Goal: Information Seeking & Learning: Learn about a topic

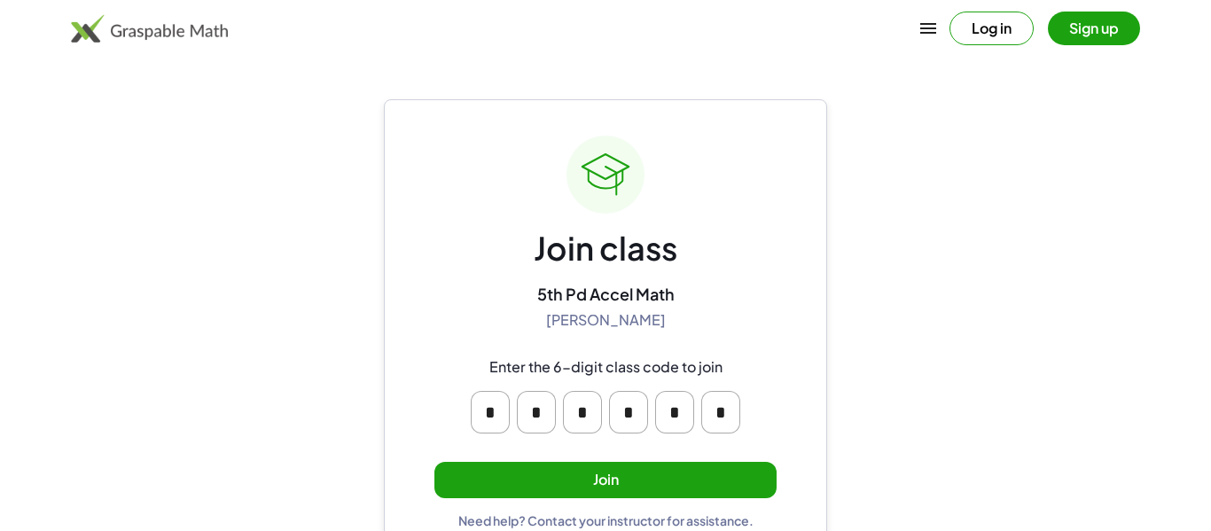
click at [613, 470] on button "Join" at bounding box center [605, 480] width 342 height 36
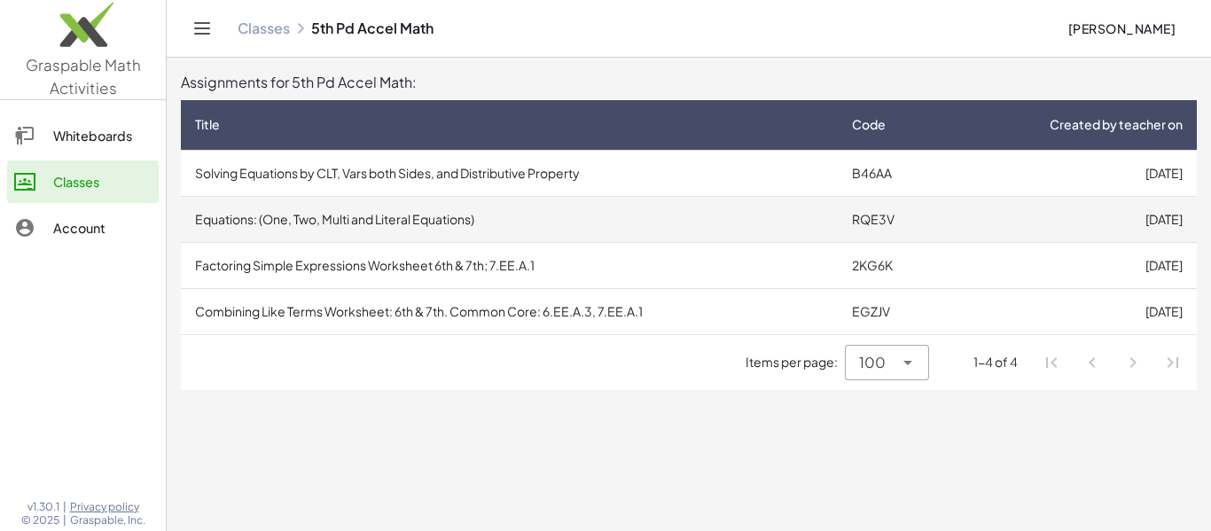
click at [727, 230] on td "Equations: (One, Two, Multi and Literal Equations)" at bounding box center [509, 219] width 657 height 46
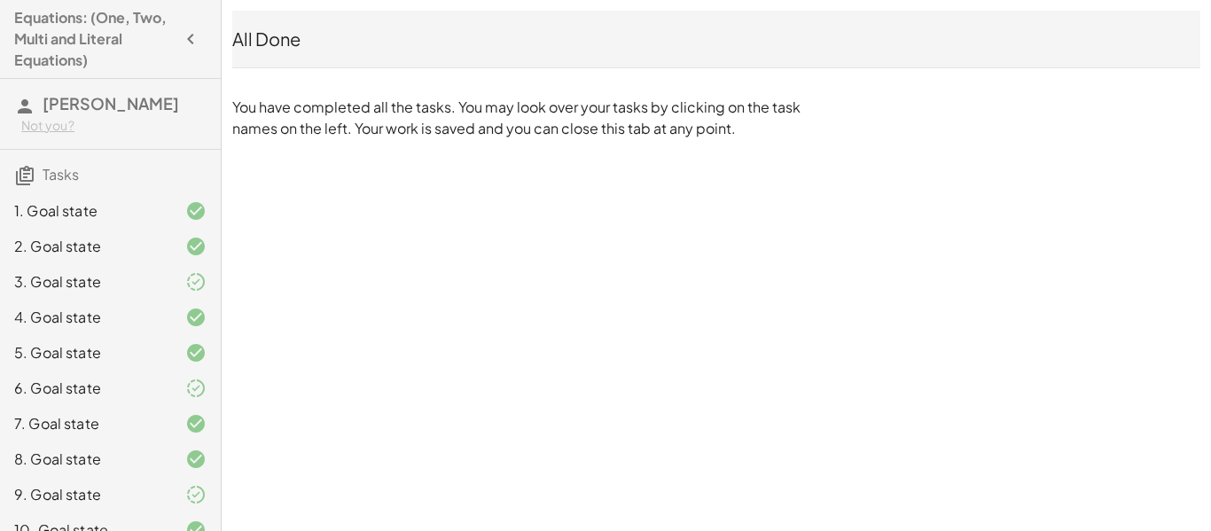
click at [192, 45] on icon "button" at bounding box center [190, 38] width 21 height 21
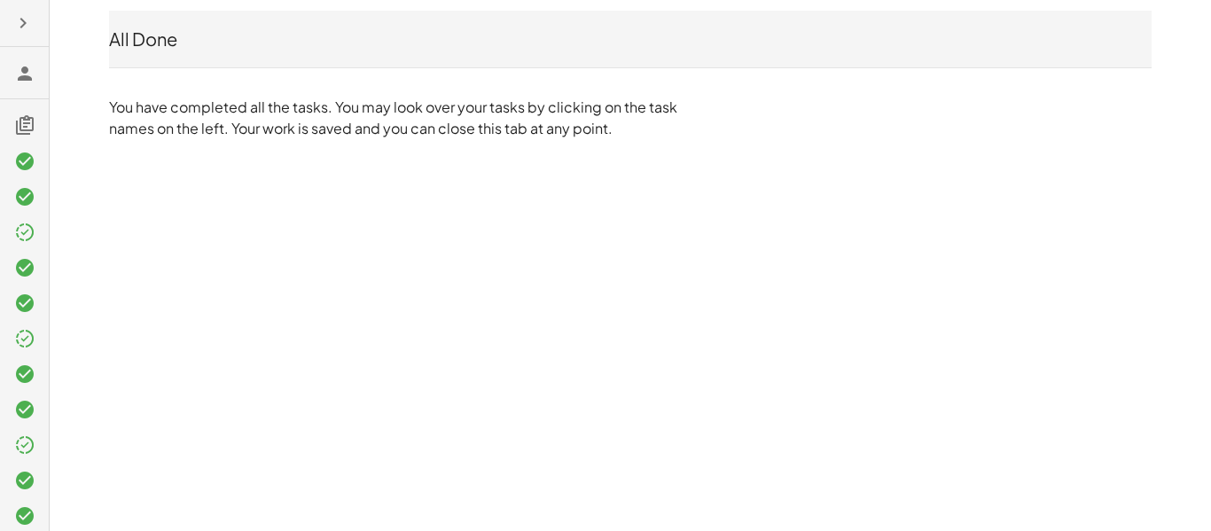
click at [33, 18] on icon "button" at bounding box center [22, 22] width 21 height 21
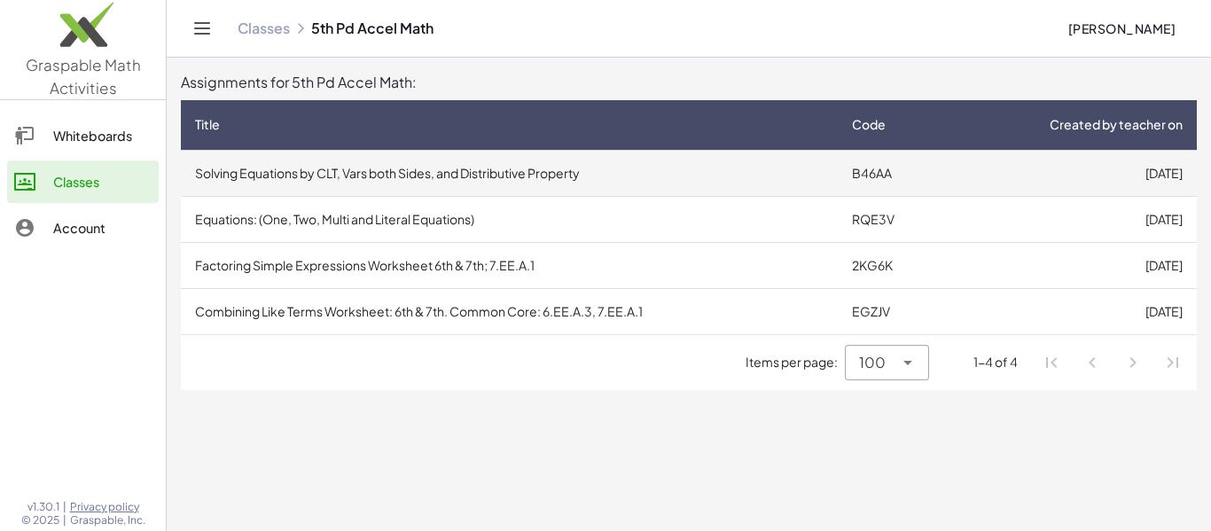
click at [449, 175] on td "Solving Equations by CLT, Vars both Sides, and Distributive Property" at bounding box center [509, 173] width 657 height 46
click at [222, 163] on td "Solving Equations by CLT, Vars both Sides, and Distributive Property" at bounding box center [509, 173] width 657 height 46
click at [287, 168] on td "Solving Equations by CLT, Vars both Sides, and Distributive Property" at bounding box center [509, 173] width 657 height 46
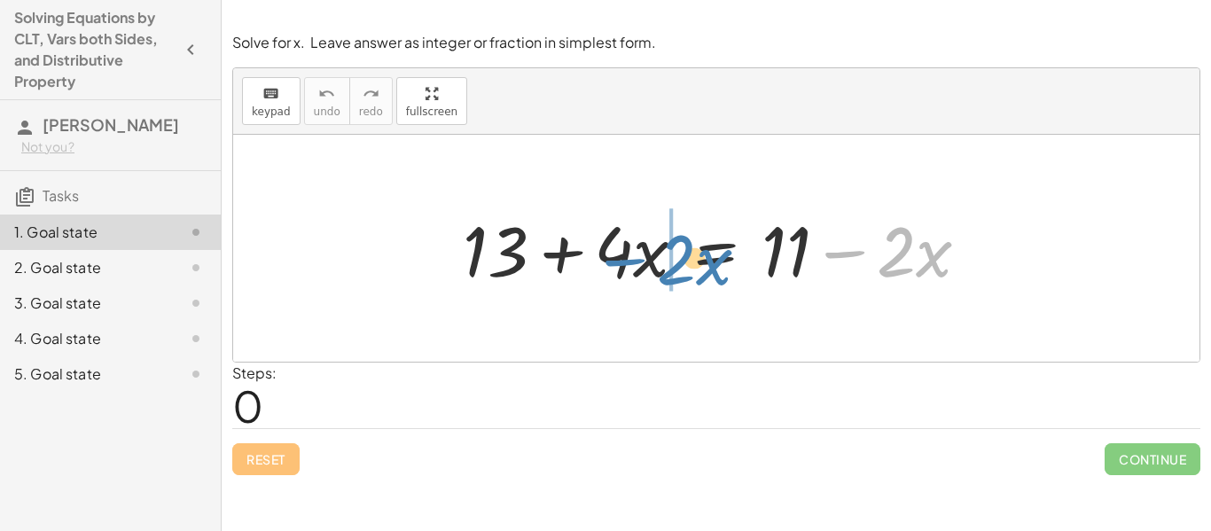
drag, startPoint x: 853, startPoint y: 259, endPoint x: 621, endPoint y: 265, distance: 231.5
click at [621, 265] on div at bounding box center [723, 248] width 538 height 91
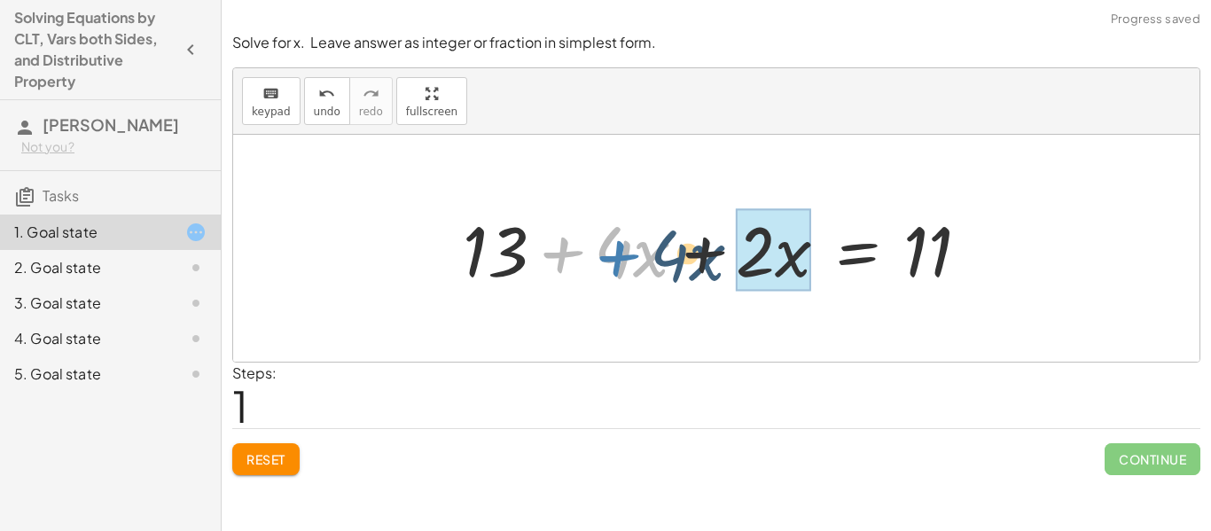
drag, startPoint x: 569, startPoint y: 251, endPoint x: 630, endPoint y: 254, distance: 61.2
click at [630, 254] on div at bounding box center [723, 248] width 538 height 91
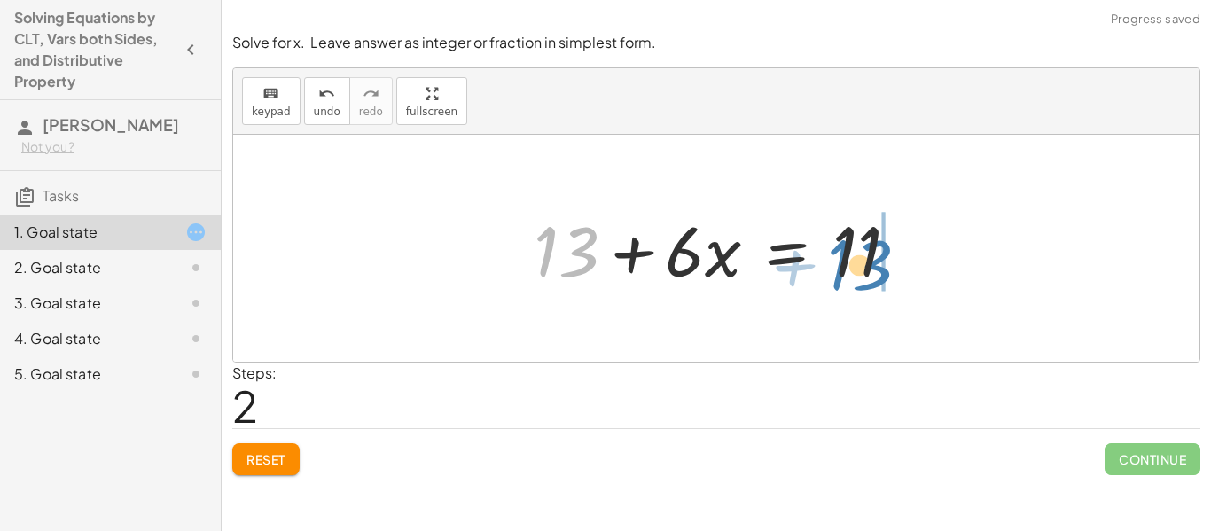
drag, startPoint x: 566, startPoint y: 254, endPoint x: 874, endPoint y: 265, distance: 308.7
click at [874, 265] on div at bounding box center [723, 248] width 397 height 91
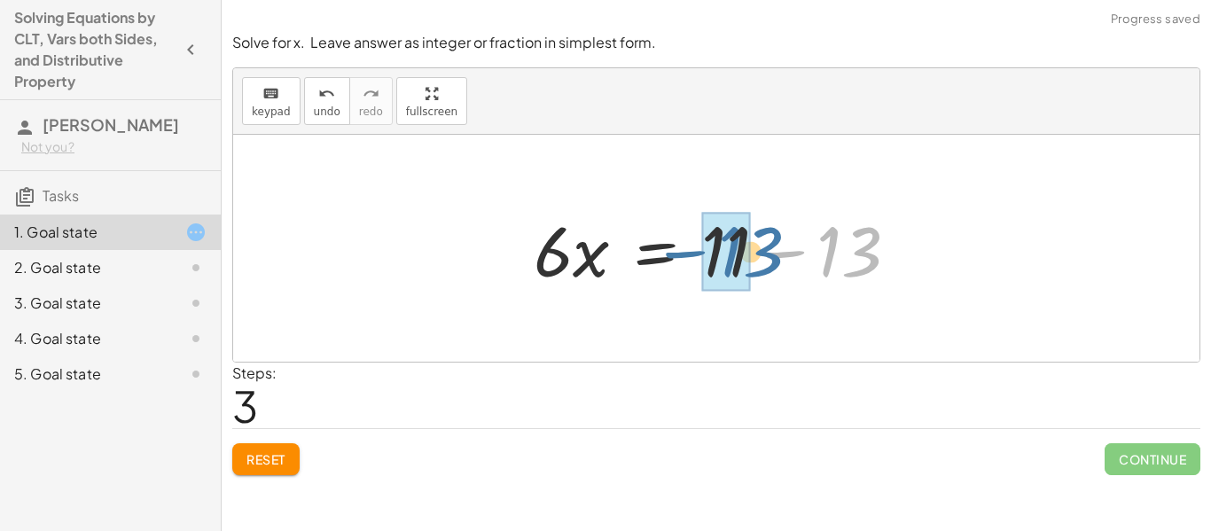
drag, startPoint x: 866, startPoint y: 249, endPoint x: 746, endPoint y: 247, distance: 120.6
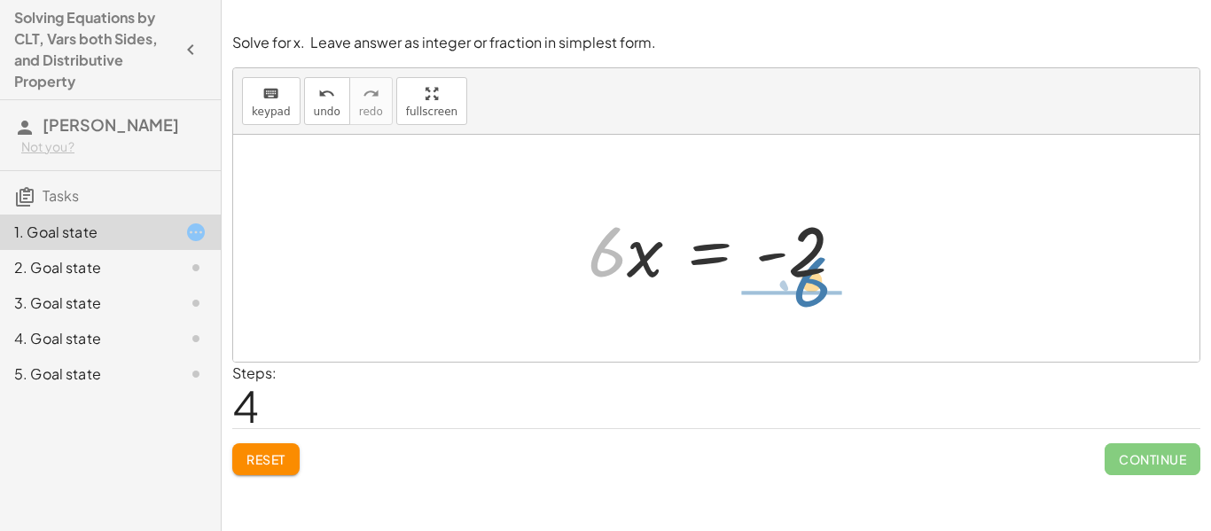
drag, startPoint x: 598, startPoint y: 258, endPoint x: 802, endPoint y: 289, distance: 206.2
click at [802, 289] on div at bounding box center [723, 248] width 288 height 91
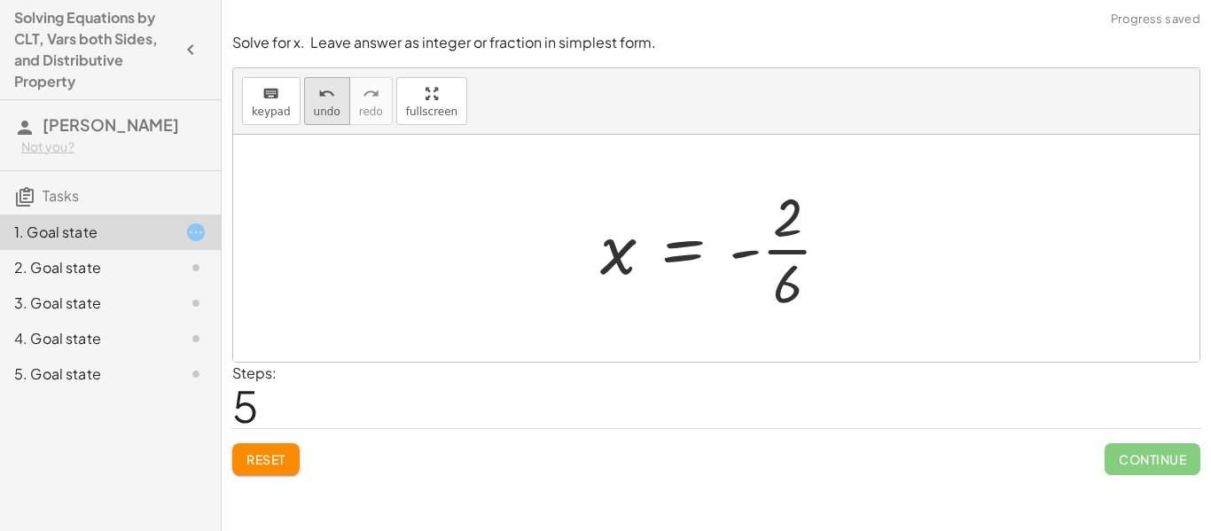
click at [324, 102] on icon "undo" at bounding box center [326, 93] width 17 height 21
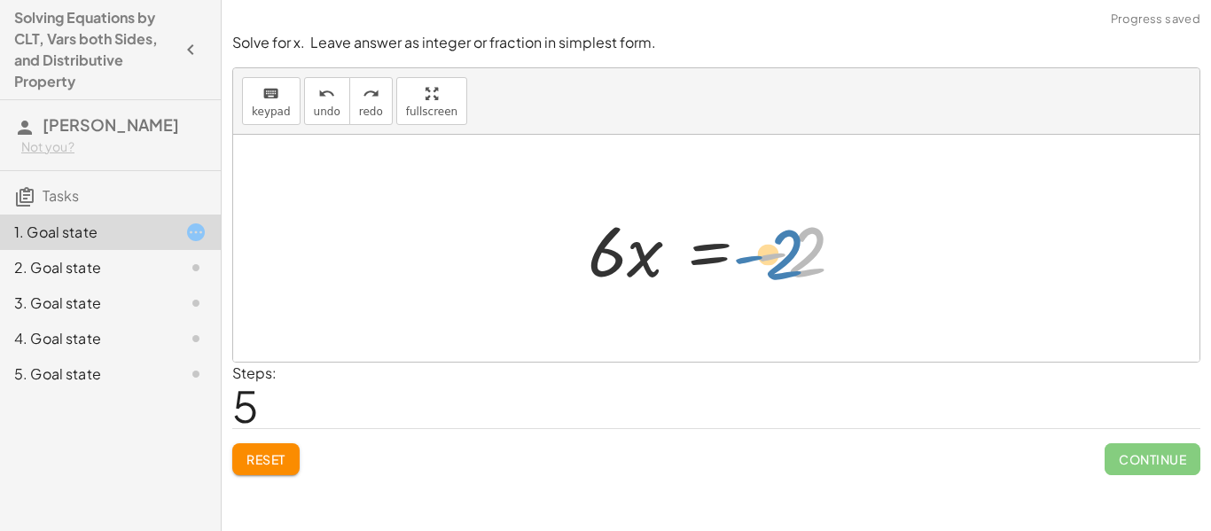
drag, startPoint x: 809, startPoint y: 253, endPoint x: 789, endPoint y: 255, distance: 20.6
click at [789, 255] on div at bounding box center [723, 248] width 288 height 91
click at [285, 451] on span "Reset" at bounding box center [265, 459] width 39 height 16
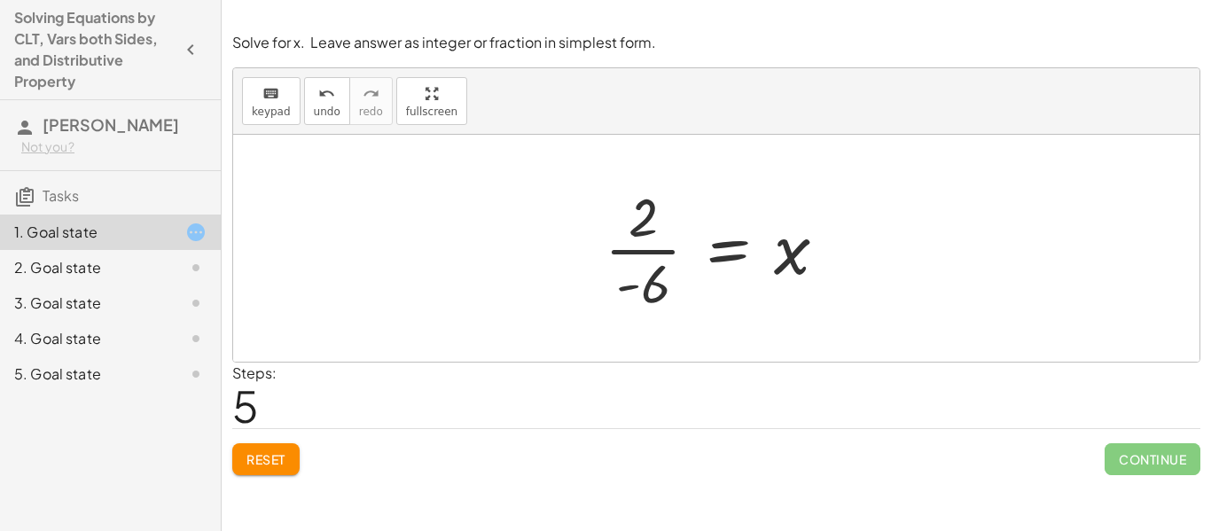
click at [296, 464] on button "Reset" at bounding box center [265, 459] width 67 height 32
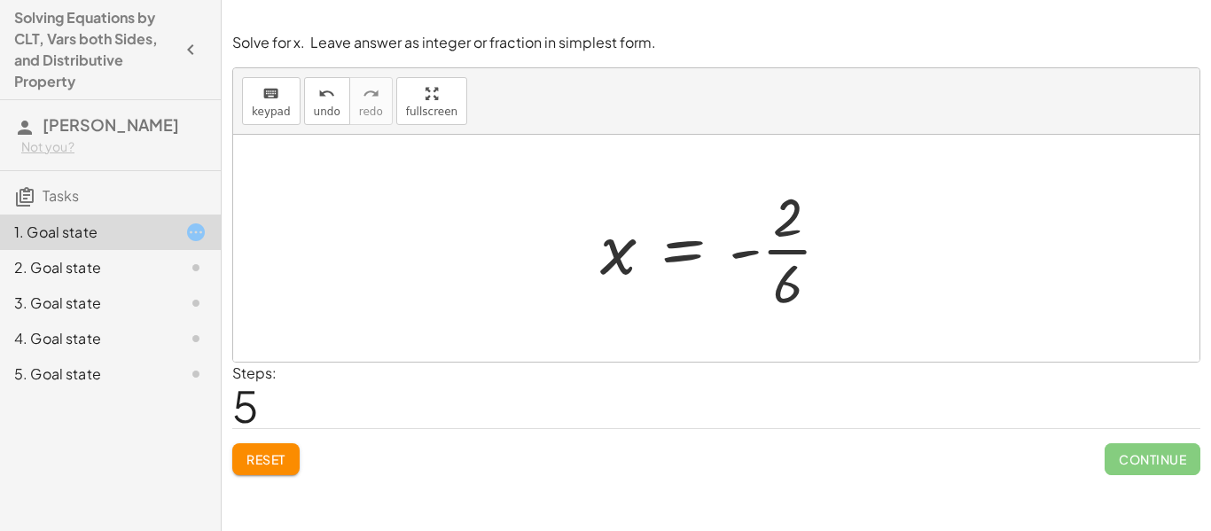
click at [1128, 459] on span "Continue" at bounding box center [1153, 459] width 96 height 32
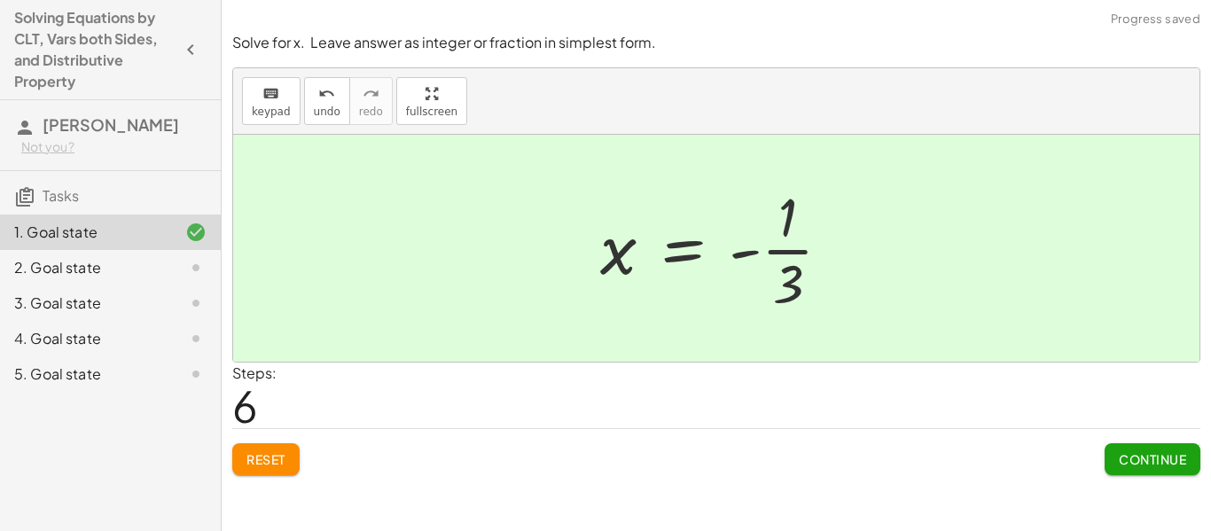
click at [1170, 468] on button "Continue" at bounding box center [1153, 459] width 96 height 32
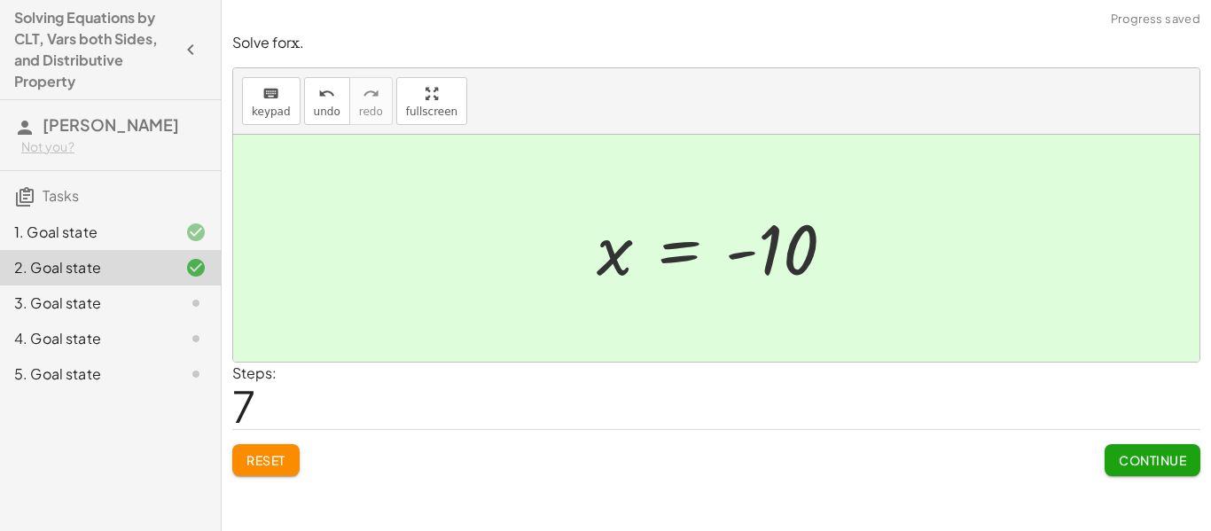
click at [1166, 473] on button "Continue" at bounding box center [1153, 460] width 96 height 32
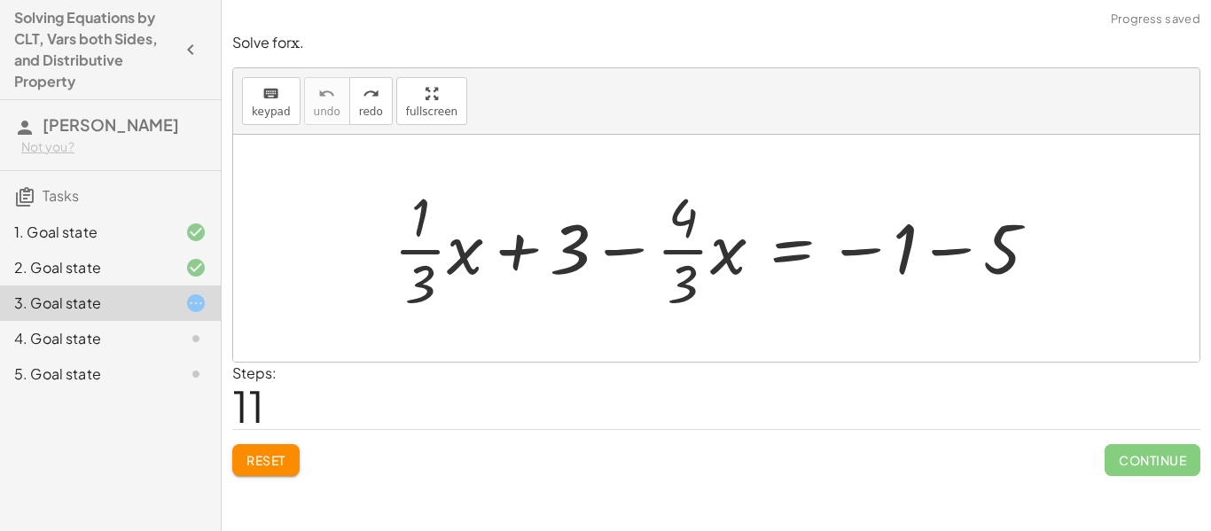
click at [268, 458] on span "Reset" at bounding box center [265, 460] width 39 height 16
click at [689, 284] on div at bounding box center [723, 248] width 676 height 137
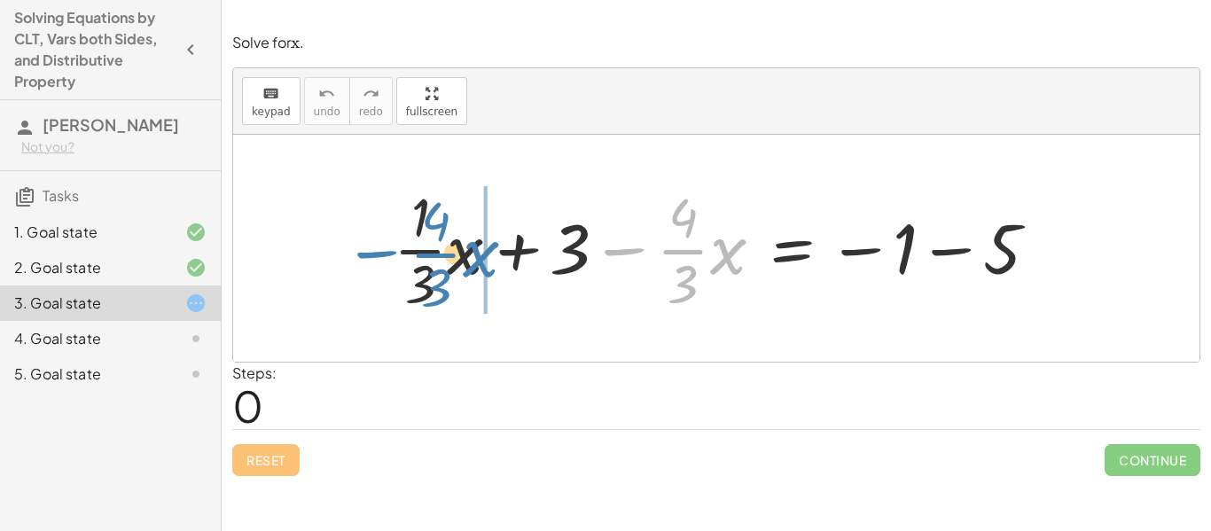
drag, startPoint x: 626, startPoint y: 251, endPoint x: 378, endPoint y: 254, distance: 248.2
click at [378, 254] on div "− · · 4 · 3 · x + · · 1 · 3 · x + 3 − · · 4 · 3 · x = − 1 − 5" at bounding box center [716, 248] width 699 height 145
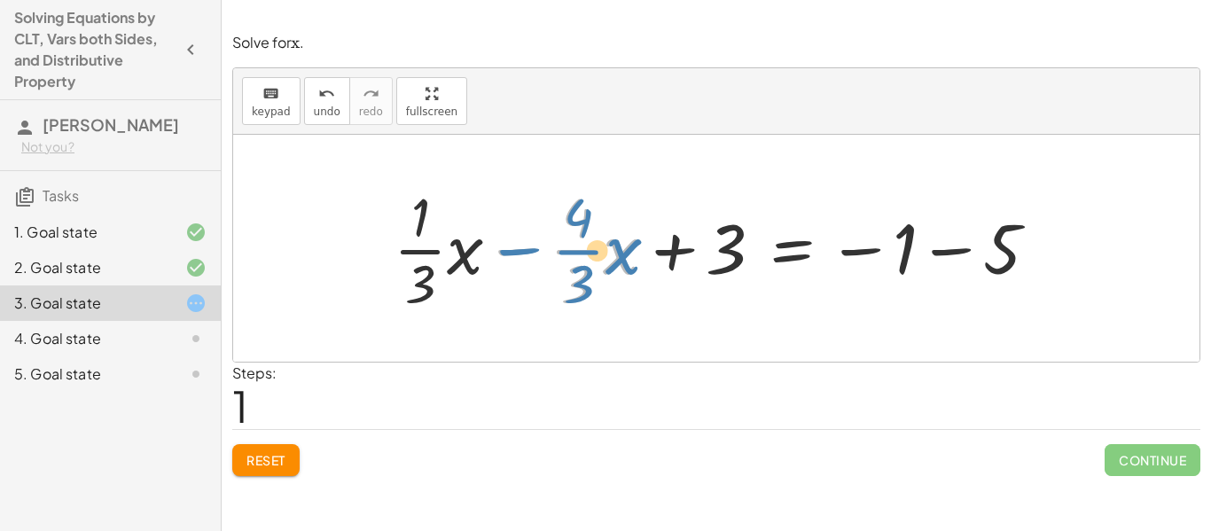
drag, startPoint x: 517, startPoint y: 252, endPoint x: 505, endPoint y: 250, distance: 11.7
click at [505, 250] on div at bounding box center [723, 248] width 676 height 137
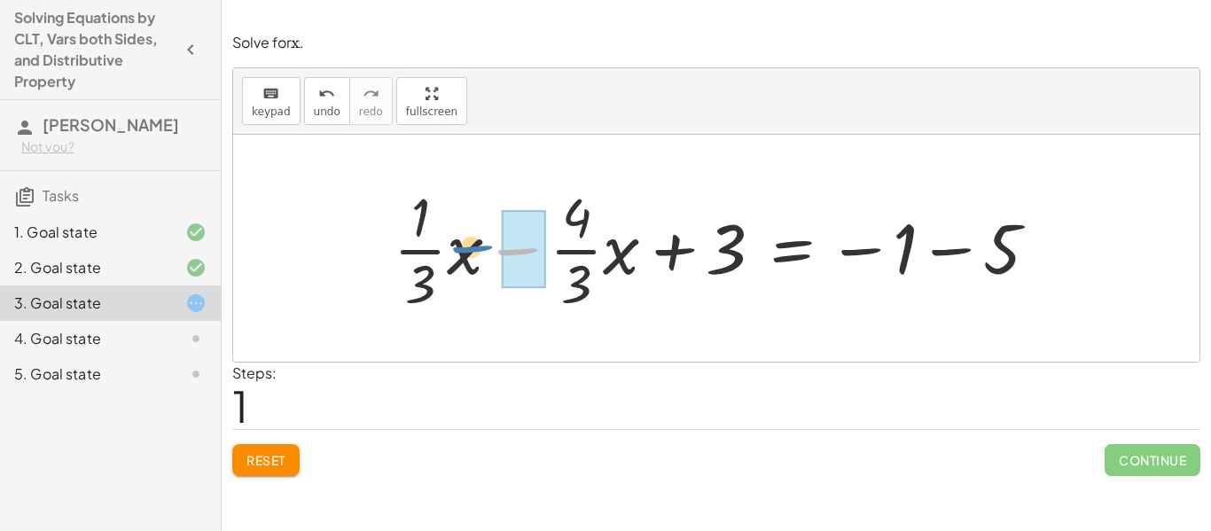
drag, startPoint x: 508, startPoint y: 250, endPoint x: 465, endPoint y: 248, distance: 42.6
click at [465, 248] on div at bounding box center [723, 248] width 676 height 137
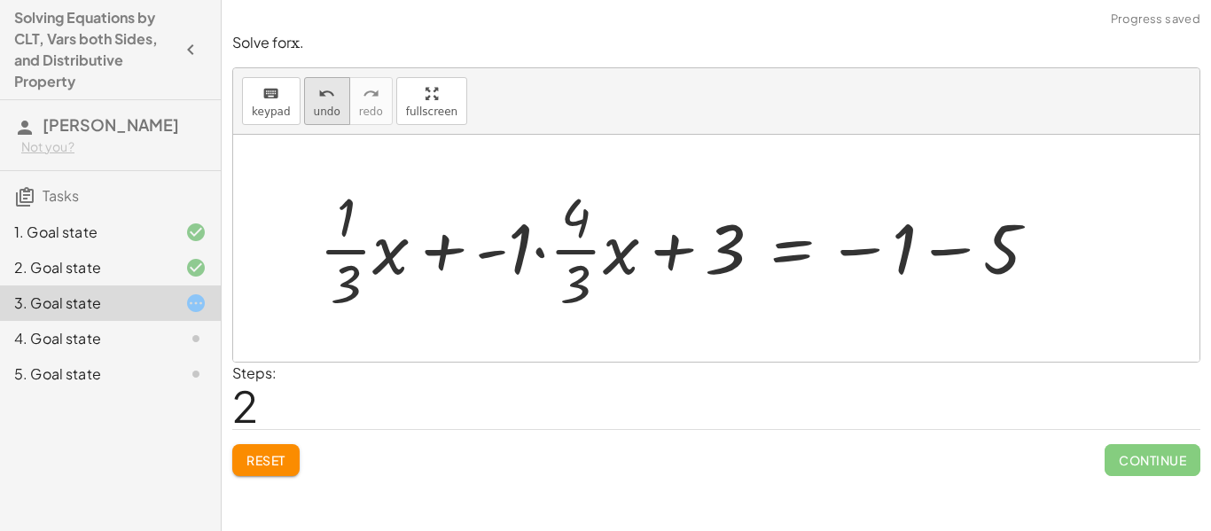
click at [329, 116] on span "undo" at bounding box center [327, 111] width 27 height 12
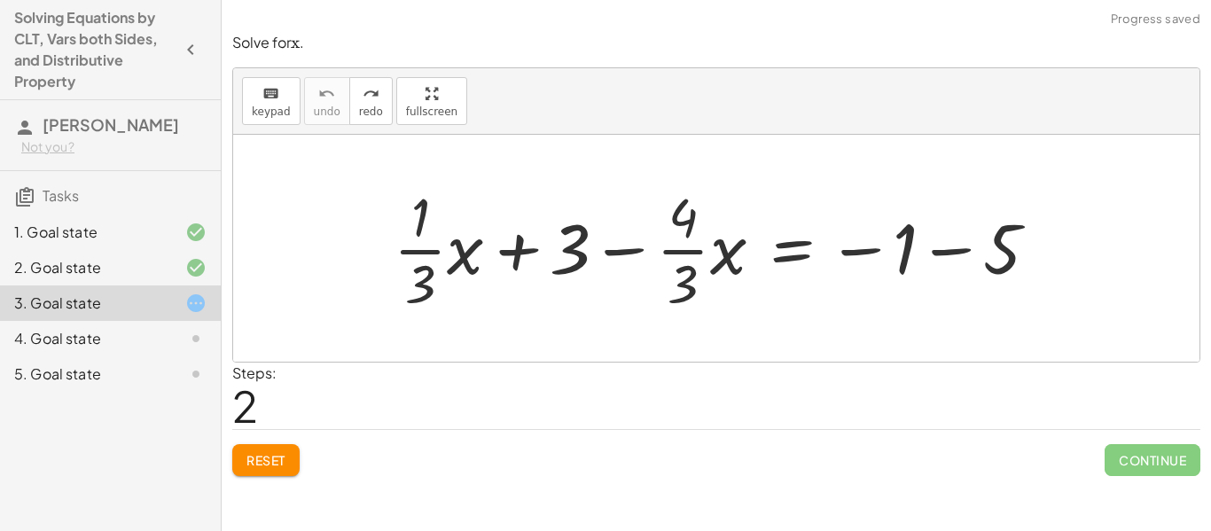
click at [294, 461] on button "Reset" at bounding box center [265, 460] width 67 height 32
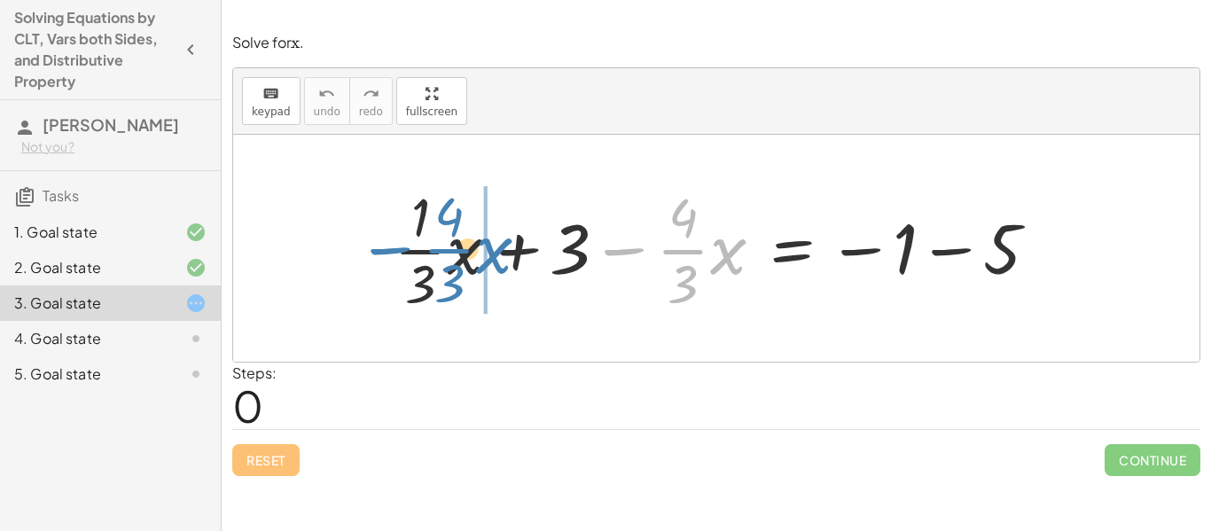
drag, startPoint x: 629, startPoint y: 247, endPoint x: 394, endPoint y: 246, distance: 234.0
click at [394, 246] on div at bounding box center [723, 248] width 676 height 137
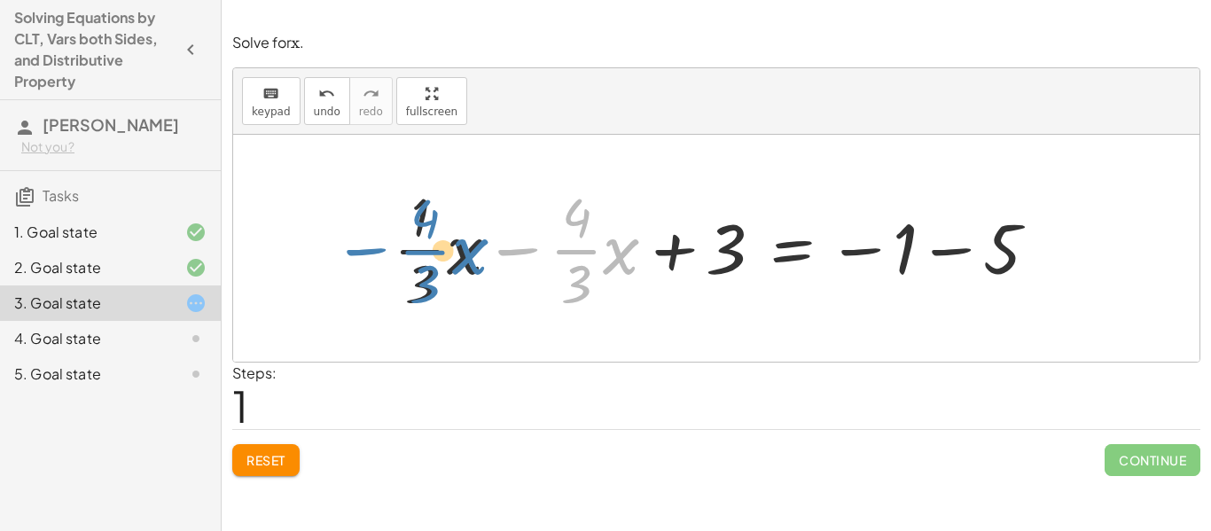
drag, startPoint x: 519, startPoint y: 247, endPoint x: 363, endPoint y: 246, distance: 155.1
click at [363, 246] on div "+ · · 1 · 3 · x + 3 − · · 4 · 3 · x = − 1 − 5 − · · 4 · 3 · x + · · 1 · 3 · x +…" at bounding box center [716, 248] width 966 height 227
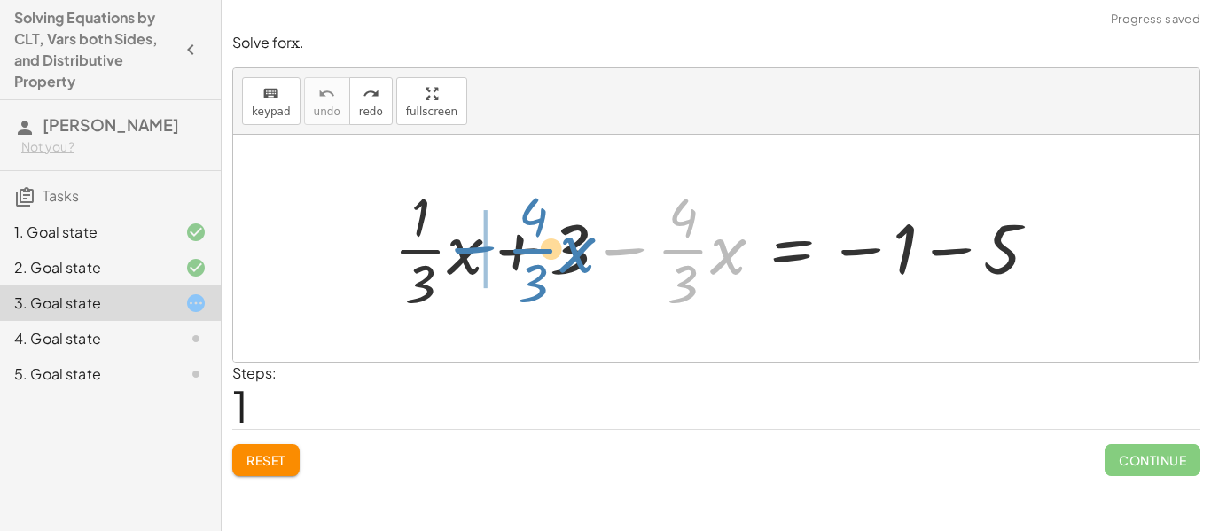
drag, startPoint x: 631, startPoint y: 251, endPoint x: 480, endPoint y: 250, distance: 151.6
click at [480, 250] on div at bounding box center [723, 248] width 676 height 137
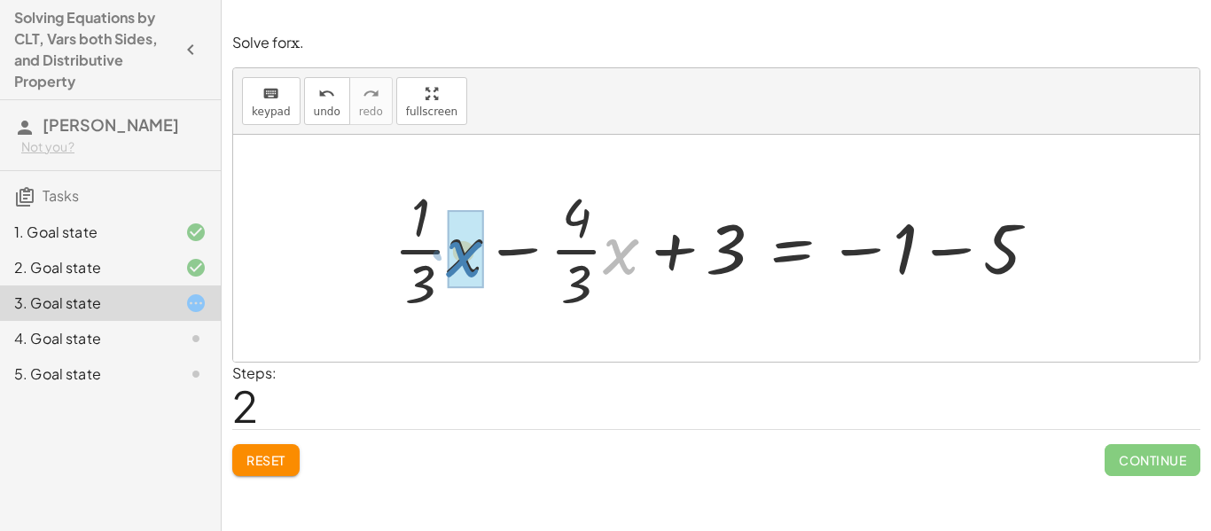
drag, startPoint x: 628, startPoint y: 262, endPoint x: 470, endPoint y: 264, distance: 157.8
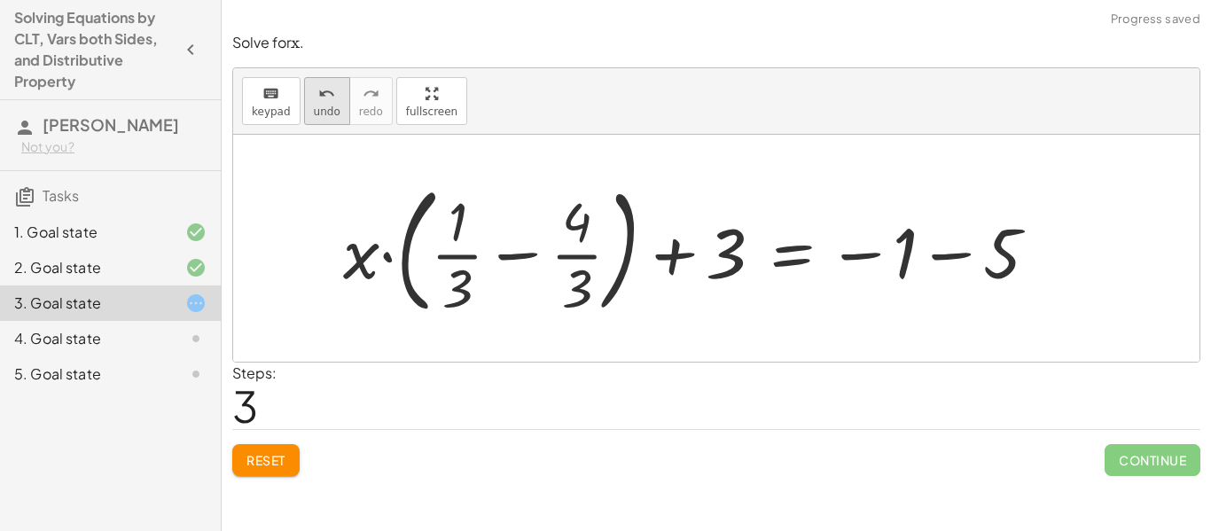
click at [316, 113] on span "undo" at bounding box center [327, 111] width 27 height 12
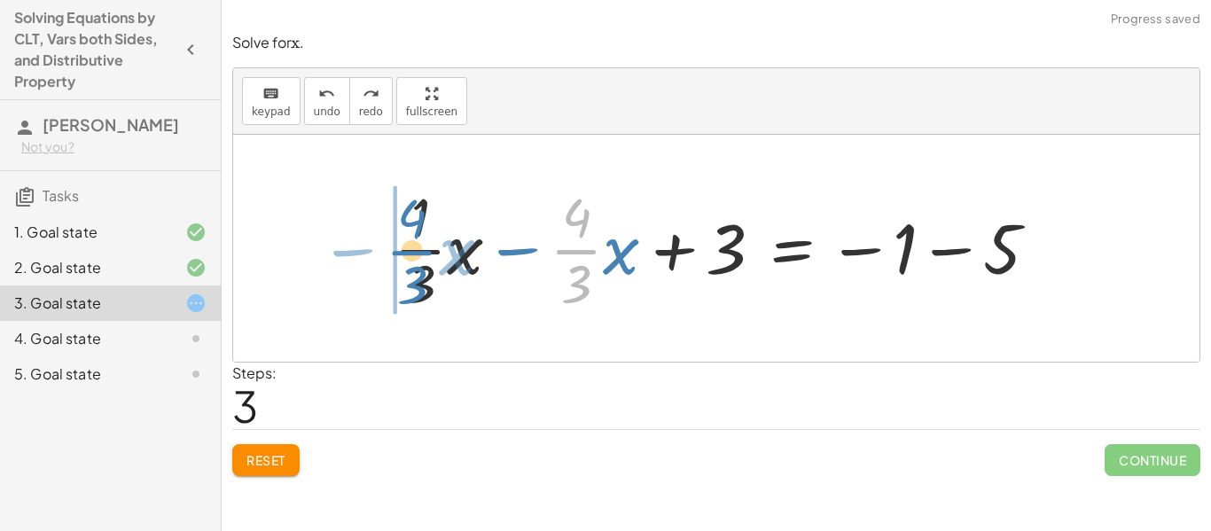
drag, startPoint x: 586, startPoint y: 249, endPoint x: 421, endPoint y: 250, distance: 164.9
click at [421, 250] on div at bounding box center [723, 248] width 676 height 137
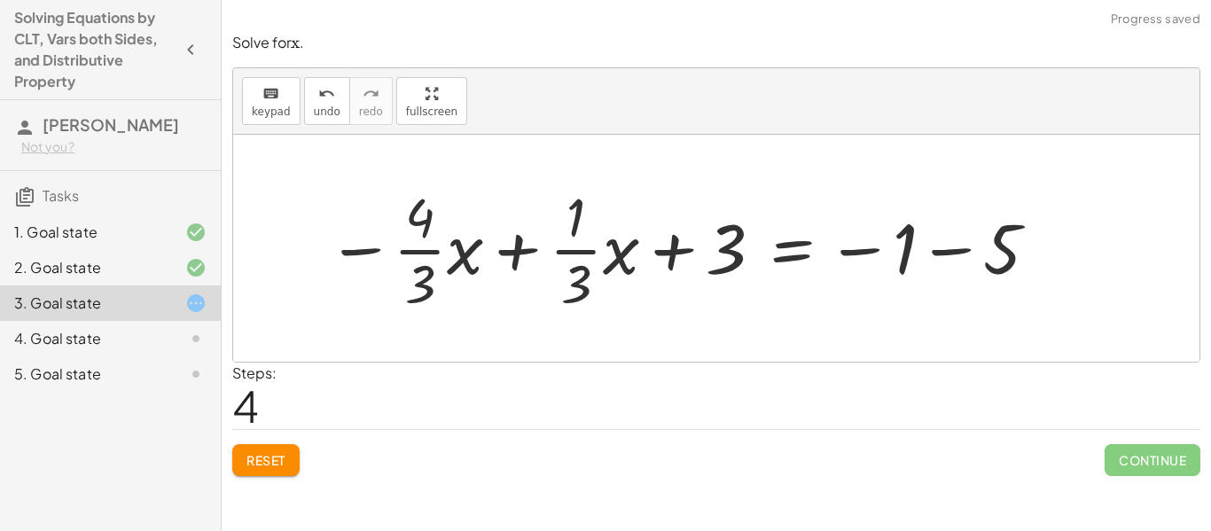
click at [241, 449] on button "Reset" at bounding box center [265, 460] width 67 height 32
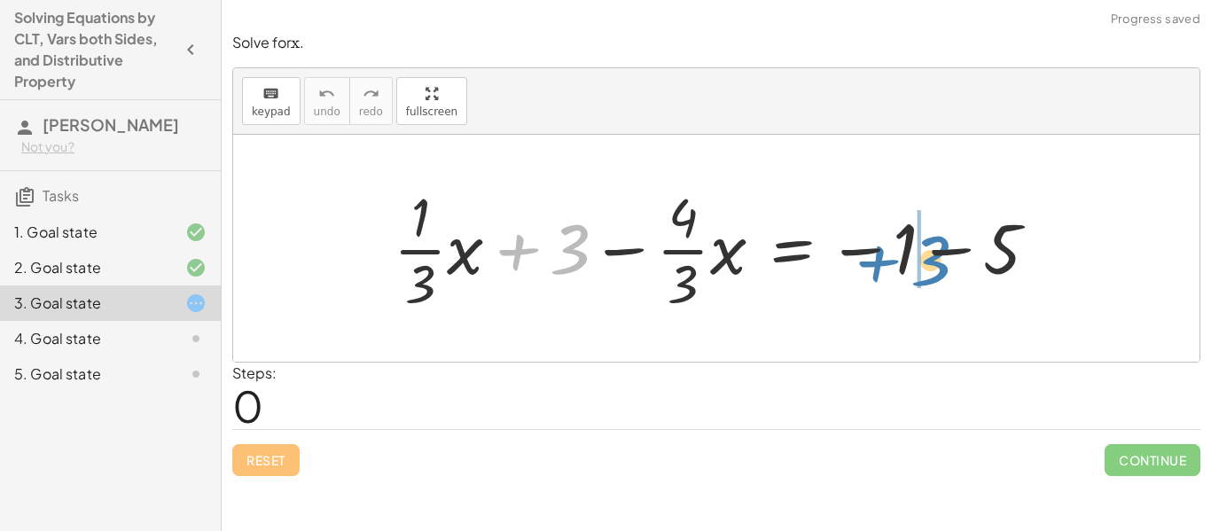
drag, startPoint x: 522, startPoint y: 248, endPoint x: 883, endPoint y: 259, distance: 361.0
click at [883, 259] on div at bounding box center [723, 248] width 676 height 137
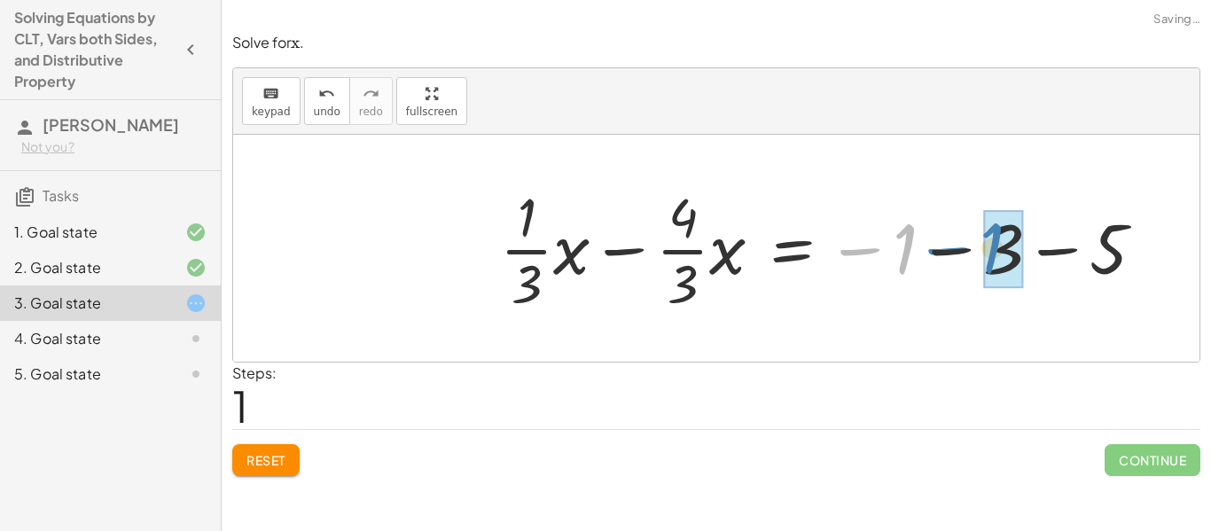
drag, startPoint x: 868, startPoint y: 248, endPoint x: 966, endPoint y: 247, distance: 98.4
click at [966, 247] on div at bounding box center [829, 248] width 676 height 137
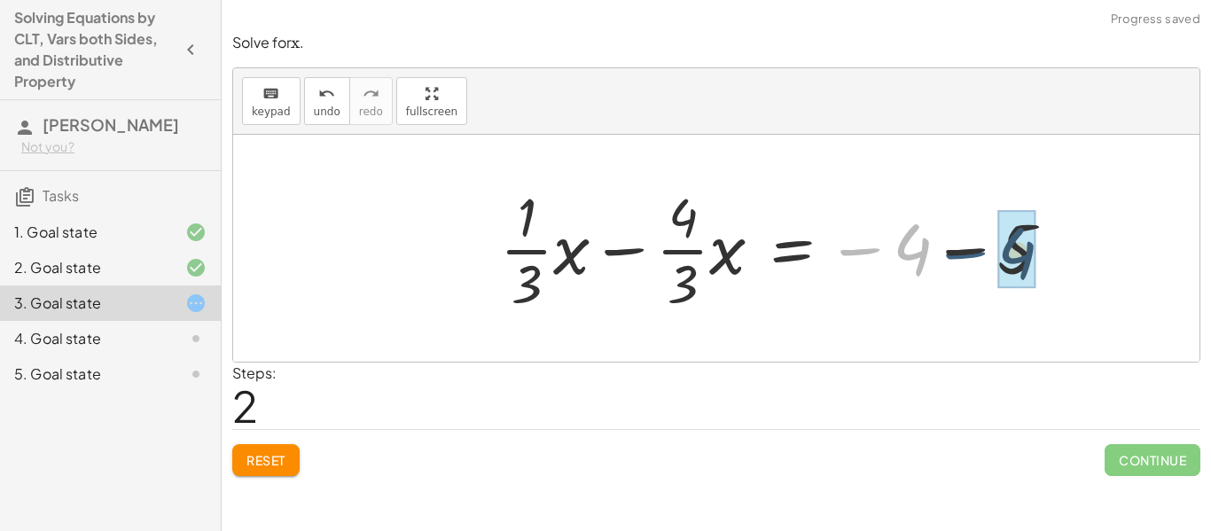
drag, startPoint x: 863, startPoint y: 245, endPoint x: 968, endPoint y: 246, distance: 104.6
click at [968, 246] on div at bounding box center [783, 248] width 584 height 137
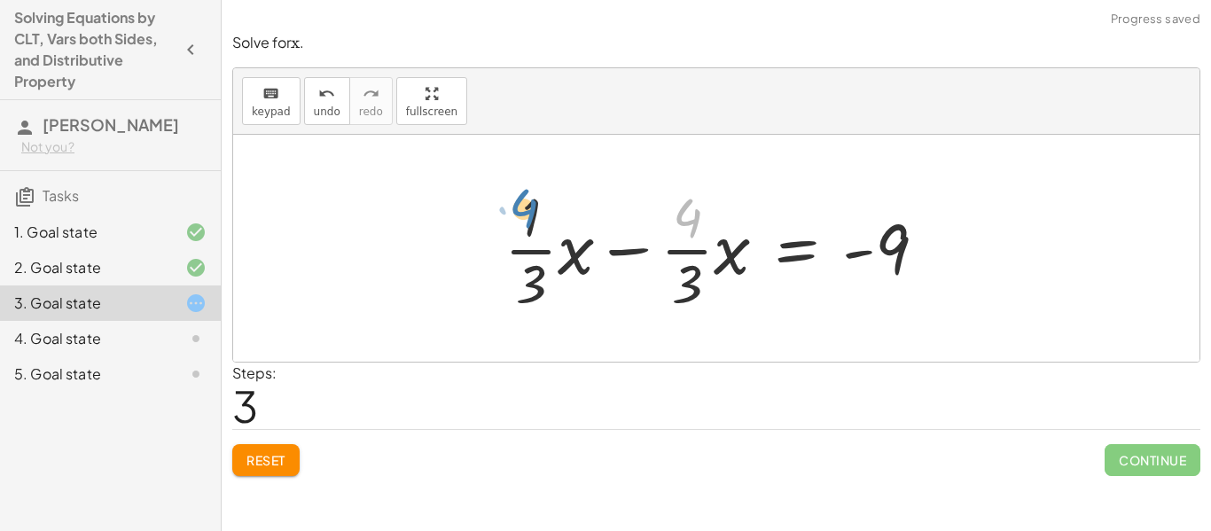
drag, startPoint x: 681, startPoint y: 223, endPoint x: 519, endPoint y: 213, distance: 161.6
click at [519, 213] on div at bounding box center [723, 248] width 454 height 137
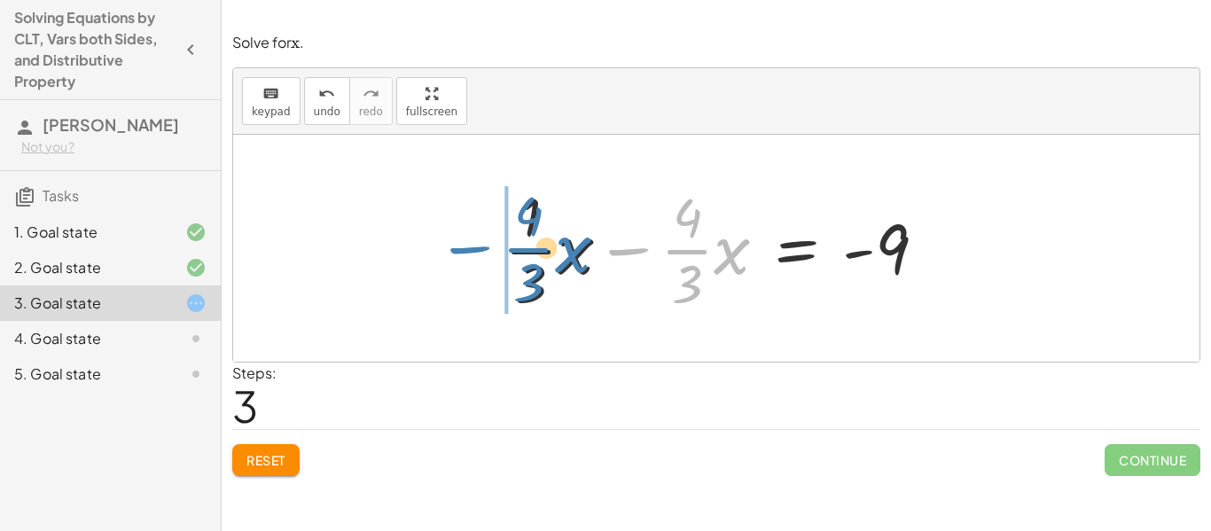
drag, startPoint x: 636, startPoint y: 253, endPoint x: 480, endPoint y: 251, distance: 156.0
click at [480, 251] on div "+ · · 1 · 3 · x + 3 − · · 4 · 3 · x = − 1 − 5 + · · 1 · 3 · x − · · 4 · 3 · x =…" at bounding box center [716, 248] width 476 height 145
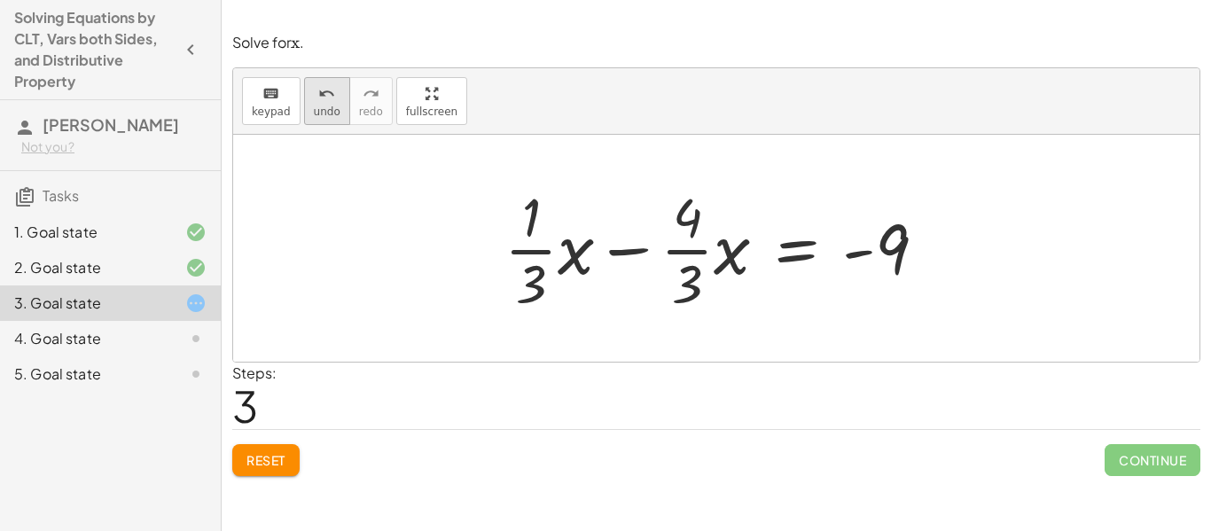
click at [304, 100] on button "undo undo" at bounding box center [327, 101] width 46 height 48
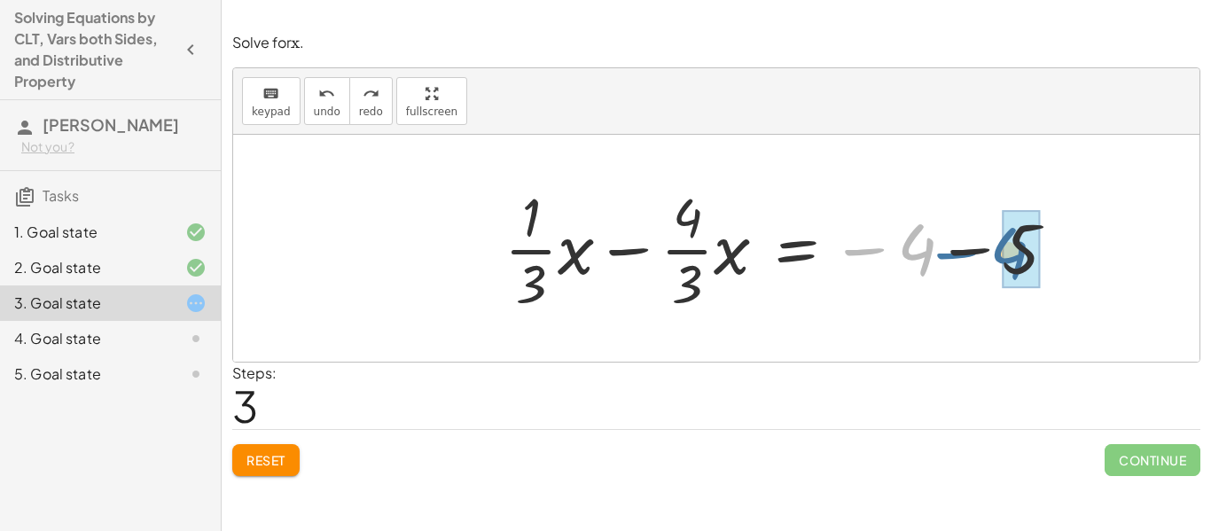
drag, startPoint x: 877, startPoint y: 255, endPoint x: 971, endPoint y: 258, distance: 94.0
click at [971, 258] on div at bounding box center [788, 248] width 584 height 137
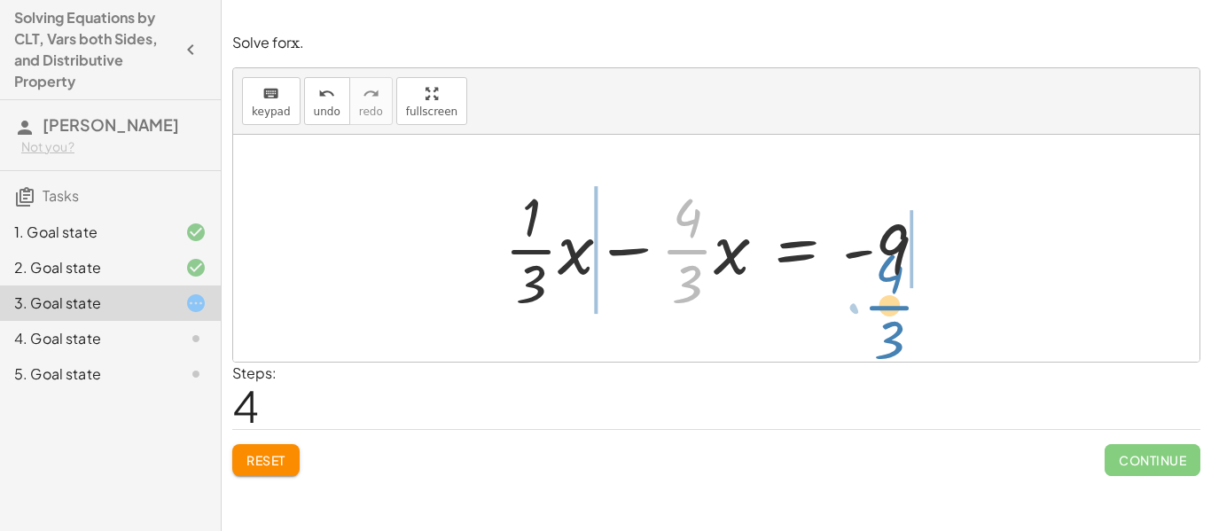
drag, startPoint x: 678, startPoint y: 250, endPoint x: 880, endPoint y: 305, distance: 209.5
click at [880, 305] on div at bounding box center [723, 248] width 454 height 137
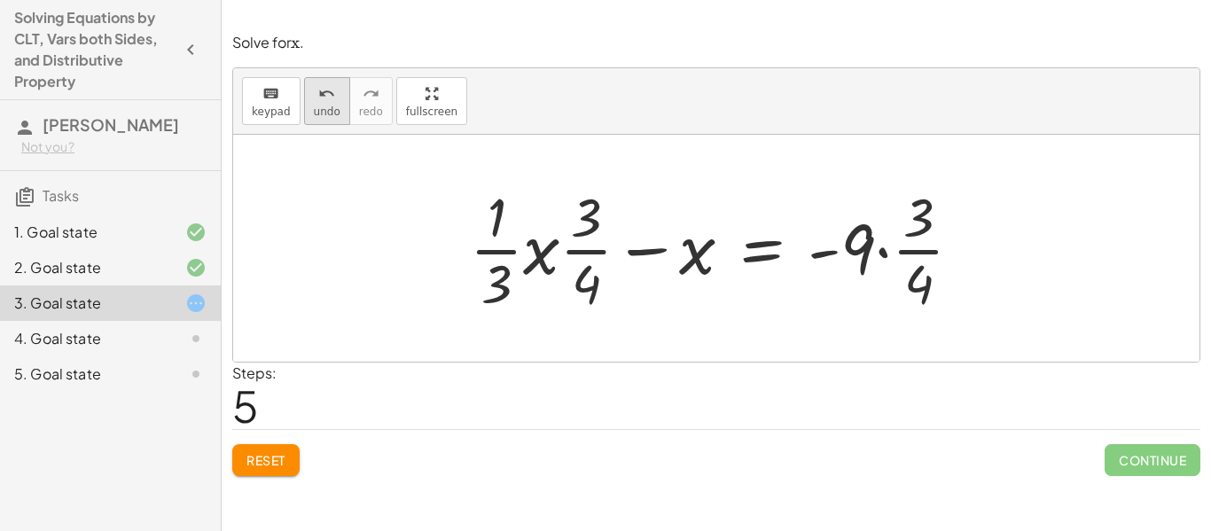
click at [332, 100] on div "undo" at bounding box center [327, 92] width 27 height 21
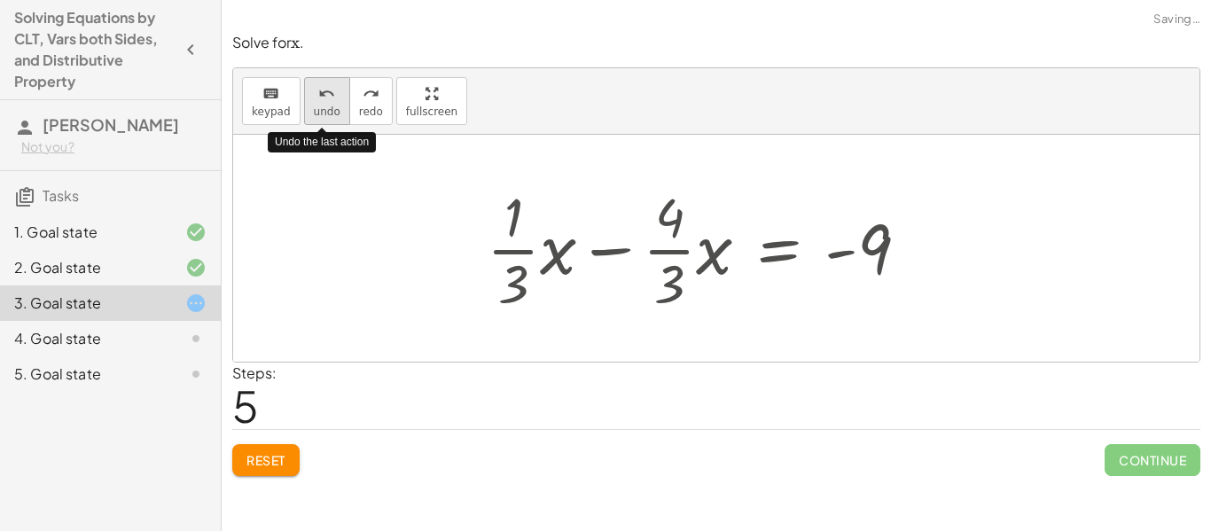
click at [332, 100] on div "undo" at bounding box center [327, 92] width 27 height 21
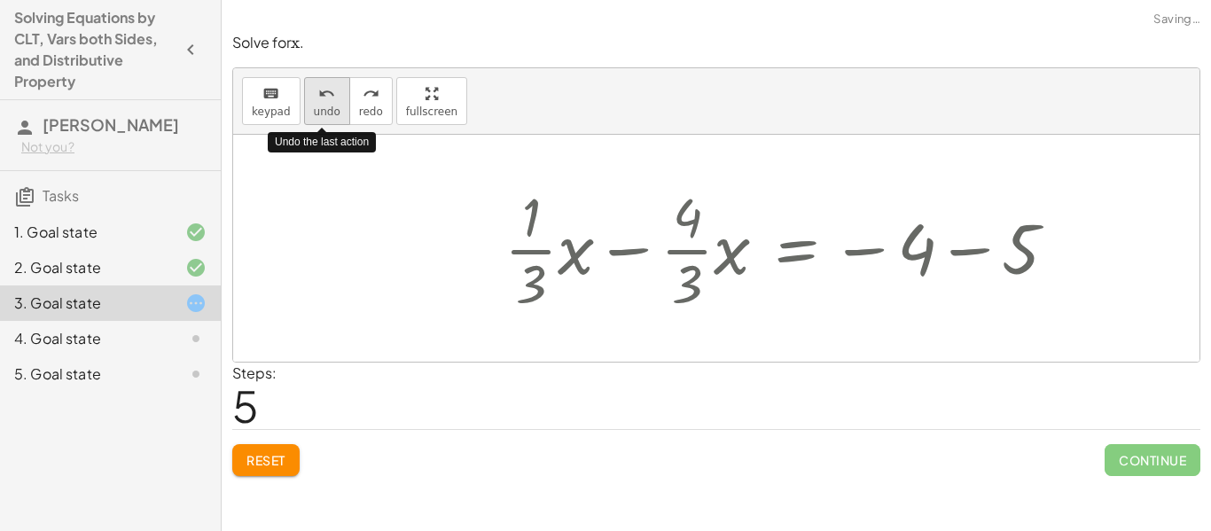
click at [332, 100] on div "undo" at bounding box center [327, 92] width 27 height 21
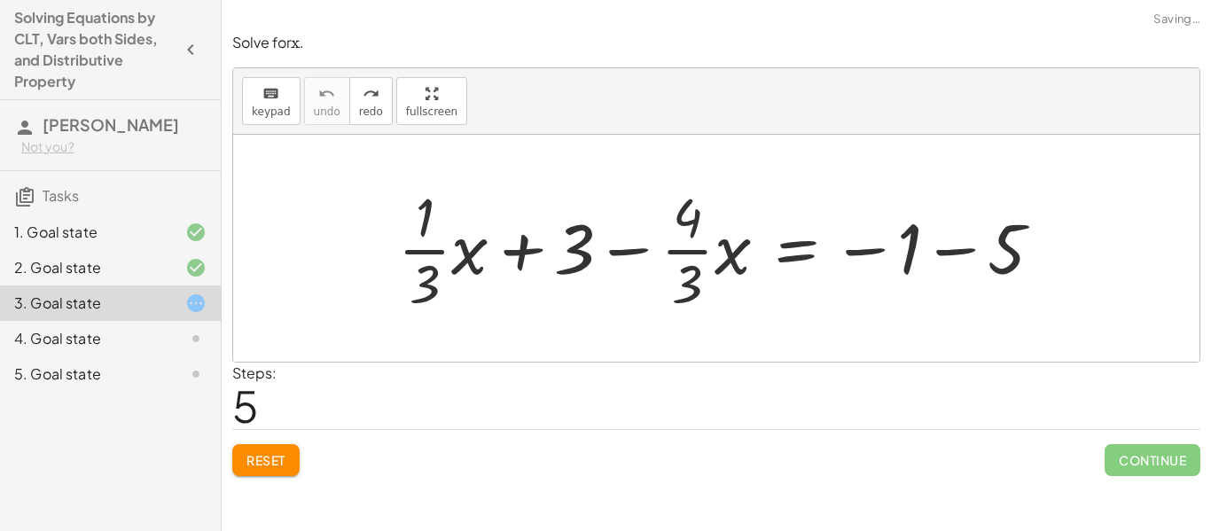
click at [273, 454] on span "Reset" at bounding box center [265, 460] width 39 height 16
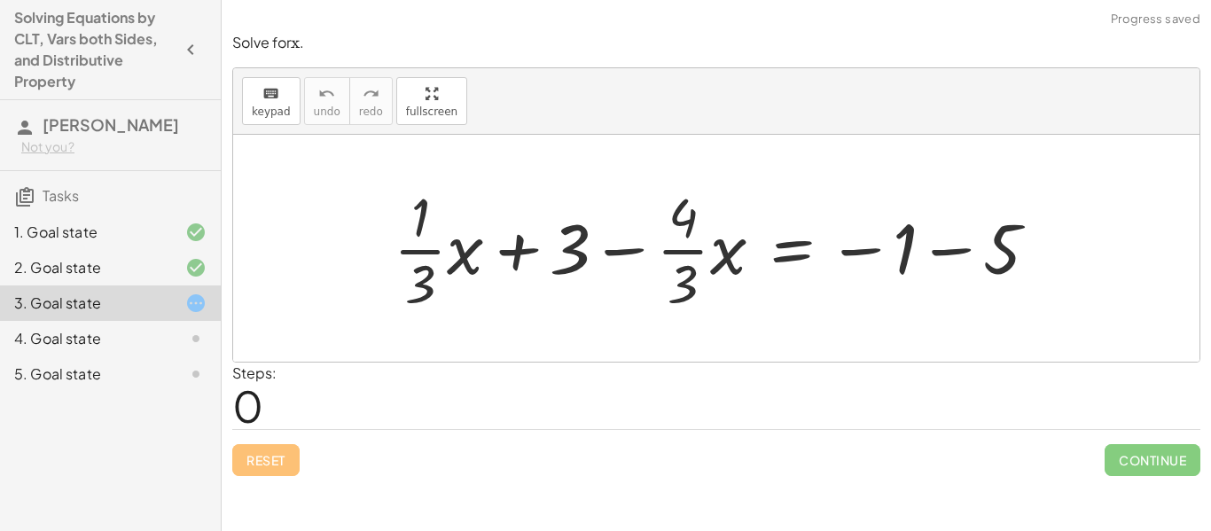
click at [621, 253] on div at bounding box center [723, 248] width 676 height 137
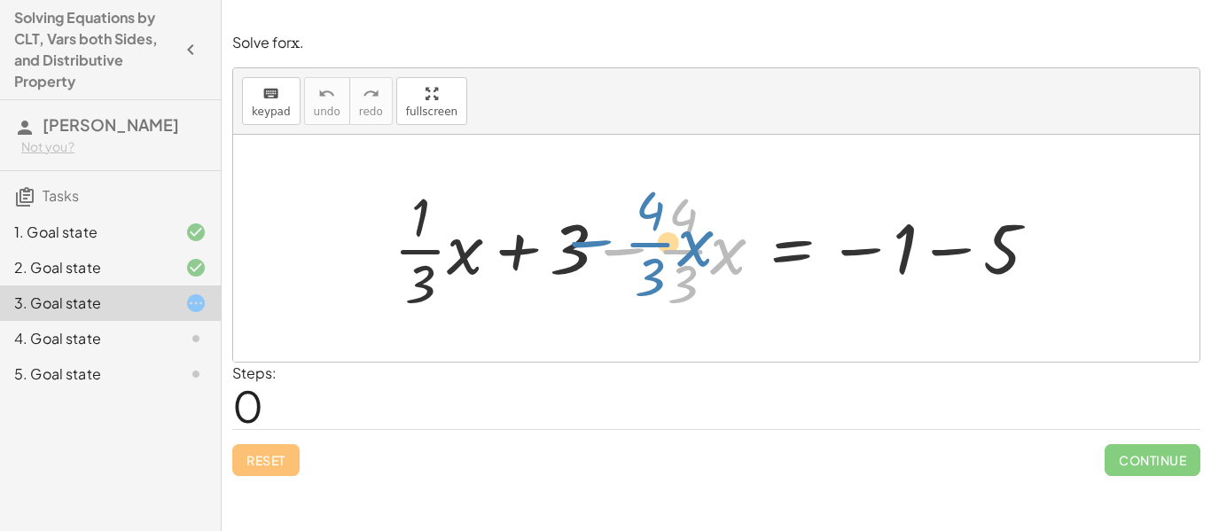
drag, startPoint x: 613, startPoint y: 247, endPoint x: 577, endPoint y: 240, distance: 36.2
click at [577, 240] on div at bounding box center [723, 248] width 676 height 137
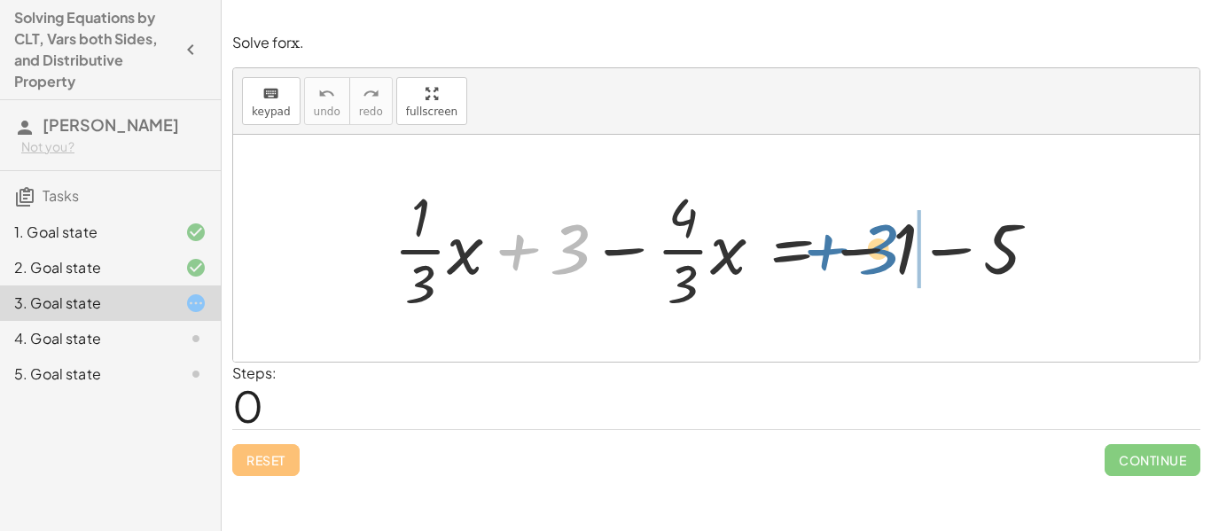
drag, startPoint x: 522, startPoint y: 250, endPoint x: 832, endPoint y: 250, distance: 309.4
click at [832, 250] on div at bounding box center [723, 248] width 676 height 137
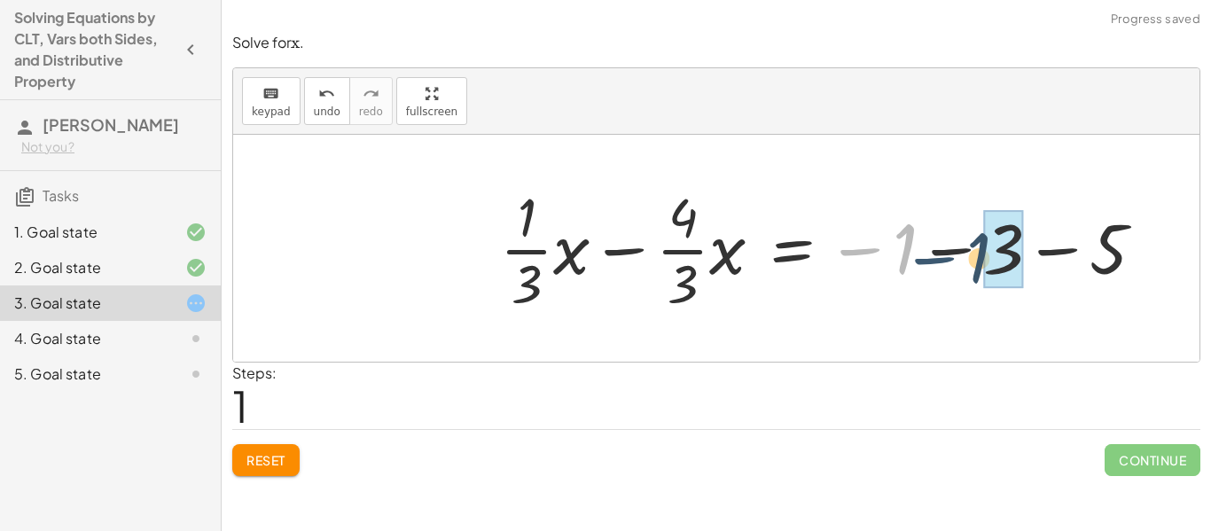
drag, startPoint x: 852, startPoint y: 246, endPoint x: 933, endPoint y: 247, distance: 81.6
click at [933, 247] on div at bounding box center [829, 248] width 676 height 137
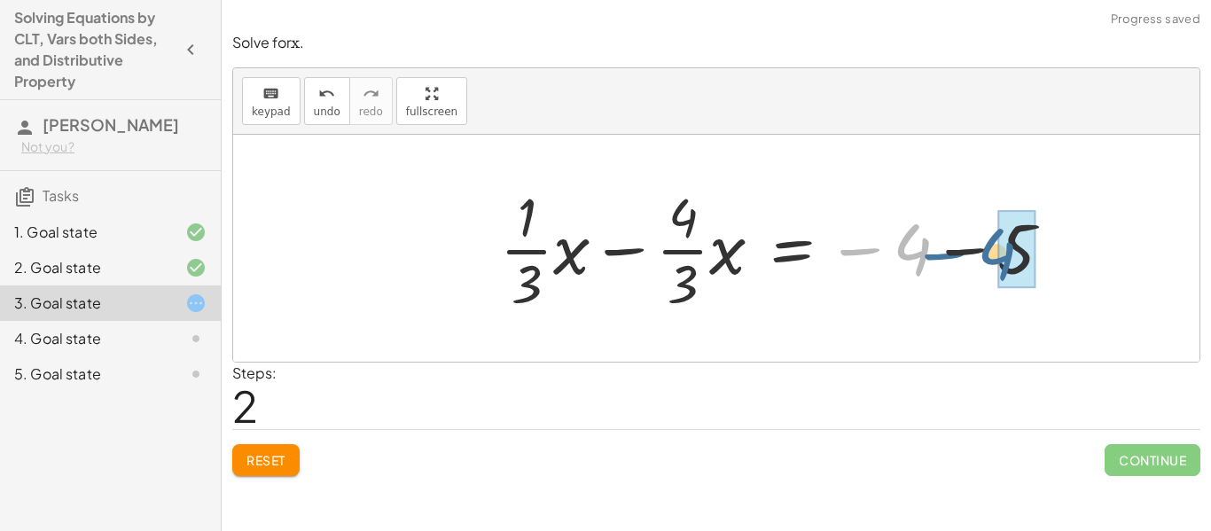
drag, startPoint x: 870, startPoint y: 245, endPoint x: 954, endPoint y: 248, distance: 84.3
click at [954, 248] on div at bounding box center [783, 248] width 584 height 137
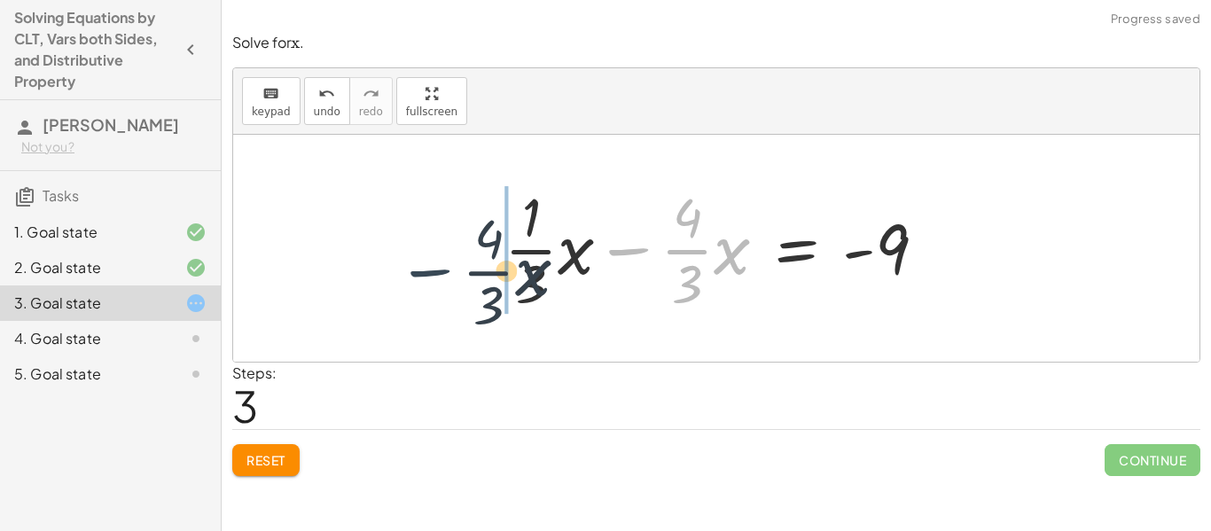
drag, startPoint x: 638, startPoint y: 249, endPoint x: 409, endPoint y: 263, distance: 230.0
click at [409, 263] on div "+ · · 1 · 3 · x + 3 − · · 4 · 3 · x = − 1 − 5 + · · 1 · 3 · x − · · 4 · 3 · x =…" at bounding box center [716, 248] width 966 height 227
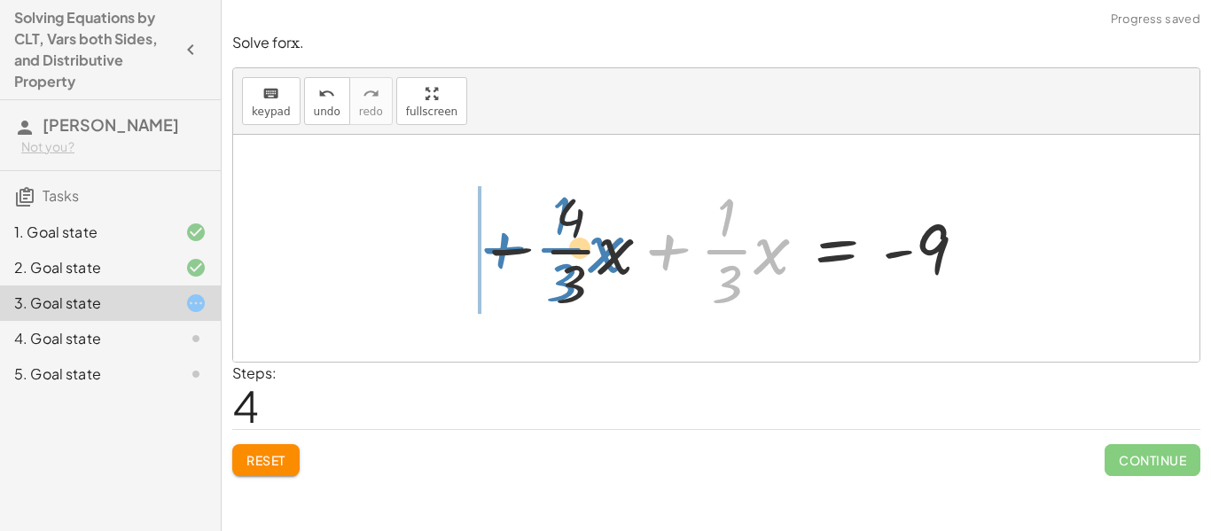
drag, startPoint x: 662, startPoint y: 246, endPoint x: 496, endPoint y: 245, distance: 165.8
click at [496, 245] on div at bounding box center [723, 248] width 508 height 137
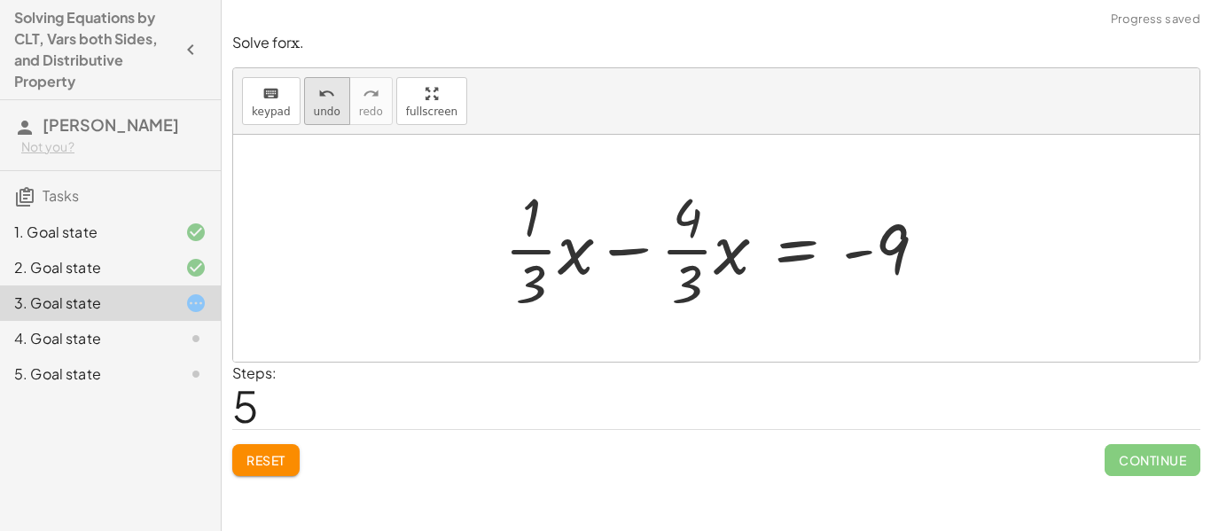
click at [317, 115] on span "undo" at bounding box center [327, 111] width 27 height 12
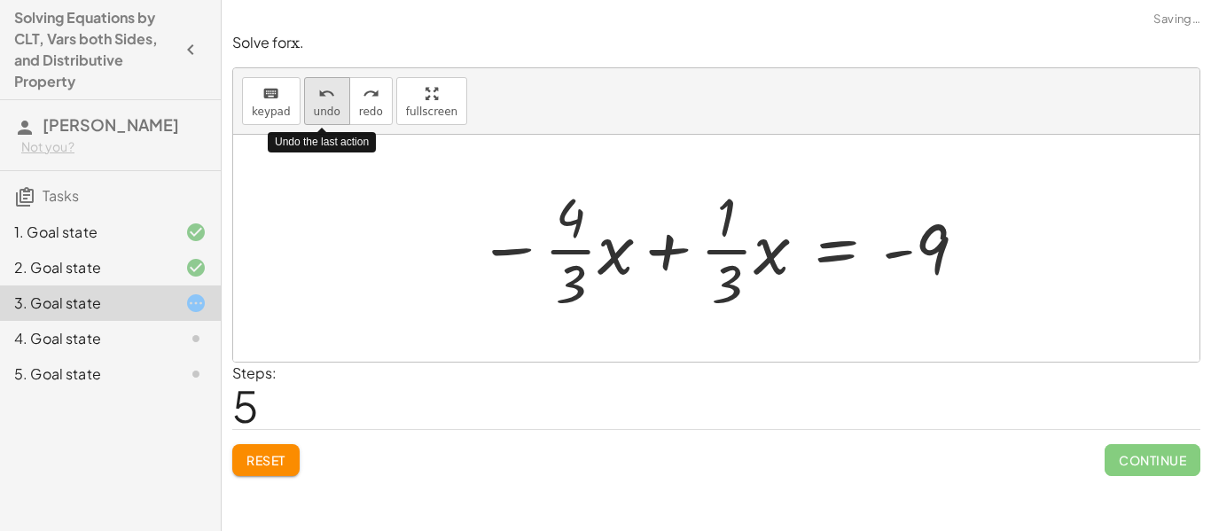
click at [317, 115] on span "undo" at bounding box center [327, 111] width 27 height 12
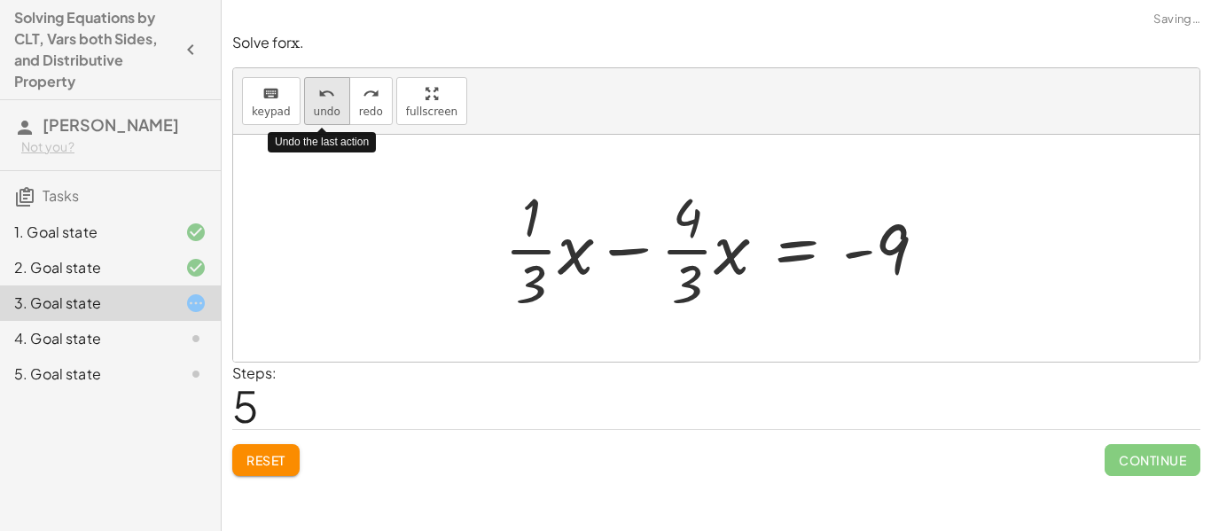
click at [317, 115] on span "undo" at bounding box center [327, 111] width 27 height 12
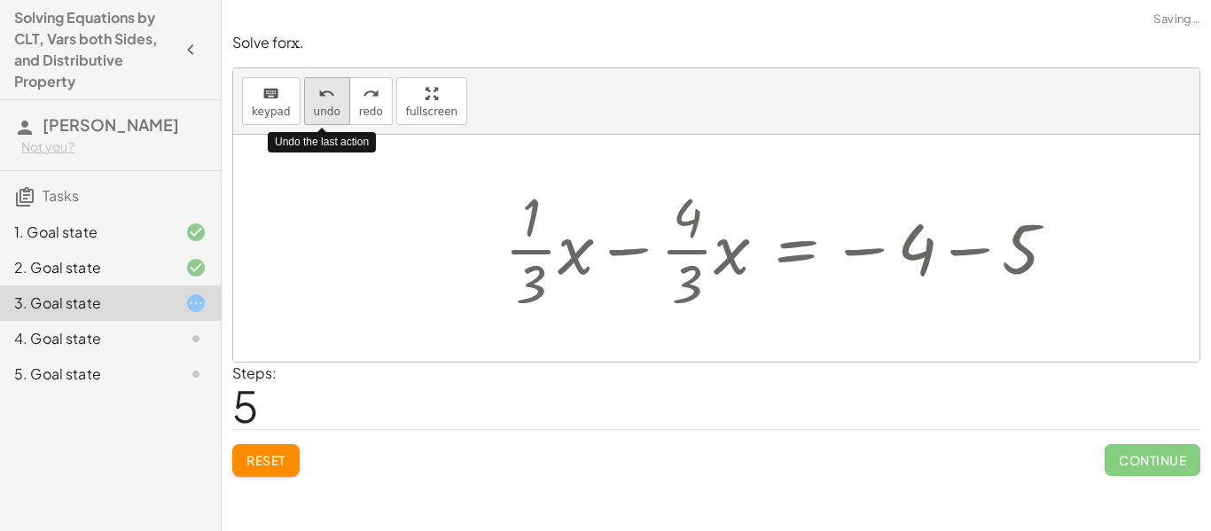
click at [317, 115] on span "undo" at bounding box center [327, 111] width 27 height 12
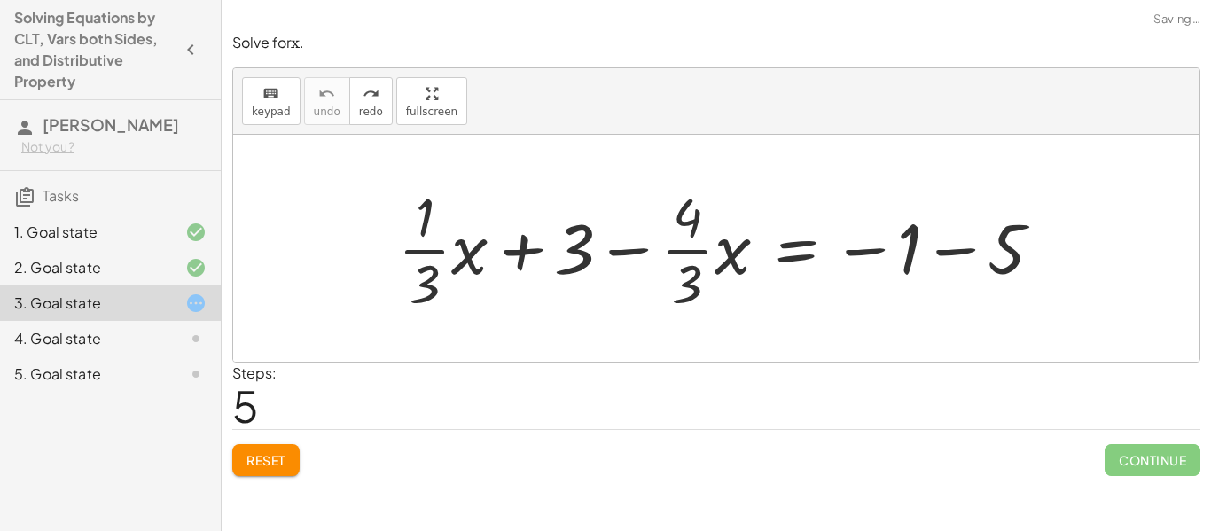
click at [274, 452] on span "Reset" at bounding box center [265, 460] width 39 height 16
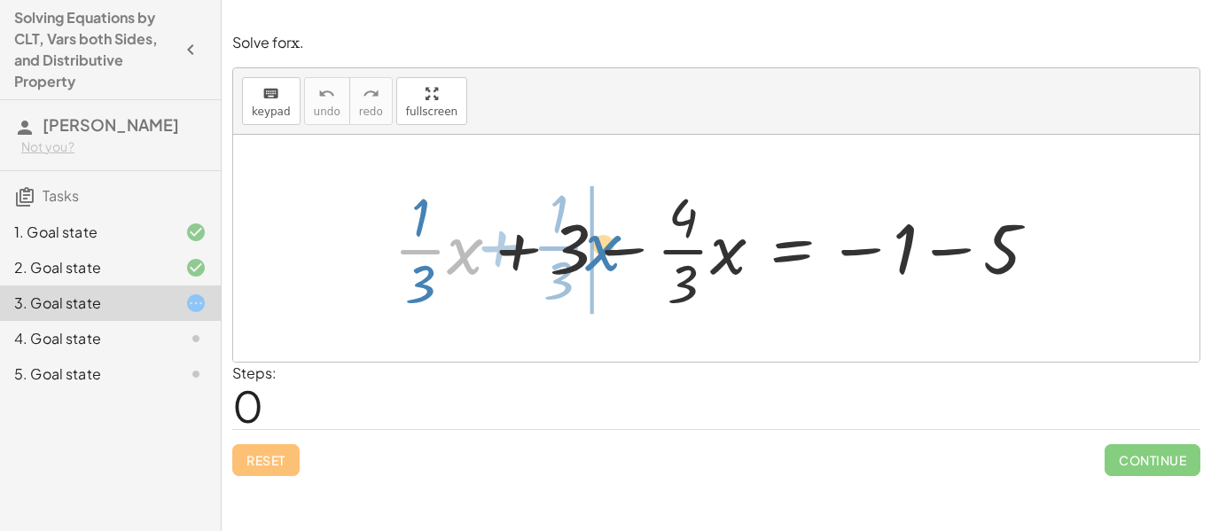
drag, startPoint x: 464, startPoint y: 263, endPoint x: 602, endPoint y: 259, distance: 138.4
click at [602, 259] on div at bounding box center [723, 248] width 676 height 137
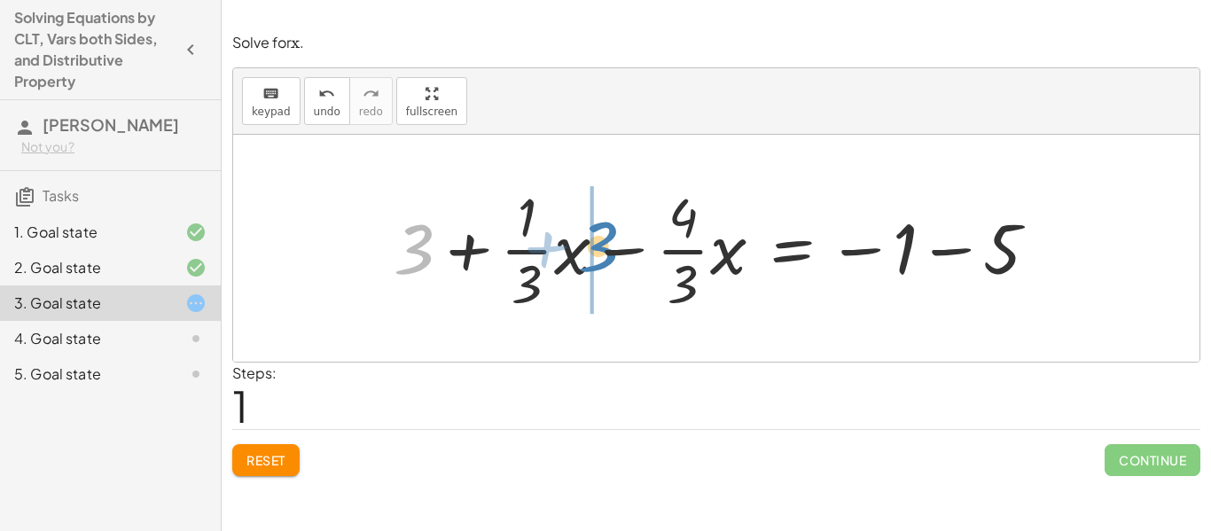
drag, startPoint x: 408, startPoint y: 267, endPoint x: 597, endPoint y: 264, distance: 188.8
click at [597, 264] on div at bounding box center [723, 248] width 676 height 137
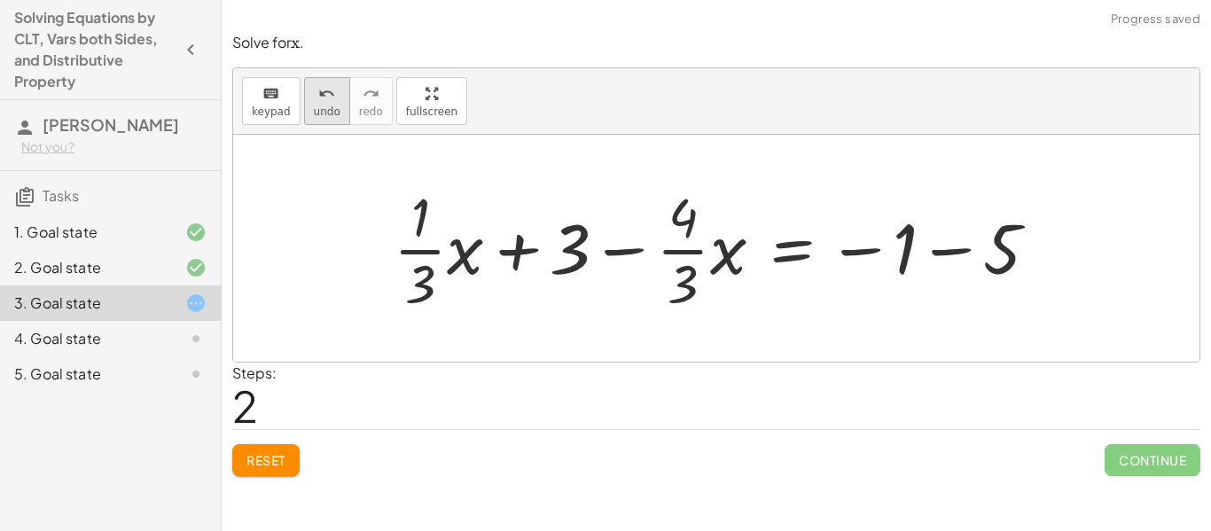
click at [333, 101] on div "undo" at bounding box center [327, 92] width 27 height 21
click at [248, 455] on span "Reset" at bounding box center [265, 460] width 39 height 16
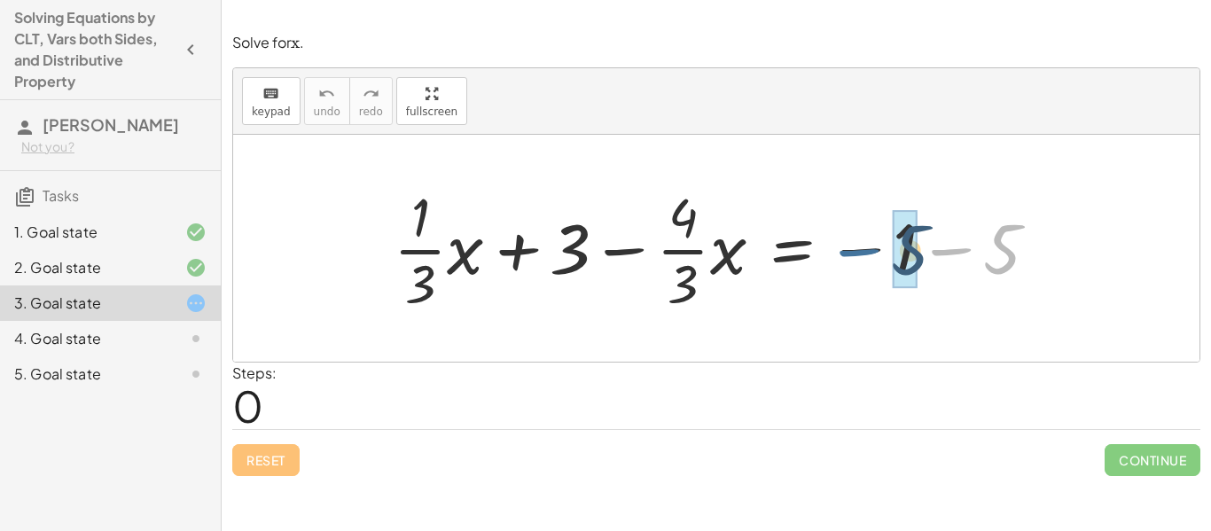
drag, startPoint x: 956, startPoint y: 247, endPoint x: 861, endPoint y: 246, distance: 94.9
click at [861, 246] on div at bounding box center [723, 248] width 676 height 137
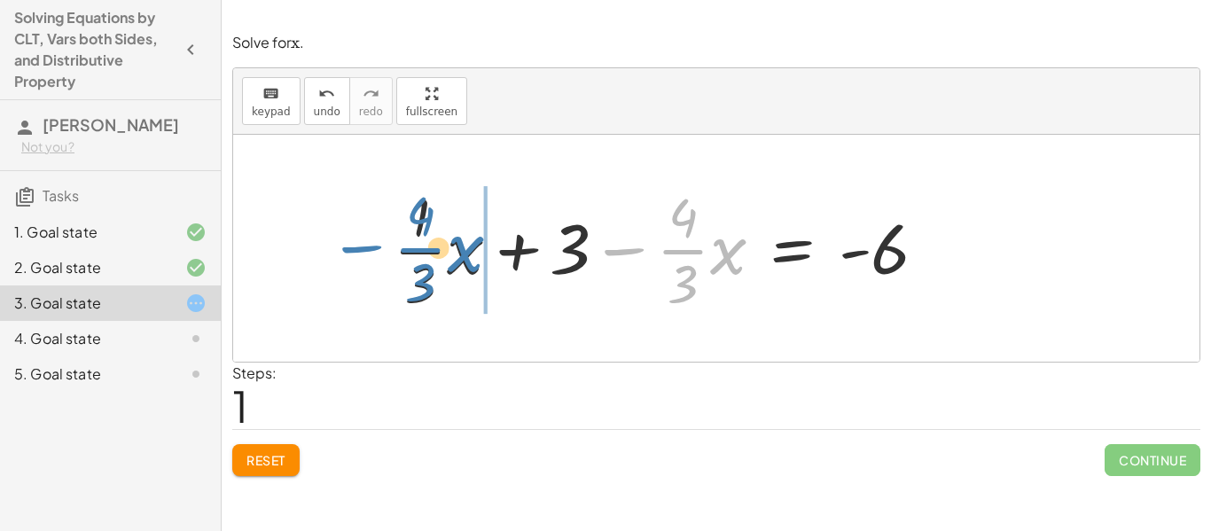
drag, startPoint x: 613, startPoint y: 249, endPoint x: 351, endPoint y: 247, distance: 262.4
click at [351, 247] on div "+ · · 1 · 3 · x + 3 − · · 4 · 3 · x = − 1 − 5 − · · 4 · 3 · x + · · 1 · 3 · x +…" at bounding box center [716, 248] width 966 height 227
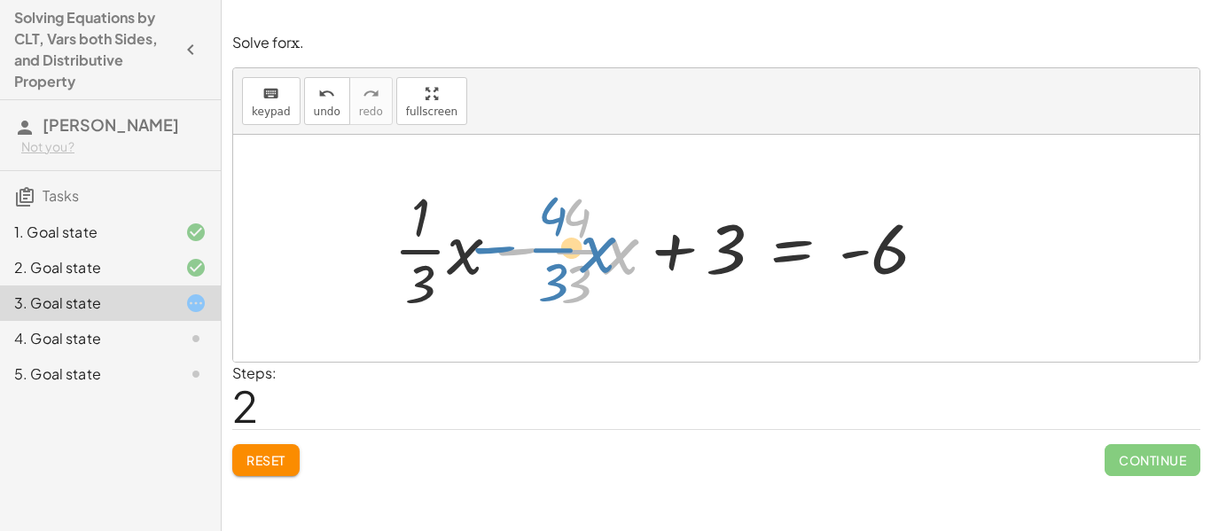
drag, startPoint x: 529, startPoint y: 246, endPoint x: 514, endPoint y: 244, distance: 15.2
click at [514, 244] on div at bounding box center [668, 248] width 566 height 137
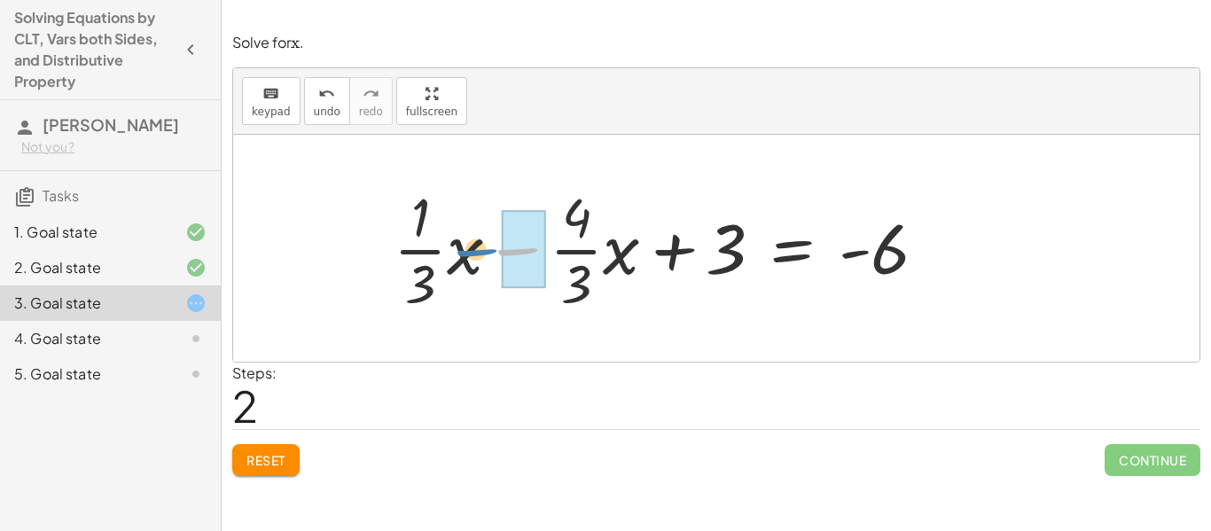
drag, startPoint x: 519, startPoint y: 249, endPoint x: 478, endPoint y: 250, distance: 41.7
click at [478, 250] on div at bounding box center [668, 248] width 566 height 137
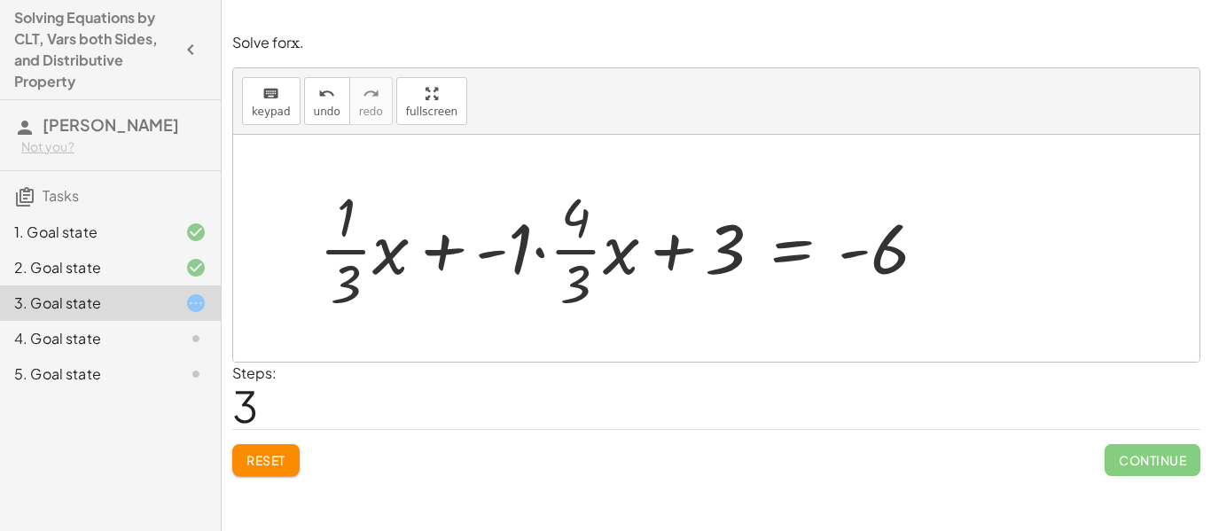
click at [253, 452] on span "Reset" at bounding box center [265, 460] width 39 height 16
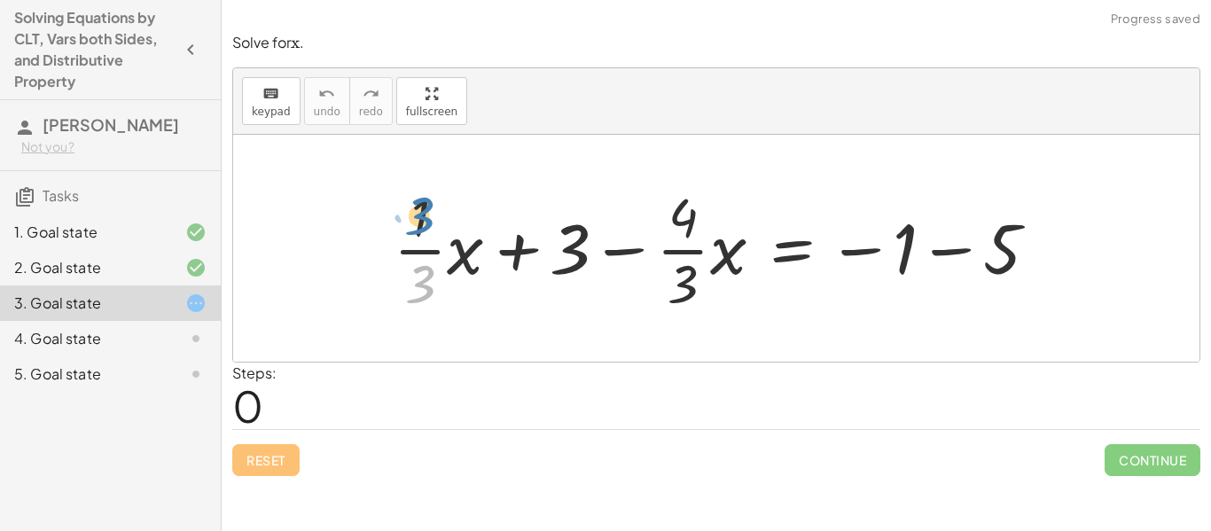
drag, startPoint x: 428, startPoint y: 269, endPoint x: 426, endPoint y: 200, distance: 69.2
click at [426, 200] on div at bounding box center [723, 248] width 676 height 137
drag, startPoint x: 422, startPoint y: 279, endPoint x: 463, endPoint y: 260, distance: 45.2
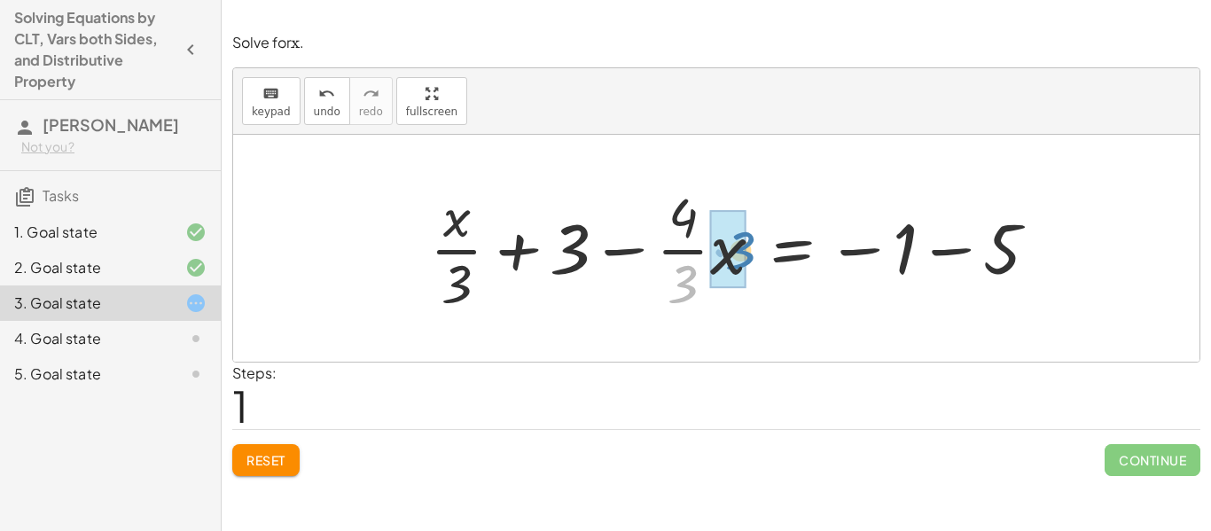
drag, startPoint x: 689, startPoint y: 271, endPoint x: 746, endPoint y: 237, distance: 67.2
click at [746, 237] on div at bounding box center [741, 248] width 640 height 137
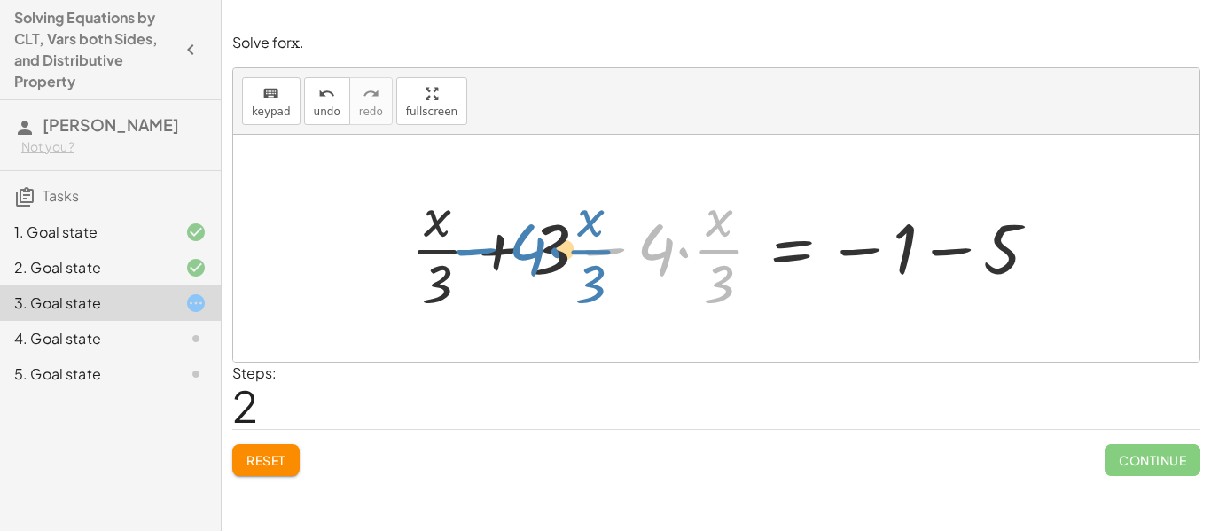
drag, startPoint x: 615, startPoint y: 249, endPoint x: 487, endPoint y: 249, distance: 128.5
click at [487, 249] on div at bounding box center [732, 248] width 660 height 137
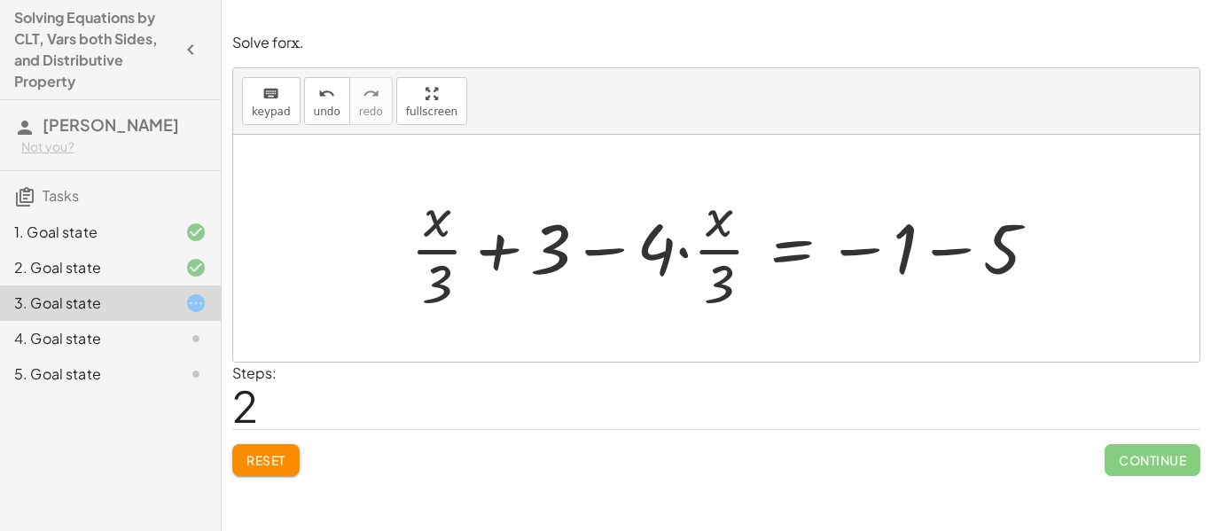
click at [253, 446] on button "Reset" at bounding box center [265, 460] width 67 height 32
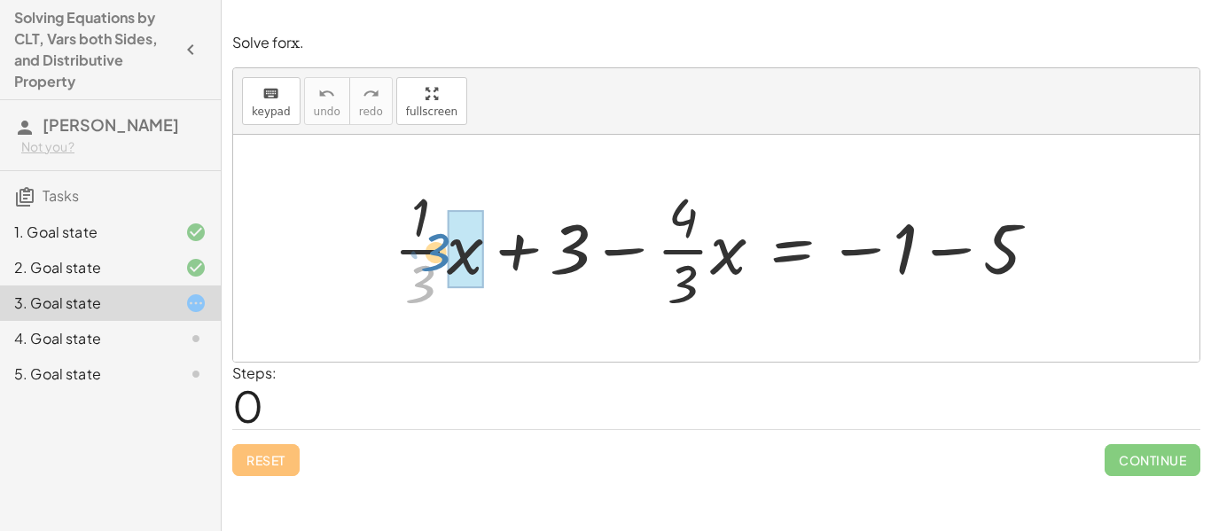
drag, startPoint x: 423, startPoint y: 277, endPoint x: 439, endPoint y: 248, distance: 32.5
click at [439, 248] on div at bounding box center [723, 248] width 676 height 137
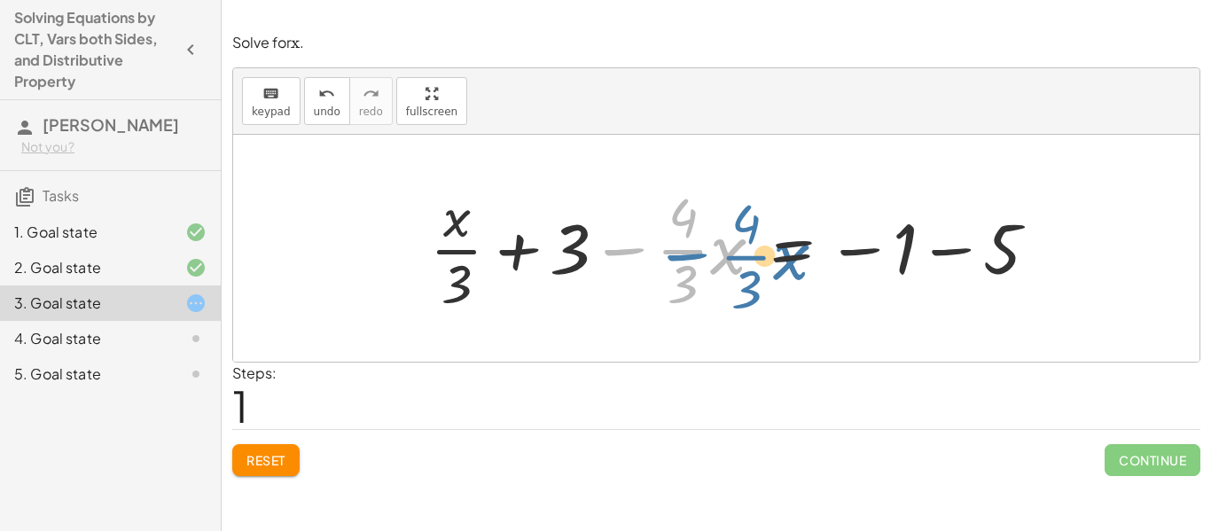
drag, startPoint x: 629, startPoint y: 250, endPoint x: 683, endPoint y: 251, distance: 53.2
click at [683, 251] on div at bounding box center [741, 248] width 640 height 137
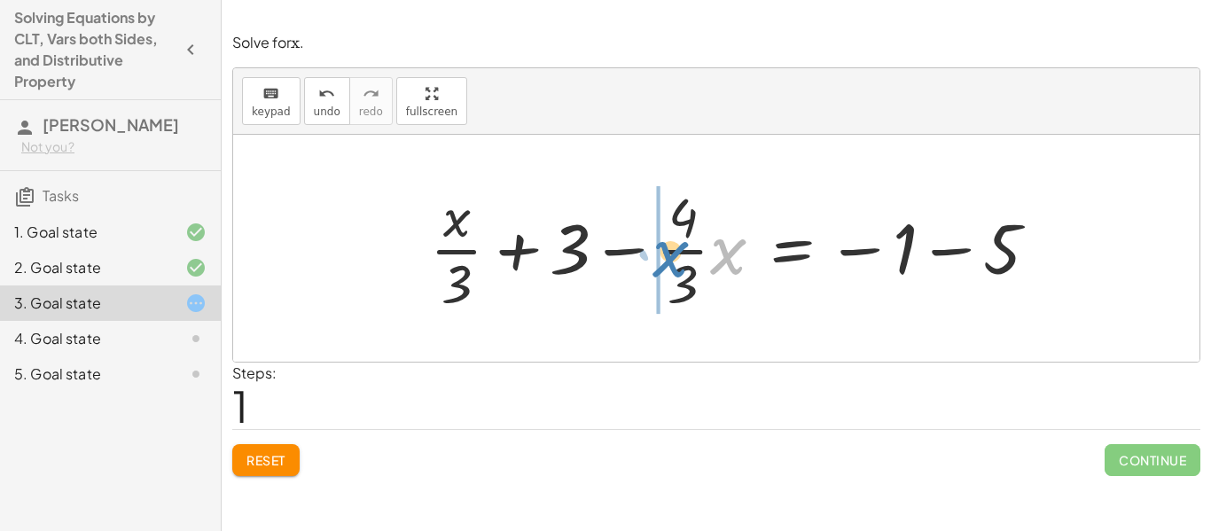
drag, startPoint x: 730, startPoint y: 248, endPoint x: 666, endPoint y: 251, distance: 63.9
click at [666, 251] on div at bounding box center [741, 248] width 640 height 137
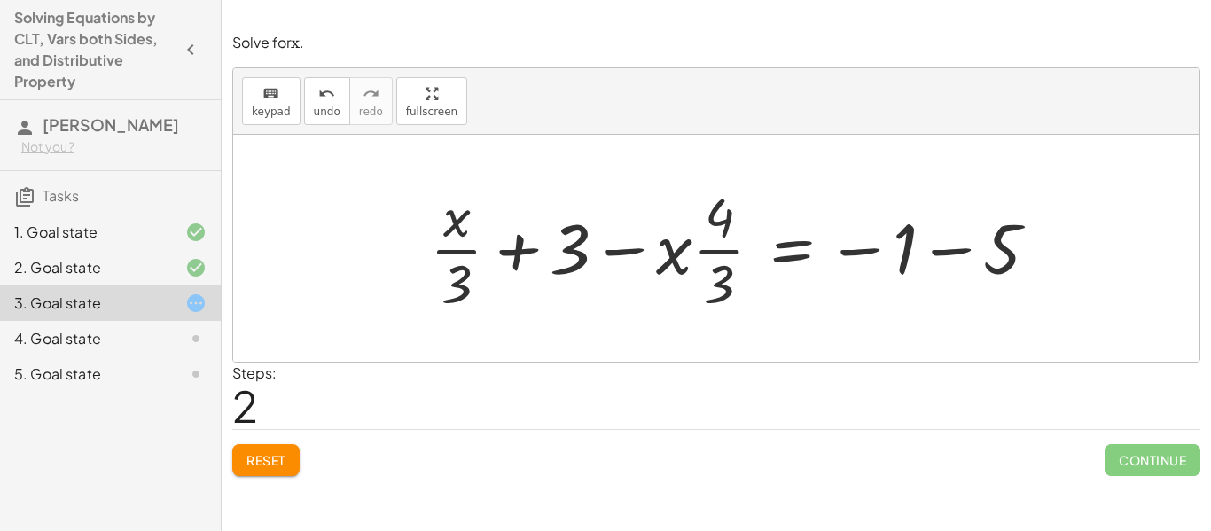
click at [265, 455] on span "Reset" at bounding box center [265, 460] width 39 height 16
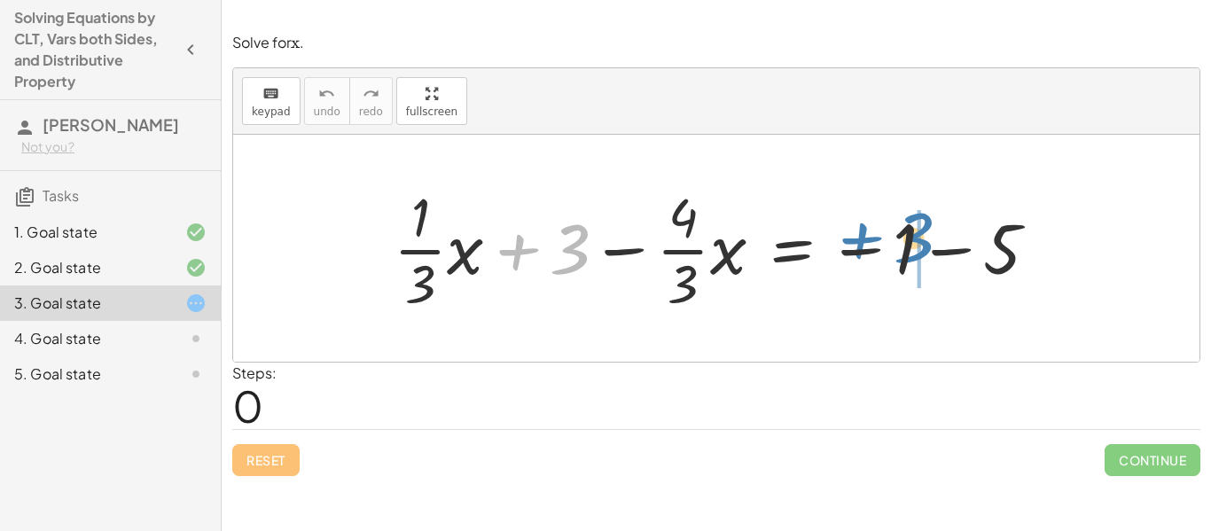
drag, startPoint x: 516, startPoint y: 238, endPoint x: 862, endPoint y: 227, distance: 345.9
click at [862, 227] on div at bounding box center [723, 248] width 676 height 137
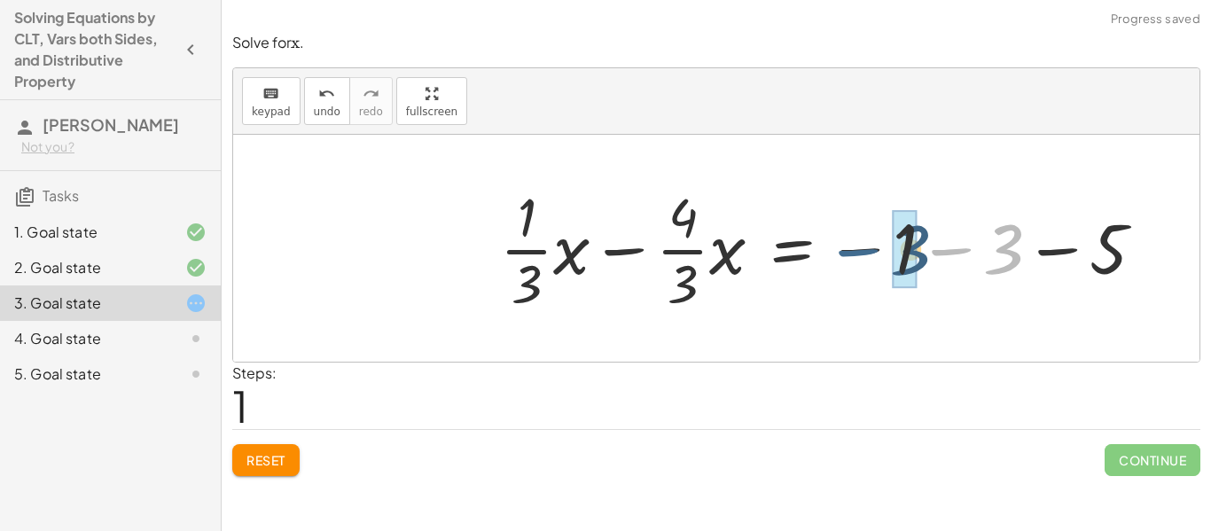
drag, startPoint x: 957, startPoint y: 248, endPoint x: 862, endPoint y: 249, distance: 94.9
click at [862, 249] on div at bounding box center [829, 248] width 676 height 137
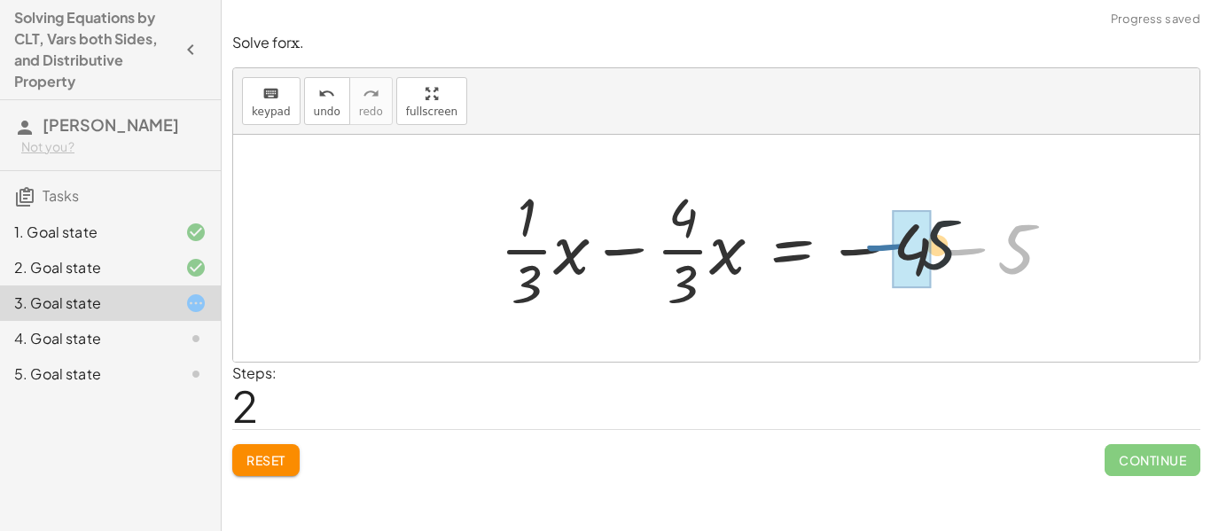
drag, startPoint x: 966, startPoint y: 248, endPoint x: 884, endPoint y: 244, distance: 82.6
click at [884, 244] on div at bounding box center [783, 248] width 584 height 137
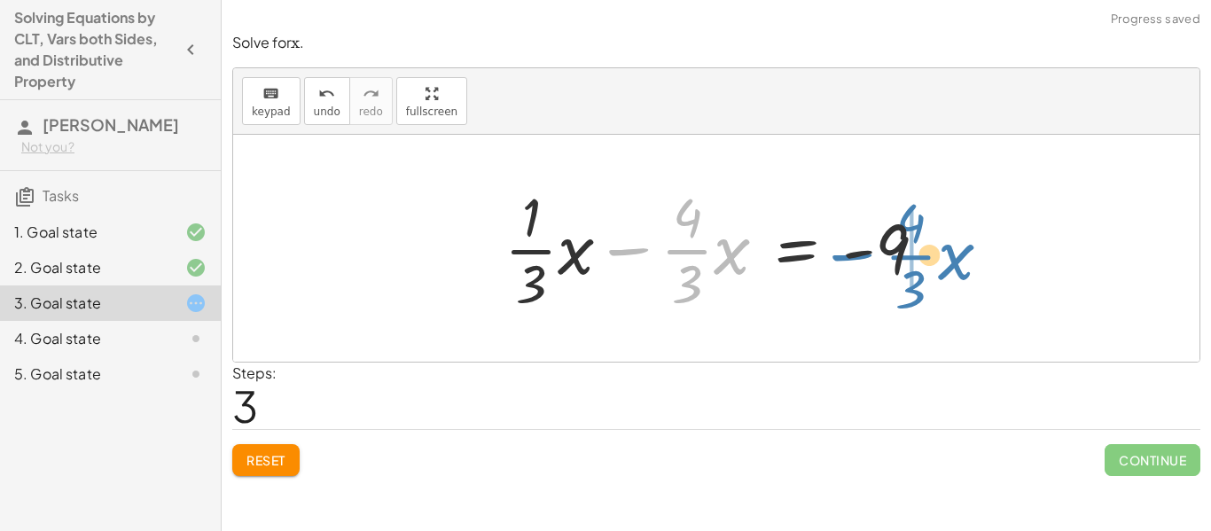
drag, startPoint x: 631, startPoint y: 252, endPoint x: 856, endPoint y: 259, distance: 225.3
click at [856, 259] on div at bounding box center [723, 248] width 454 height 137
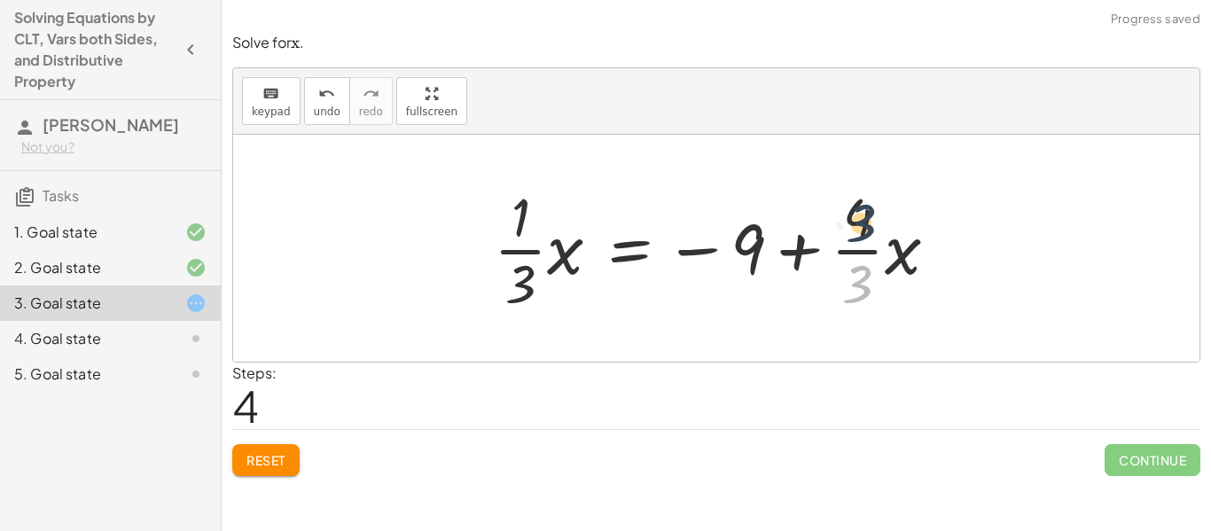
drag, startPoint x: 865, startPoint y: 277, endPoint x: 867, endPoint y: 210, distance: 66.5
click at [867, 210] on div at bounding box center [723, 248] width 476 height 137
click at [263, 445] on button "Reset" at bounding box center [265, 460] width 67 height 32
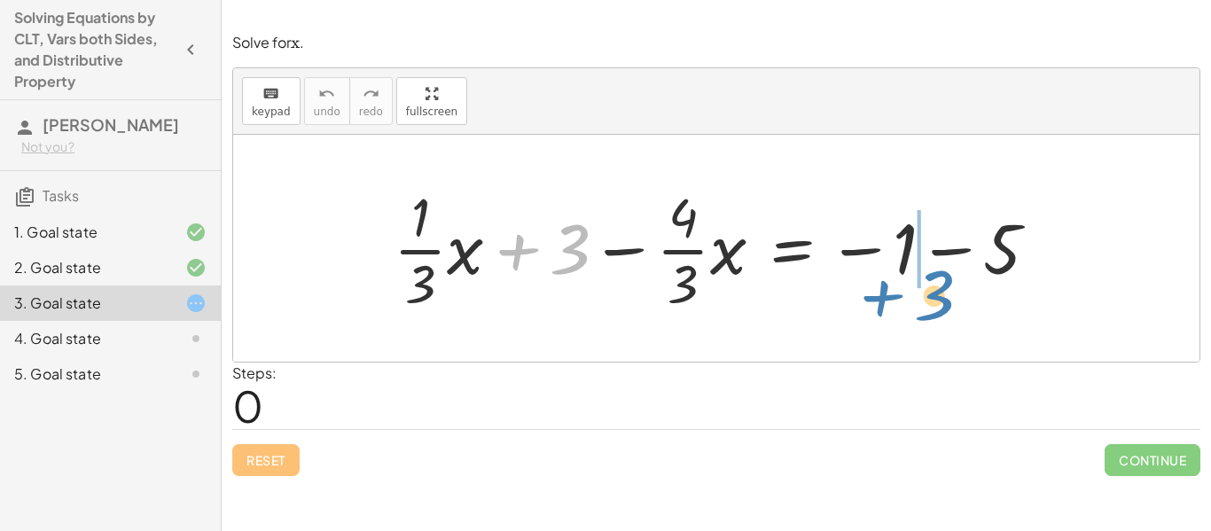
drag, startPoint x: 521, startPoint y: 255, endPoint x: 886, endPoint y: 301, distance: 367.1
click at [886, 301] on div at bounding box center [723, 248] width 676 height 137
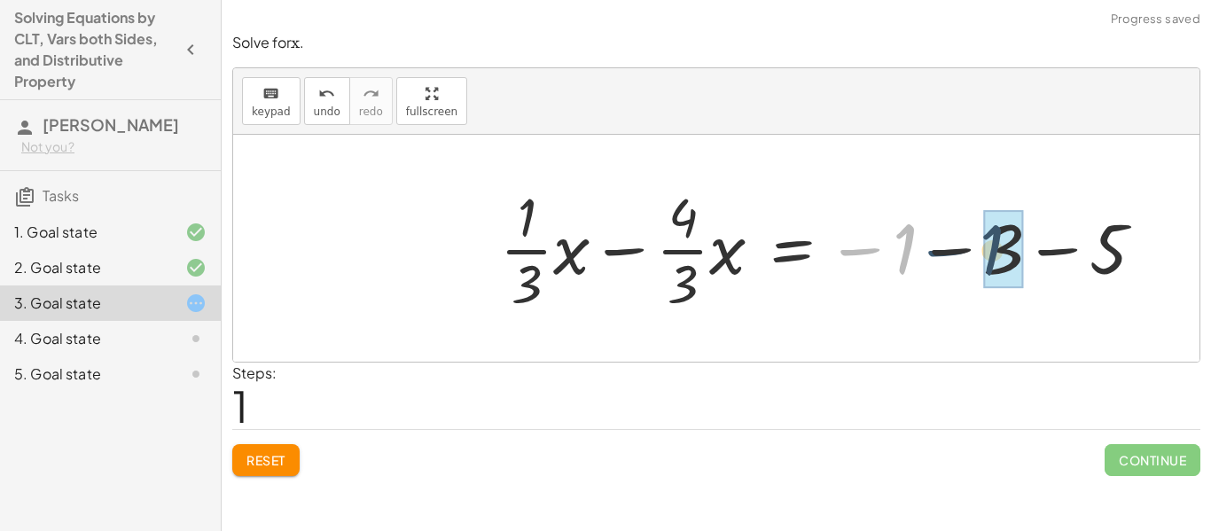
drag, startPoint x: 871, startPoint y: 246, endPoint x: 972, endPoint y: 245, distance: 100.2
click at [972, 245] on div at bounding box center [829, 248] width 676 height 137
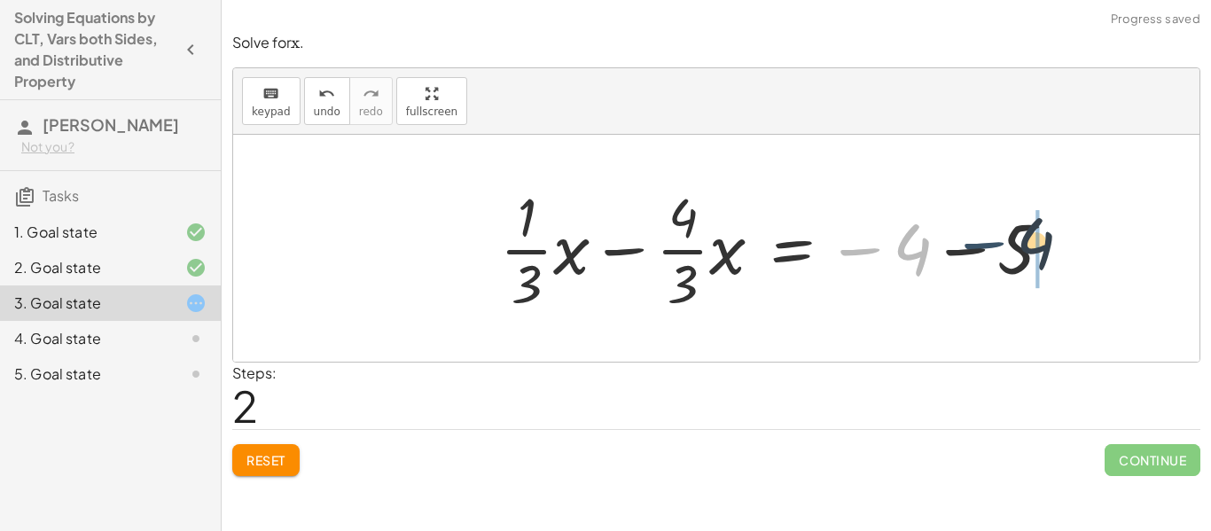
drag, startPoint x: 875, startPoint y: 247, endPoint x: 1004, endPoint y: 238, distance: 129.8
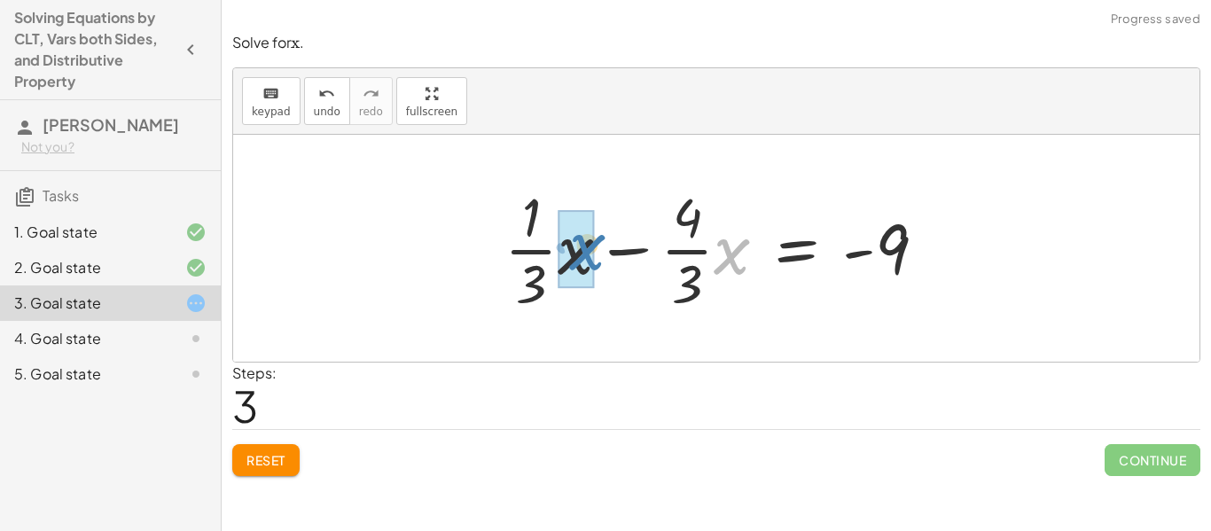
drag, startPoint x: 732, startPoint y: 254, endPoint x: 590, endPoint y: 248, distance: 141.9
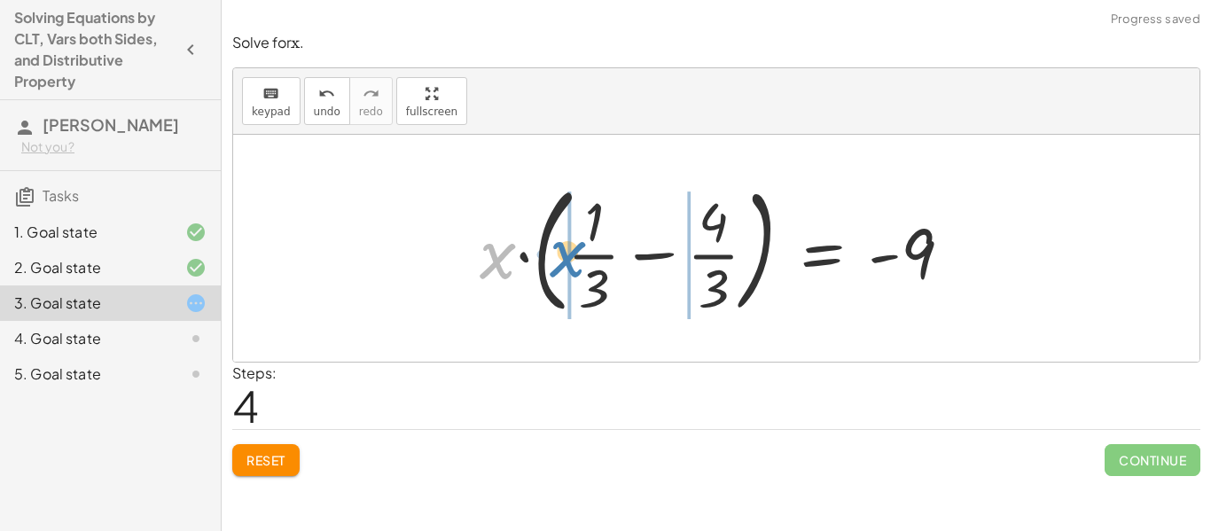
drag, startPoint x: 504, startPoint y: 254, endPoint x: 574, endPoint y: 253, distance: 70.9
click at [574, 253] on div at bounding box center [723, 248] width 504 height 147
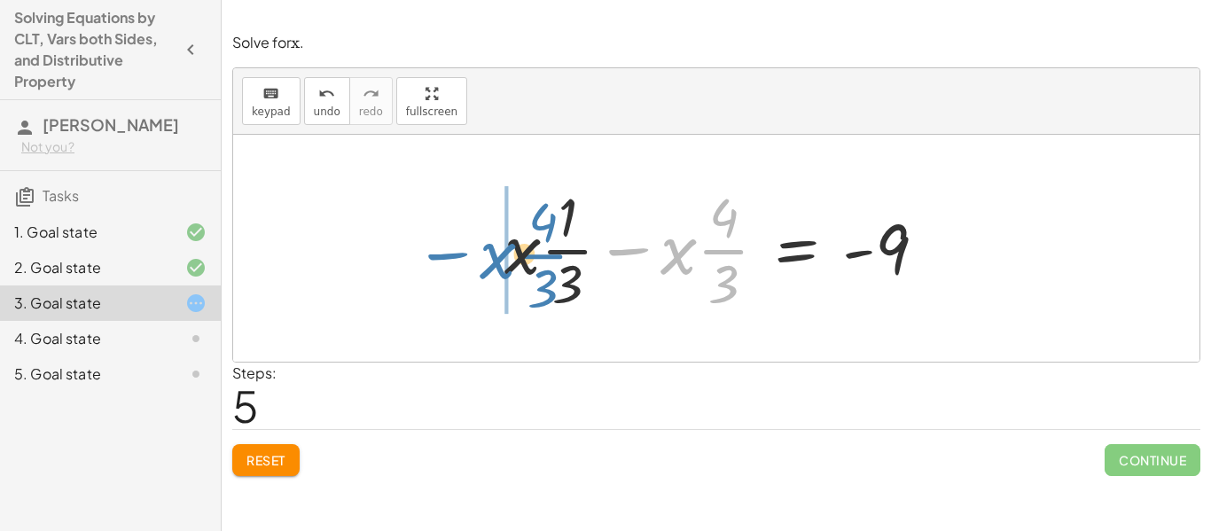
drag, startPoint x: 637, startPoint y: 246, endPoint x: 461, endPoint y: 250, distance: 176.5
click at [461, 250] on div "+ · · 1 · 3 · x + 3 − · · 4 · 3 · x = − 1 − 5 + · · 1 · 3 · x − · · 4 · 3 · x =…" at bounding box center [716, 248] width 966 height 227
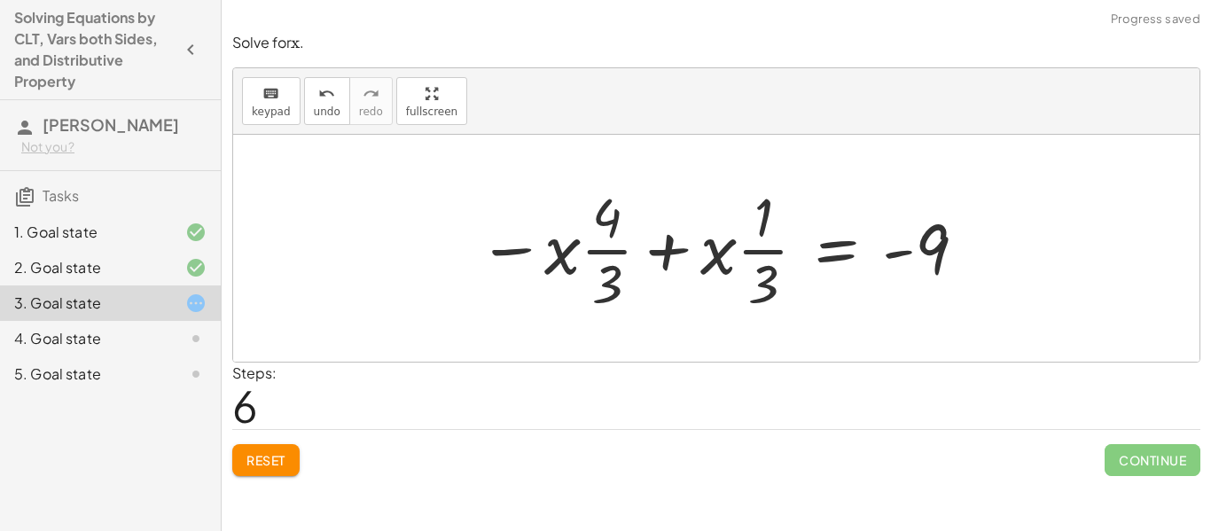
click at [281, 447] on button "Reset" at bounding box center [265, 460] width 67 height 32
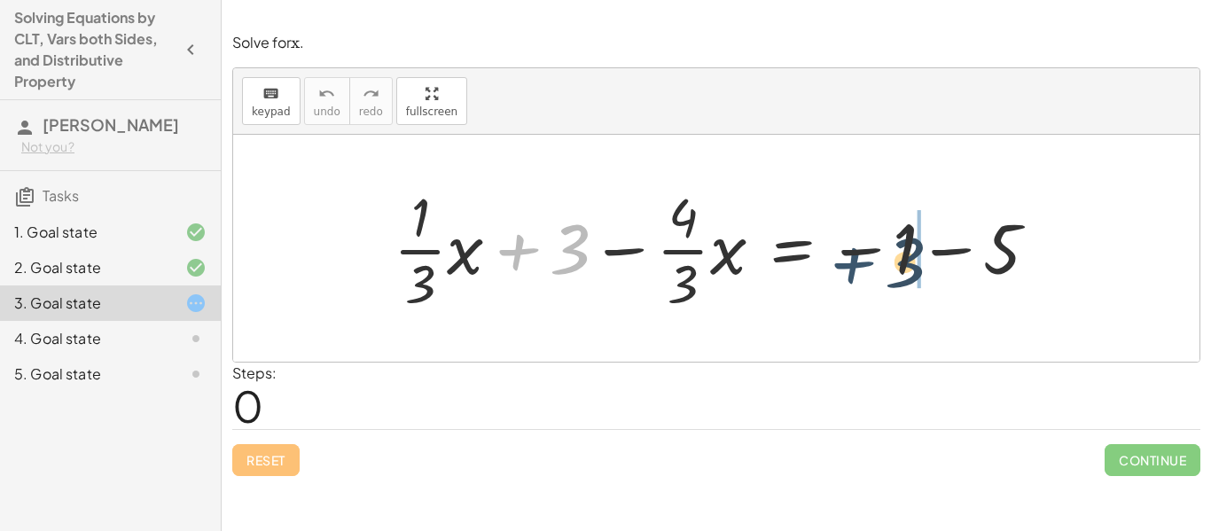
drag, startPoint x: 514, startPoint y: 255, endPoint x: 857, endPoint y: 264, distance: 343.2
click at [857, 264] on div at bounding box center [723, 248] width 676 height 137
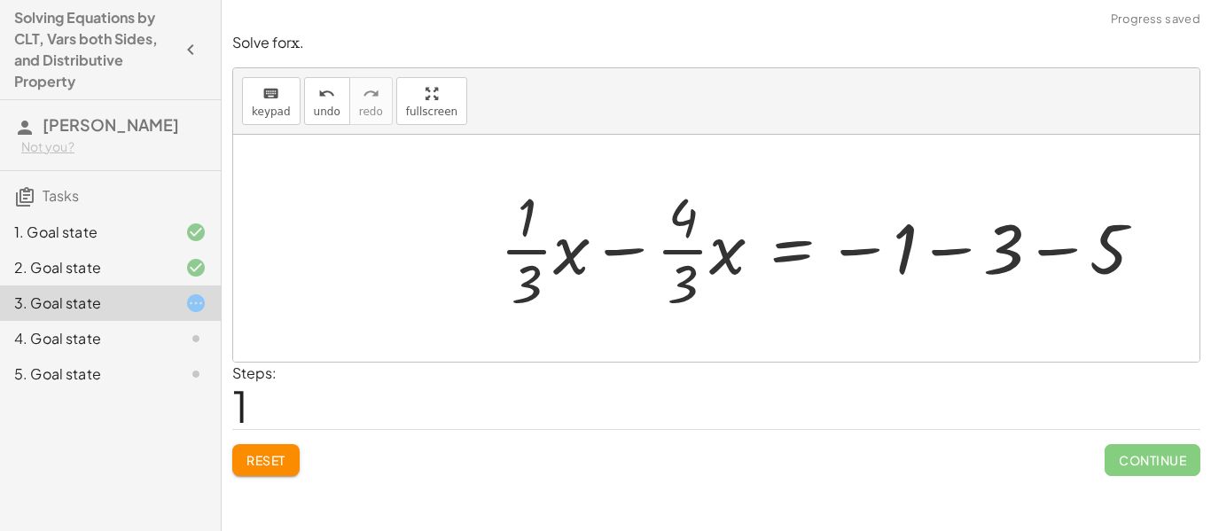
click at [264, 466] on span "Reset" at bounding box center [265, 460] width 39 height 16
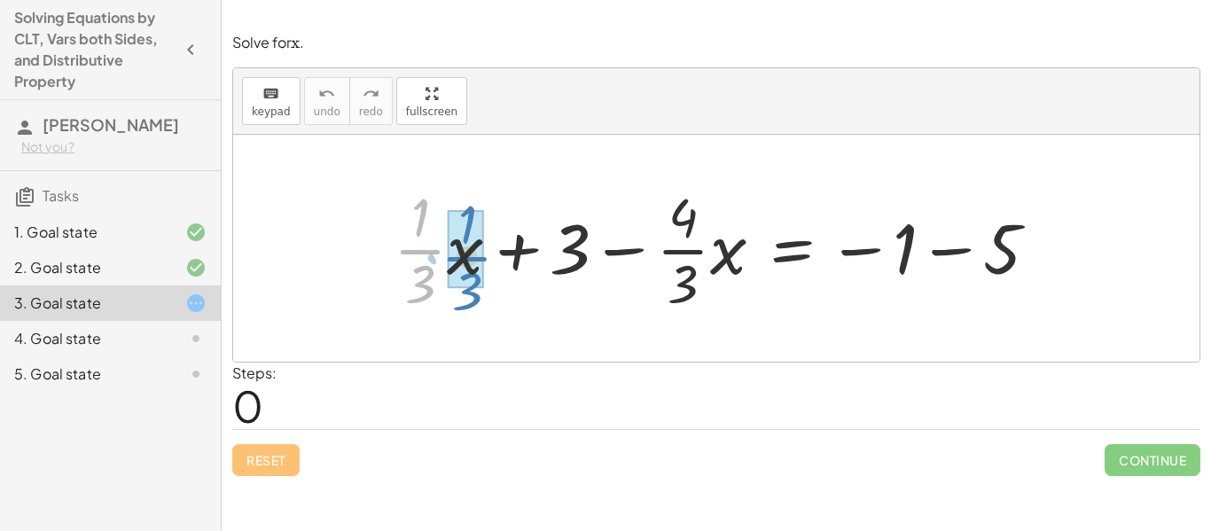
drag, startPoint x: 418, startPoint y: 250, endPoint x: 465, endPoint y: 256, distance: 47.4
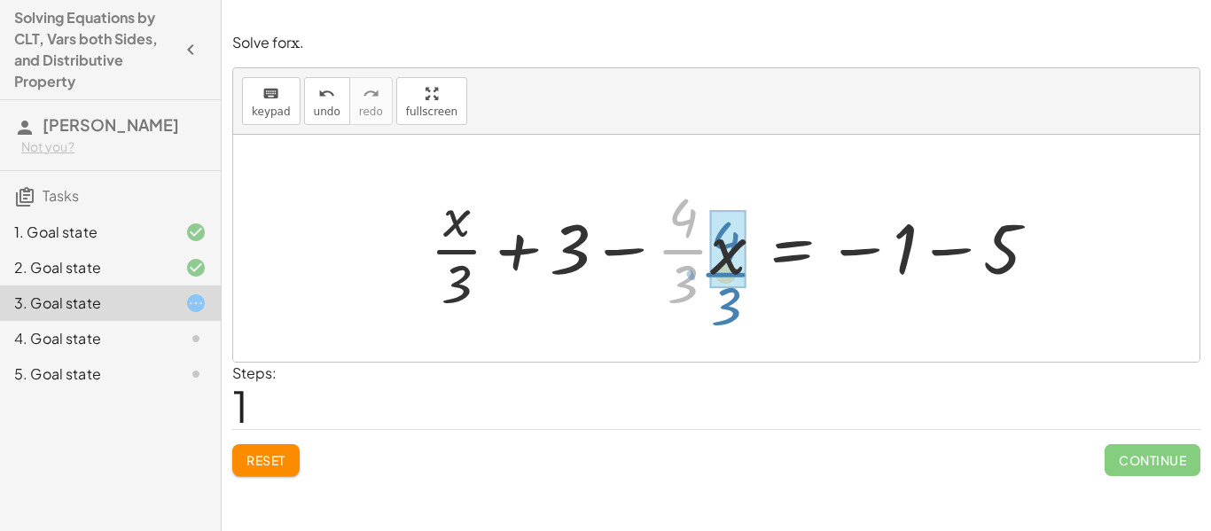
drag, startPoint x: 669, startPoint y: 252, endPoint x: 713, endPoint y: 272, distance: 48.0
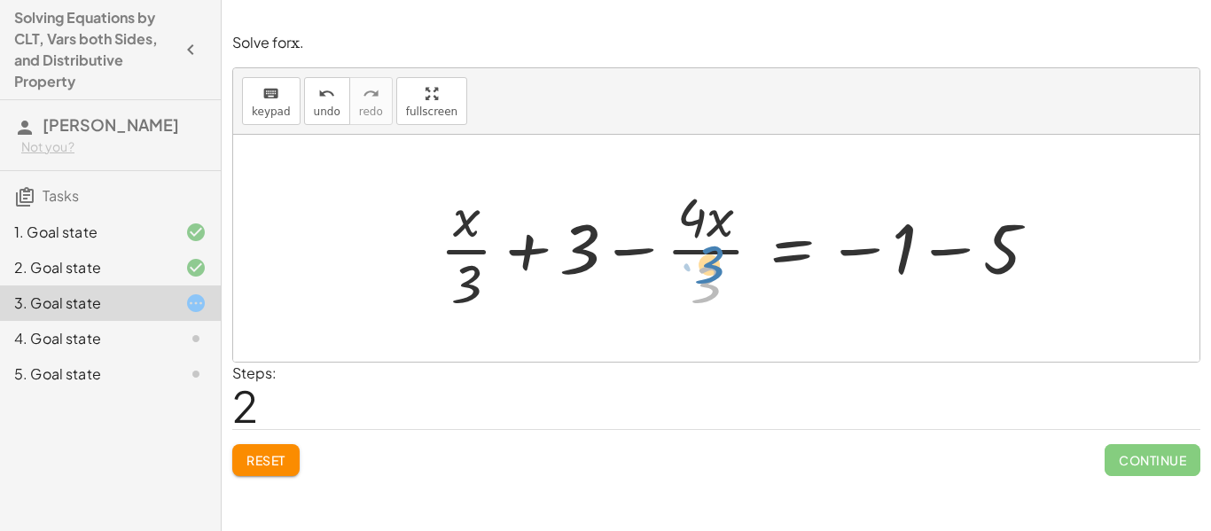
drag, startPoint x: 712, startPoint y: 282, endPoint x: 719, endPoint y: 301, distance: 20.8
click at [719, 301] on div at bounding box center [746, 248] width 630 height 137
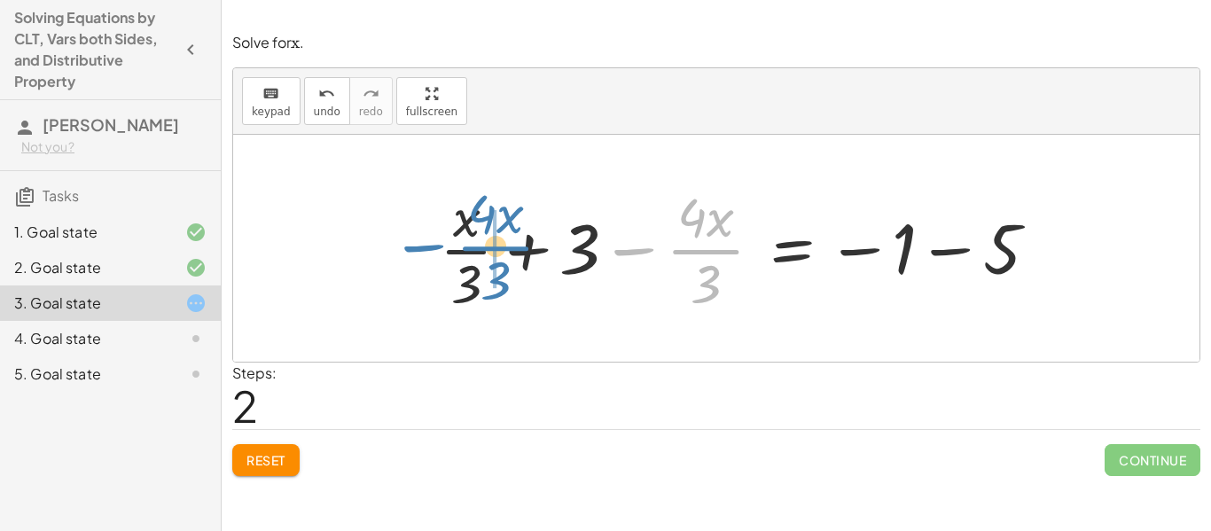
drag, startPoint x: 640, startPoint y: 247, endPoint x: 429, endPoint y: 244, distance: 211.0
click at [429, 244] on div "+ · · 1 · 3 · x + 3 − · · 4 · 3 · x = − 1 − 5 + · 1 · x · 3 + 3 − · · 4 · 3 · x…" at bounding box center [739, 248] width 652 height 145
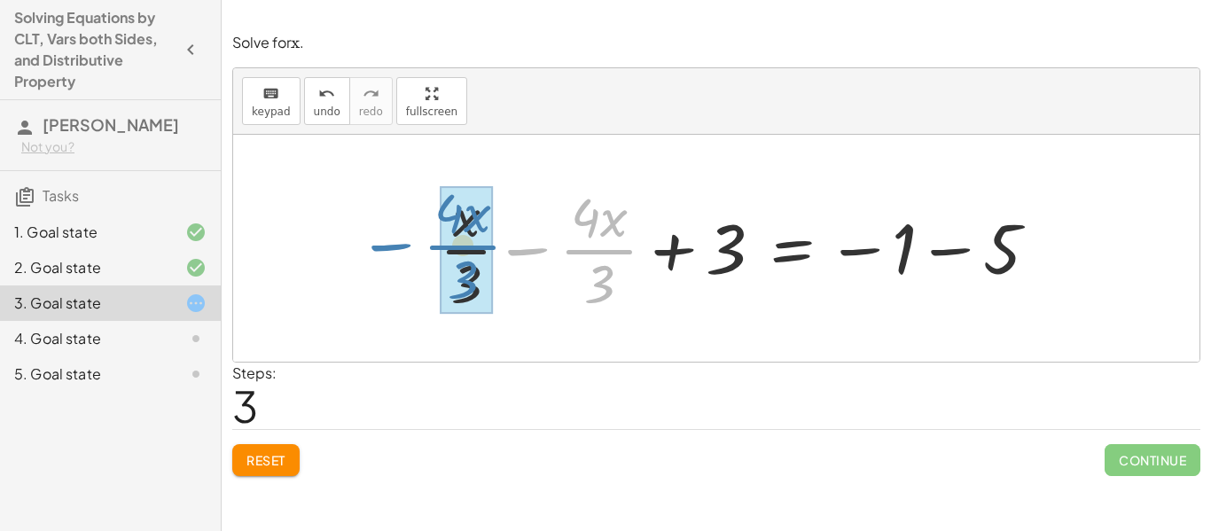
drag, startPoint x: 517, startPoint y: 251, endPoint x: 380, endPoint y: 246, distance: 136.6
click at [380, 246] on div "+ · · 1 · 3 · x + 3 − · · 4 · 3 · x = − 1 − 5 + · 1 · x · 3 + 3 − · · 4 · 3 · x…" at bounding box center [716, 248] width 966 height 227
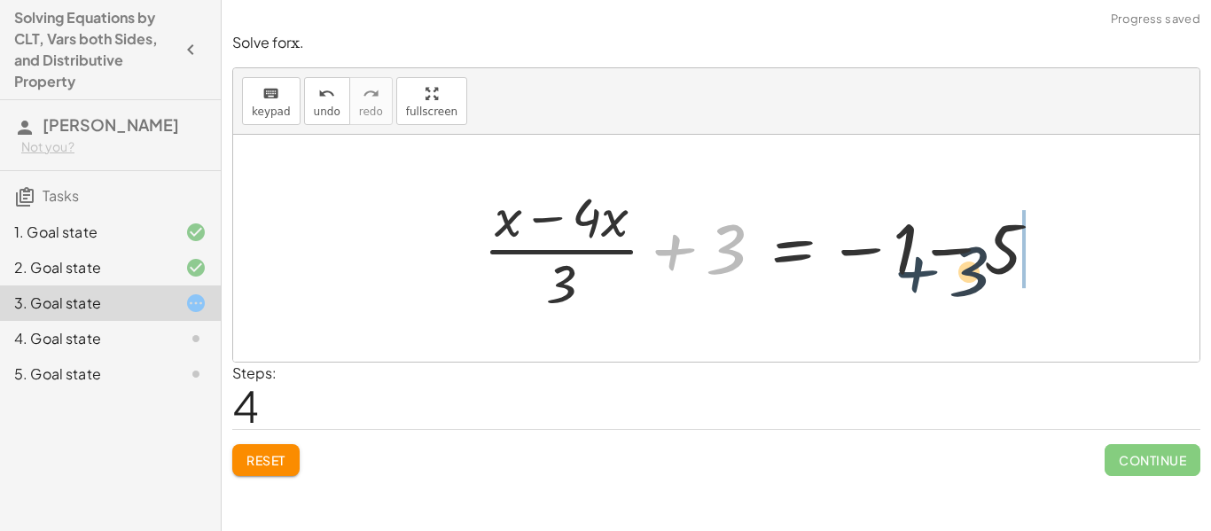
drag, startPoint x: 675, startPoint y: 246, endPoint x: 916, endPoint y: 264, distance: 241.8
click at [916, 264] on div at bounding box center [768, 248] width 588 height 137
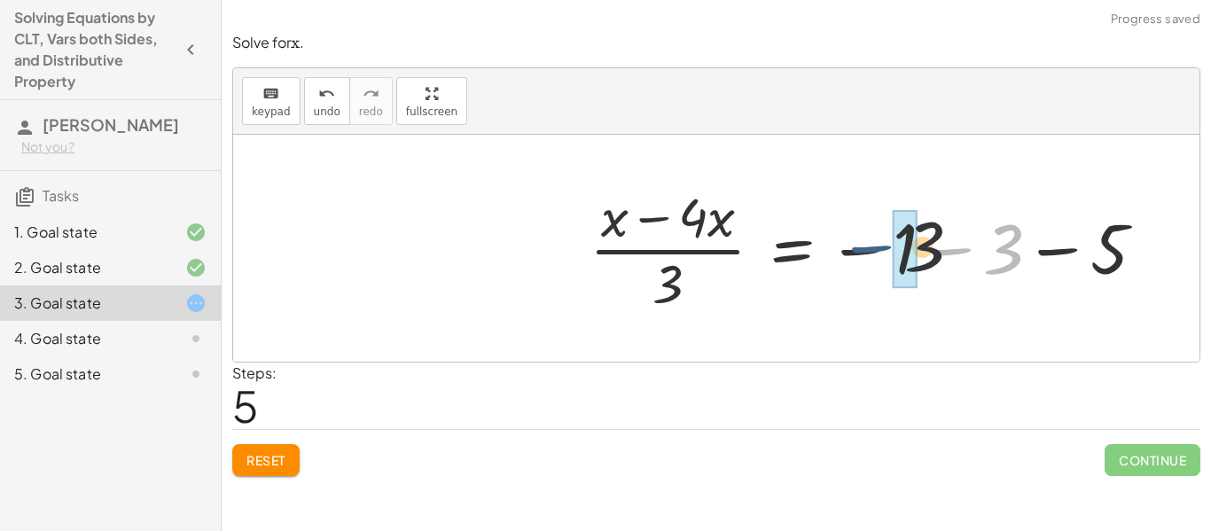
drag, startPoint x: 956, startPoint y: 253, endPoint x: 871, endPoint y: 251, distance: 85.1
click at [871, 251] on div at bounding box center [875, 248] width 588 height 137
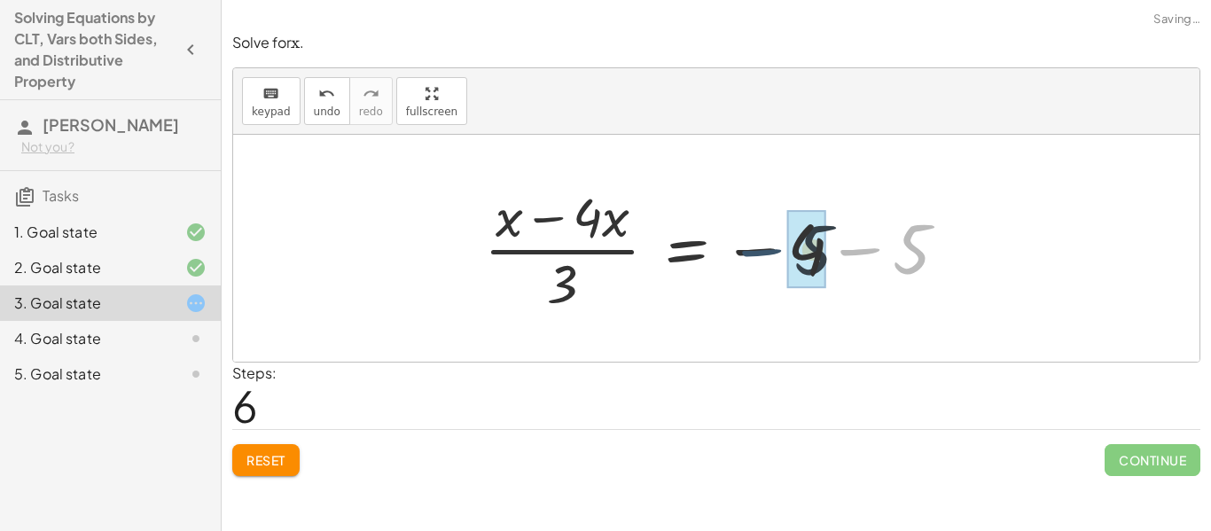
drag, startPoint x: 871, startPoint y: 248, endPoint x: 768, endPoint y: 249, distance: 102.8
click at [768, 249] on div at bounding box center [723, 248] width 496 height 137
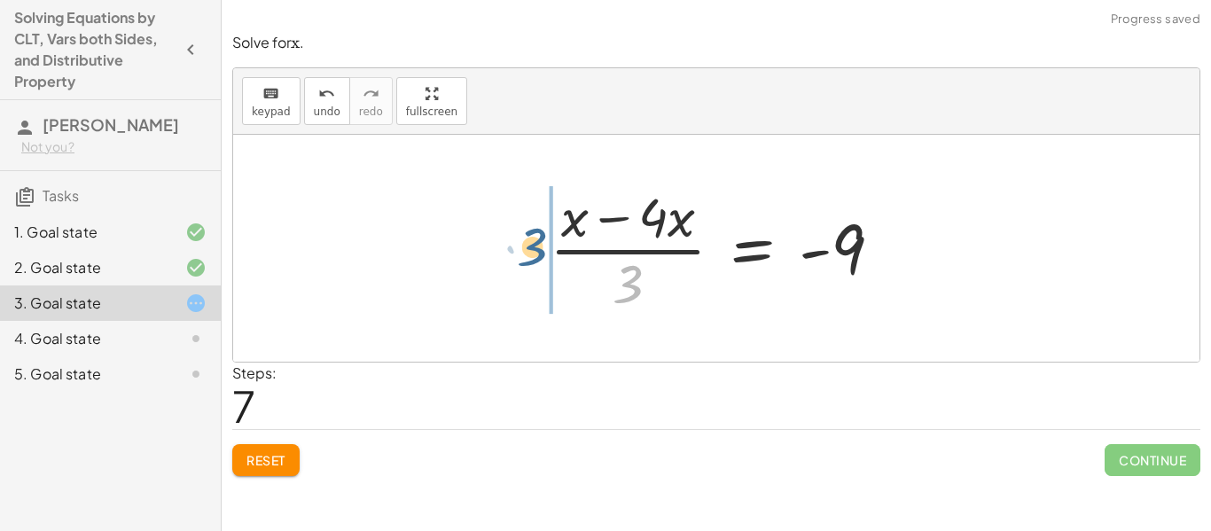
drag, startPoint x: 629, startPoint y: 277, endPoint x: 532, endPoint y: 240, distance: 103.6
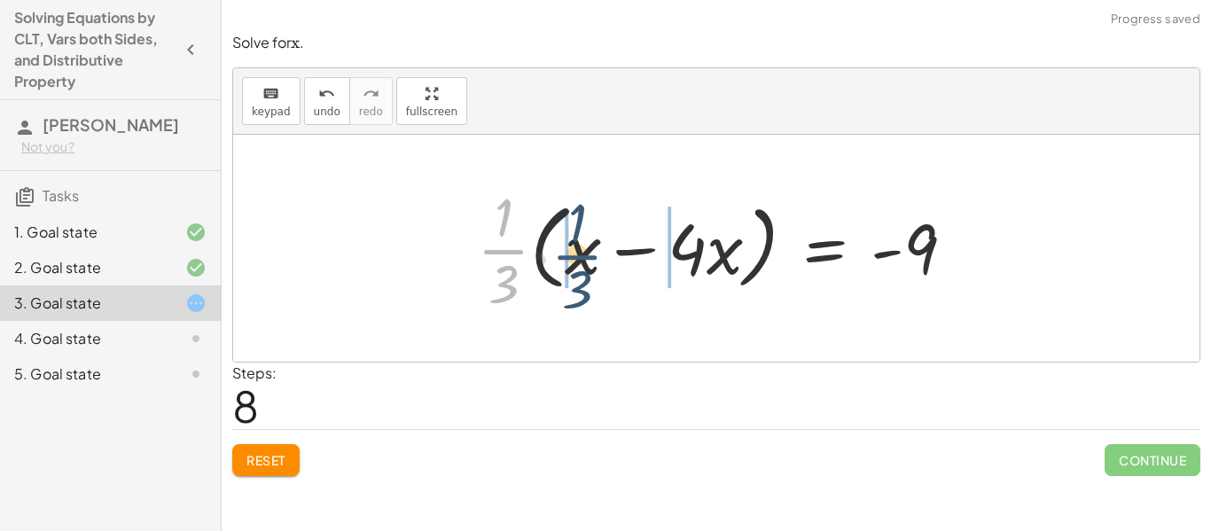
drag, startPoint x: 508, startPoint y: 245, endPoint x: 583, endPoint y: 250, distance: 75.5
click at [583, 250] on div at bounding box center [723, 248] width 510 height 137
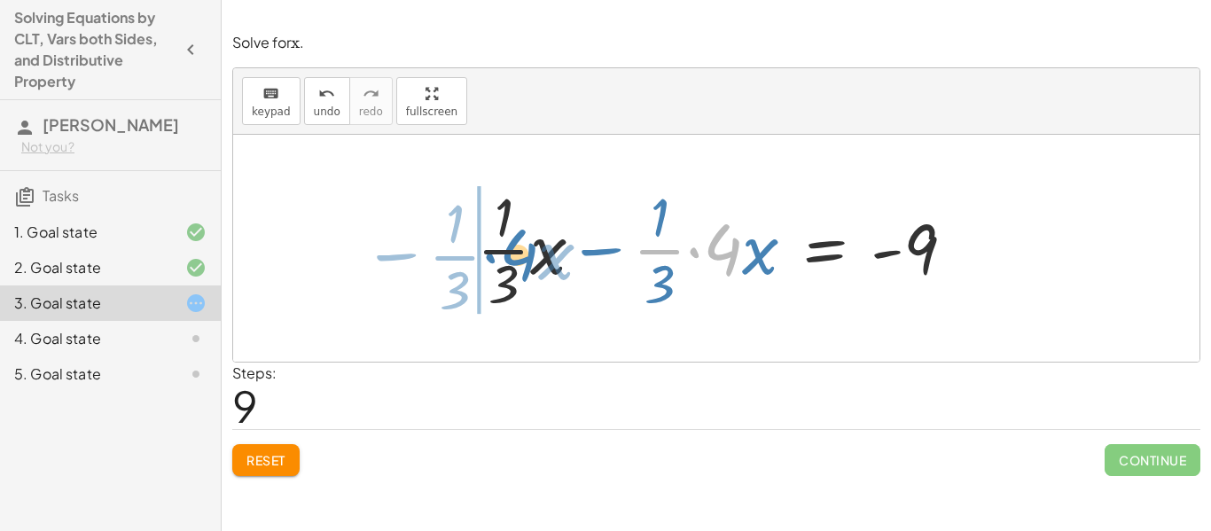
drag, startPoint x: 713, startPoint y: 250, endPoint x: 508, endPoint y: 256, distance: 204.9
click at [508, 256] on div at bounding box center [723, 248] width 510 height 137
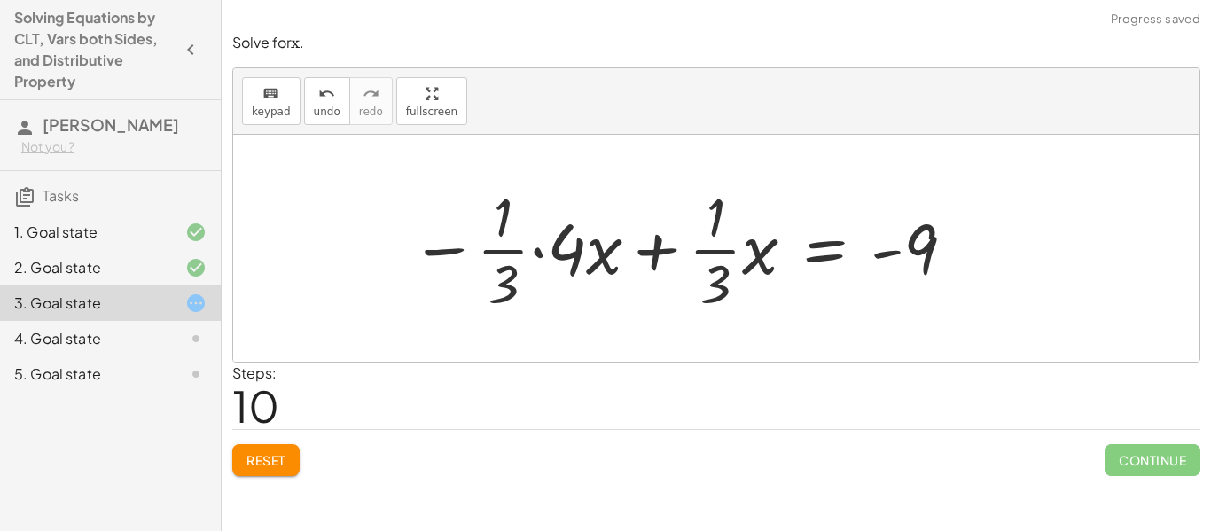
click at [291, 452] on button "Reset" at bounding box center [265, 460] width 67 height 32
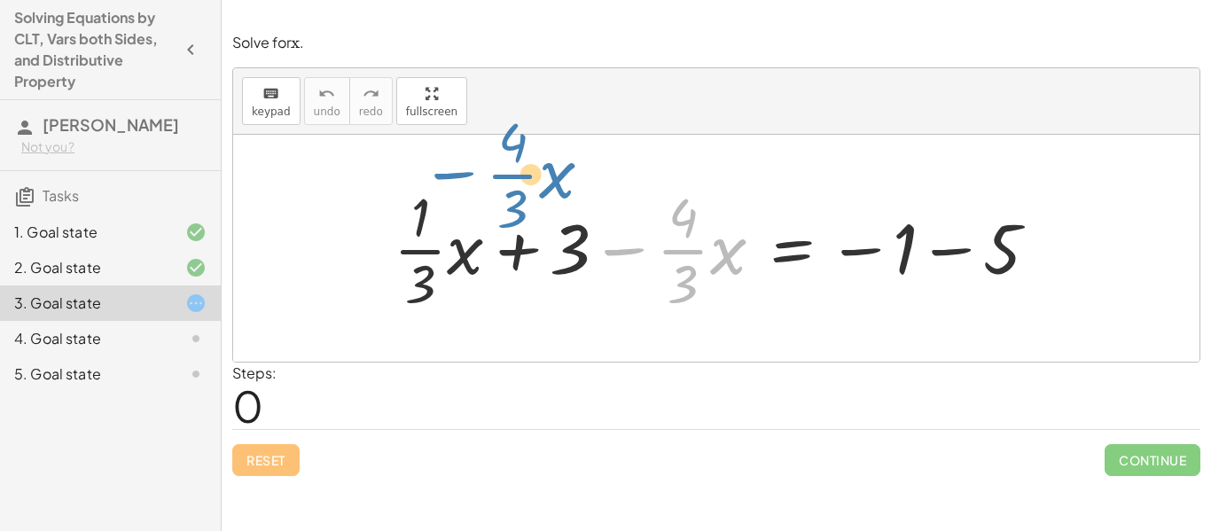
drag, startPoint x: 633, startPoint y: 254, endPoint x: 461, endPoint y: 178, distance: 187.8
click at [461, 178] on div "− · · 4 · 3 · x + · · 1 · 3 · x + 3 − · · 4 · 3 · x = − 1 − 5" at bounding box center [716, 248] width 699 height 145
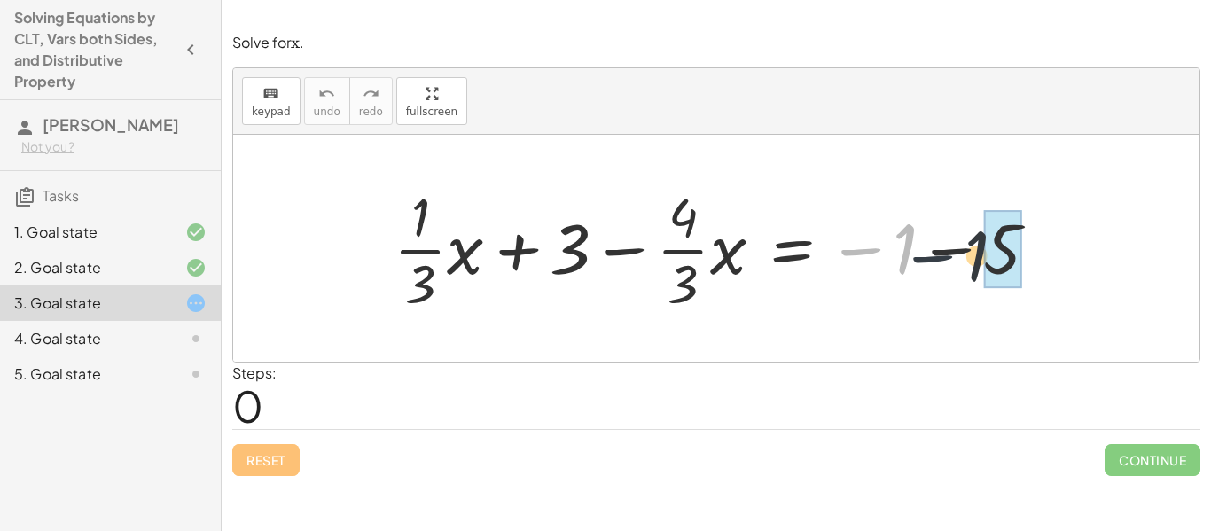
drag, startPoint x: 853, startPoint y: 250, endPoint x: 948, endPoint y: 262, distance: 95.7
click at [948, 262] on div at bounding box center [723, 248] width 676 height 137
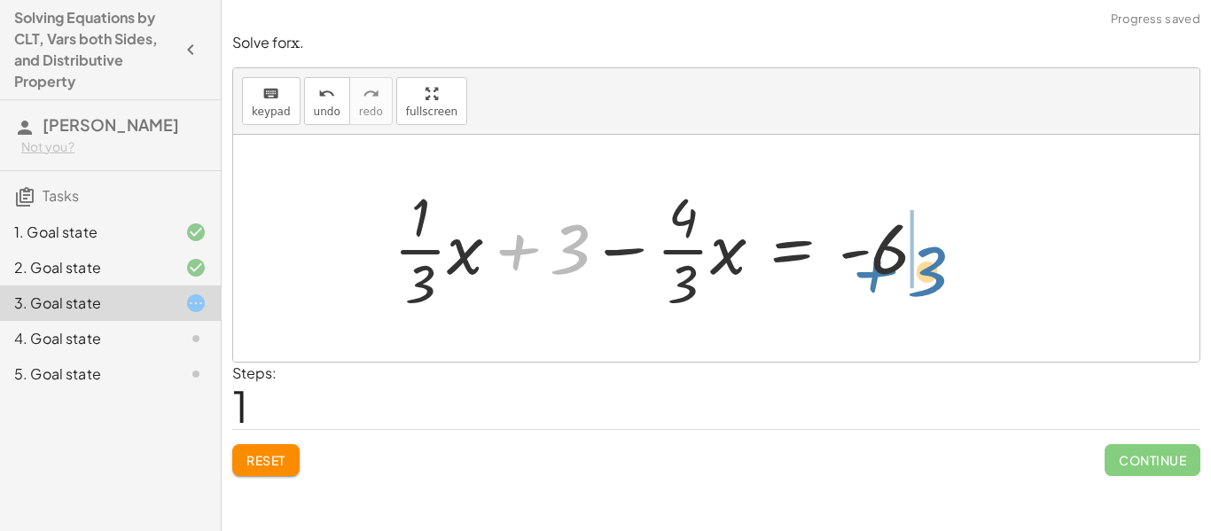
drag, startPoint x: 523, startPoint y: 252, endPoint x: 879, endPoint y: 273, distance: 357.0
click at [879, 273] on div at bounding box center [668, 248] width 566 height 137
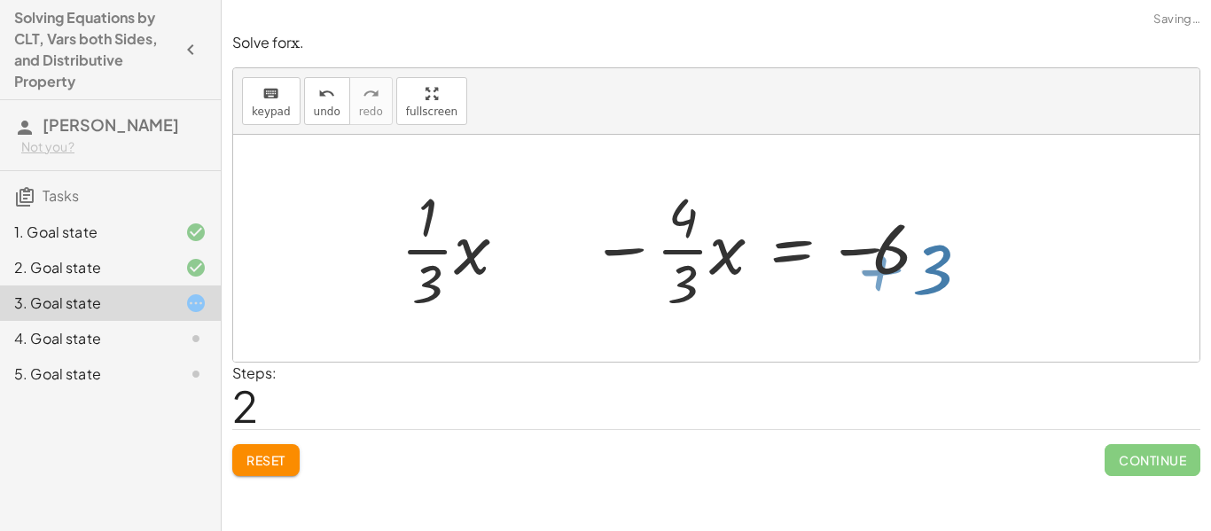
click at [879, 273] on div at bounding box center [784, 248] width 587 height 137
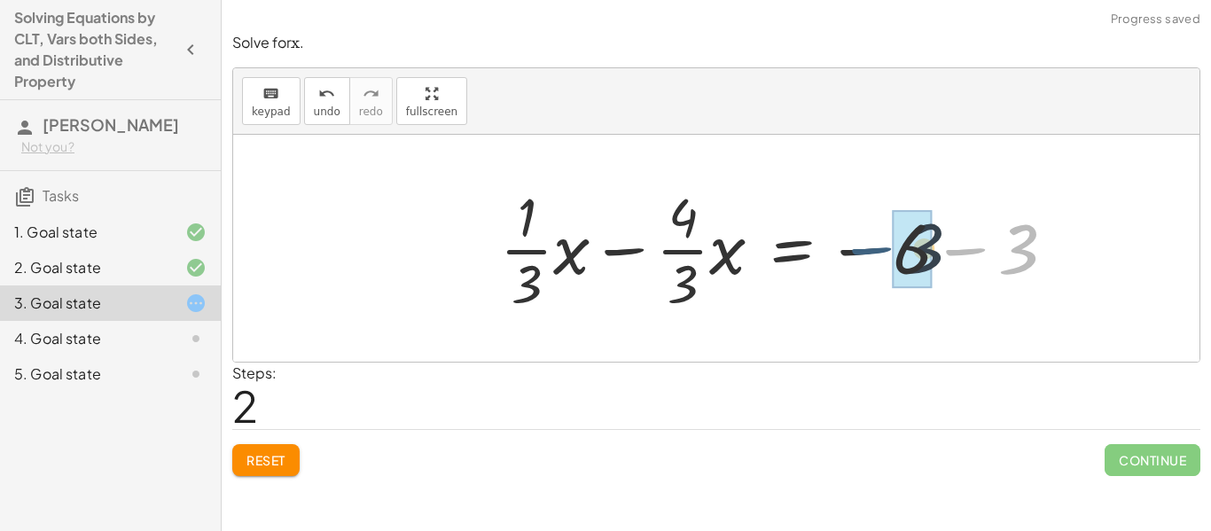
drag, startPoint x: 956, startPoint y: 254, endPoint x: 856, endPoint y: 254, distance: 99.3
click at [856, 254] on div at bounding box center [784, 248] width 587 height 137
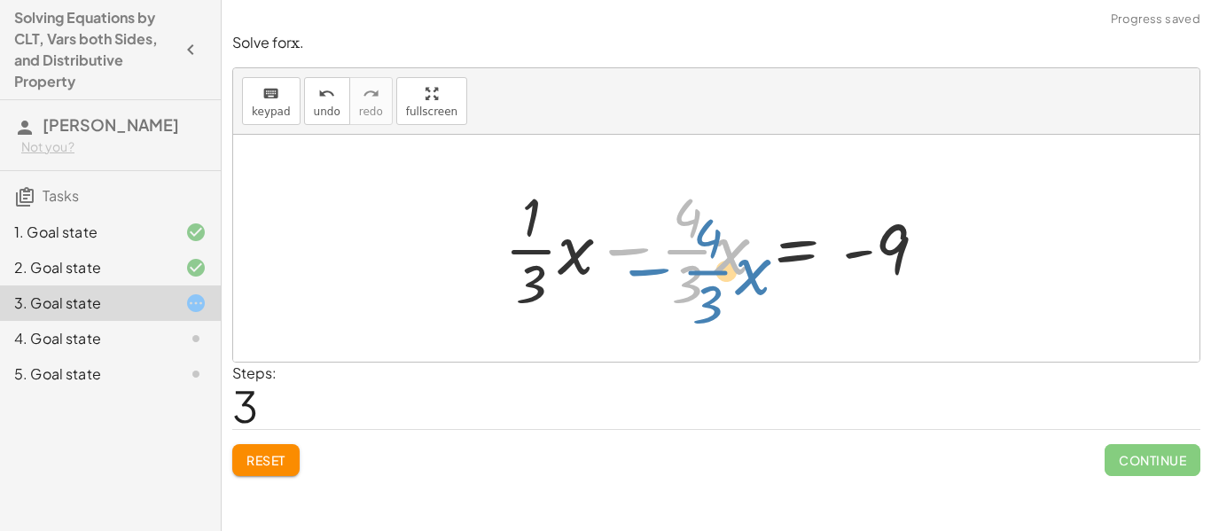
drag, startPoint x: 624, startPoint y: 251, endPoint x: 647, endPoint y: 269, distance: 29.6
click at [647, 269] on div at bounding box center [723, 248] width 454 height 137
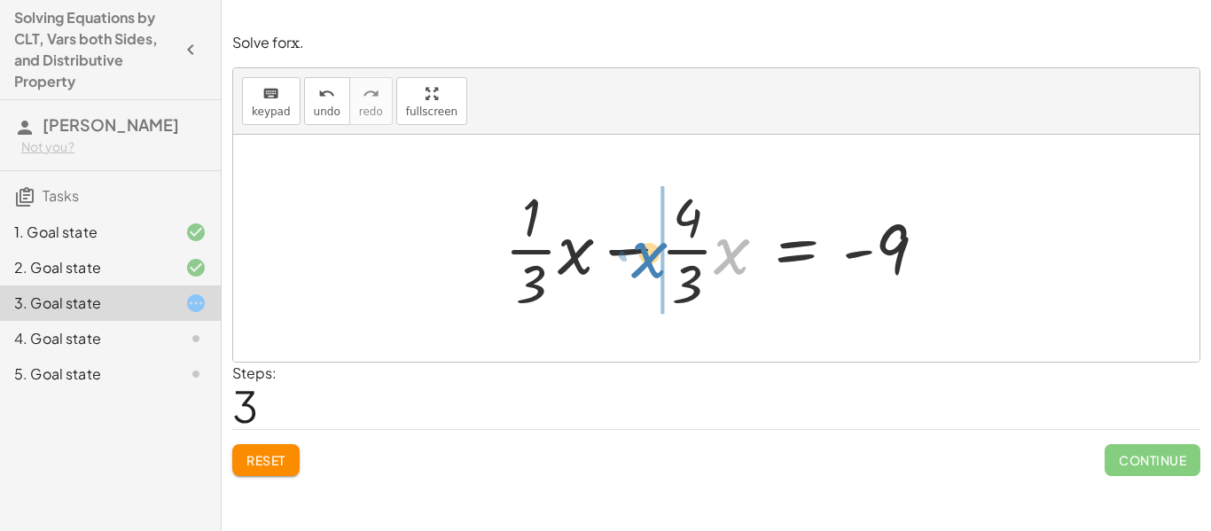
drag, startPoint x: 726, startPoint y: 254, endPoint x: 651, endPoint y: 259, distance: 75.5
click at [651, 259] on div at bounding box center [723, 248] width 454 height 137
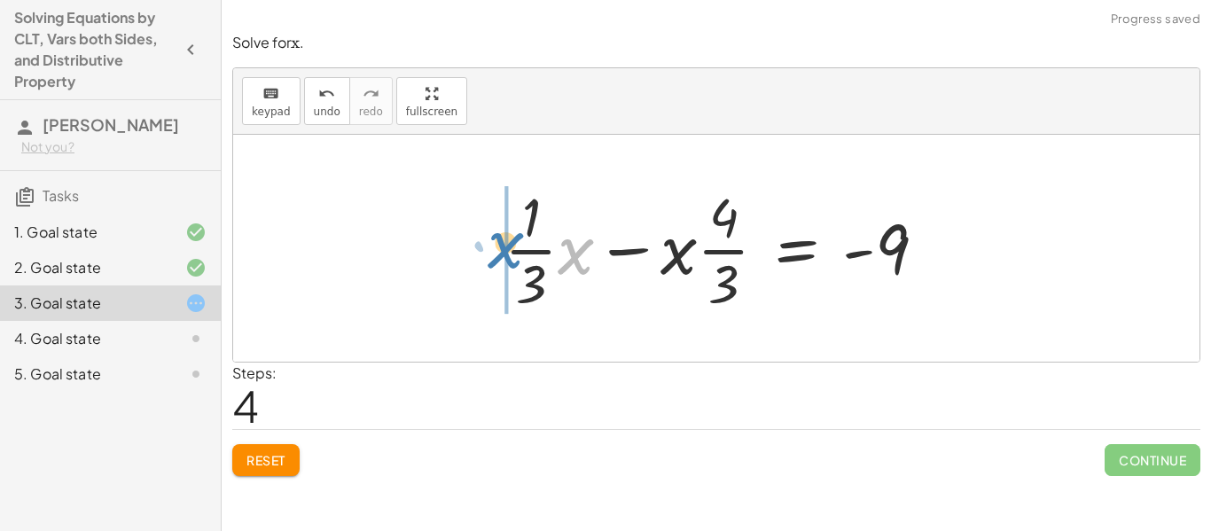
drag, startPoint x: 586, startPoint y: 253, endPoint x: 518, endPoint y: 247, distance: 68.5
click at [518, 247] on div at bounding box center [723, 248] width 454 height 137
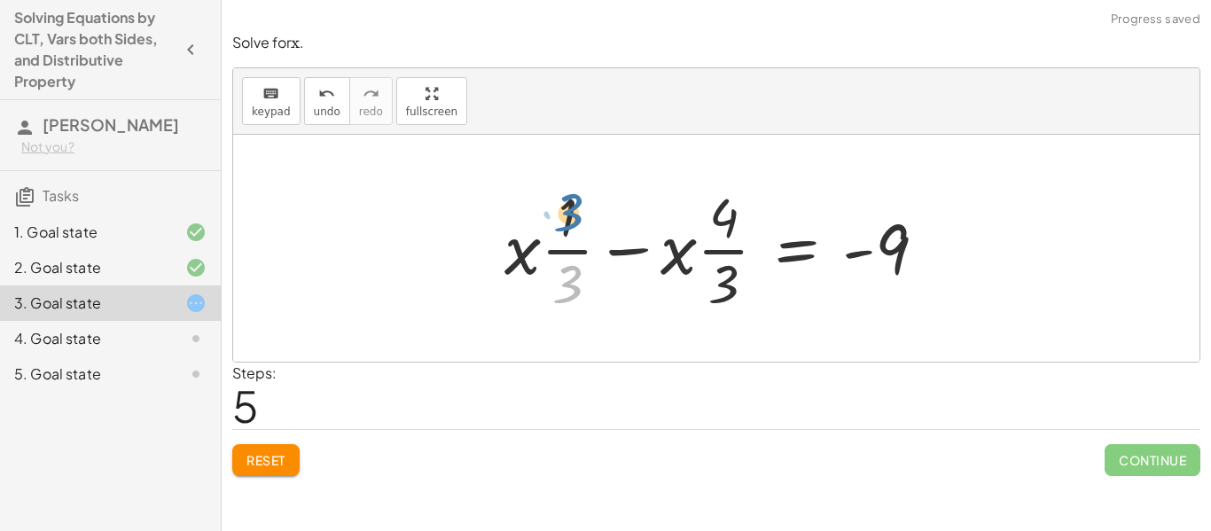
drag, startPoint x: 570, startPoint y: 276, endPoint x: 569, endPoint y: 204, distance: 71.8
click at [569, 204] on div at bounding box center [723, 248] width 454 height 137
drag, startPoint x: 526, startPoint y: 261, endPoint x: 582, endPoint y: 215, distance: 72.5
click at [582, 215] on div at bounding box center [723, 248] width 454 height 137
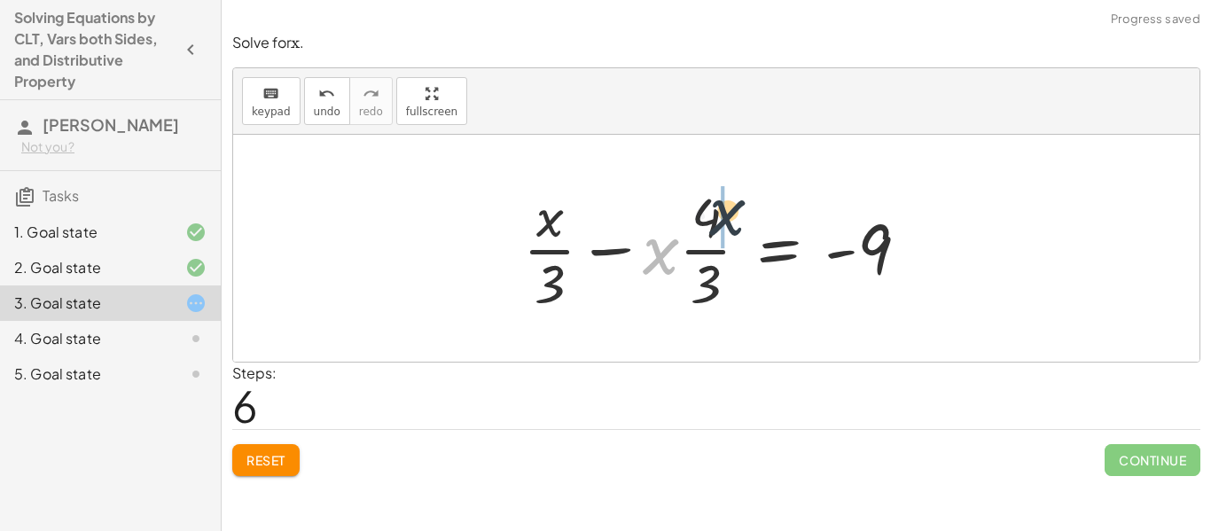
drag, startPoint x: 662, startPoint y: 248, endPoint x: 730, endPoint y: 209, distance: 77.8
click at [730, 209] on div at bounding box center [723, 248] width 418 height 137
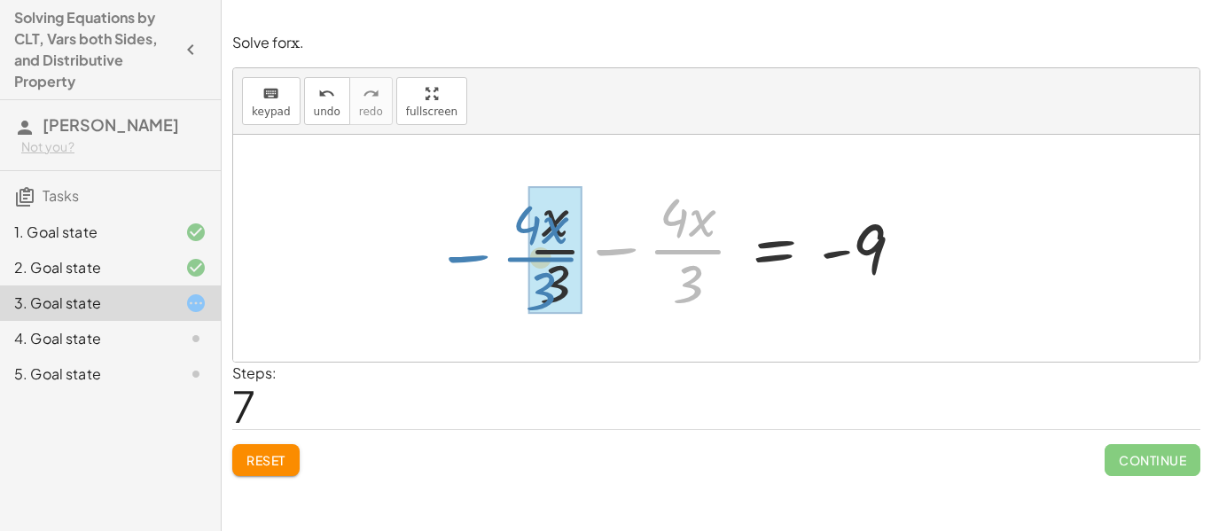
drag, startPoint x: 605, startPoint y: 251, endPoint x: 463, endPoint y: 257, distance: 142.9
click at [463, 257] on div "+ · · 1 · 3 · x + 3 − · · 4 · 3 · x = − 1 − 5 + · · 1 · 3 · x + 3 − · · 4 · 3 ·…" at bounding box center [716, 248] width 966 height 227
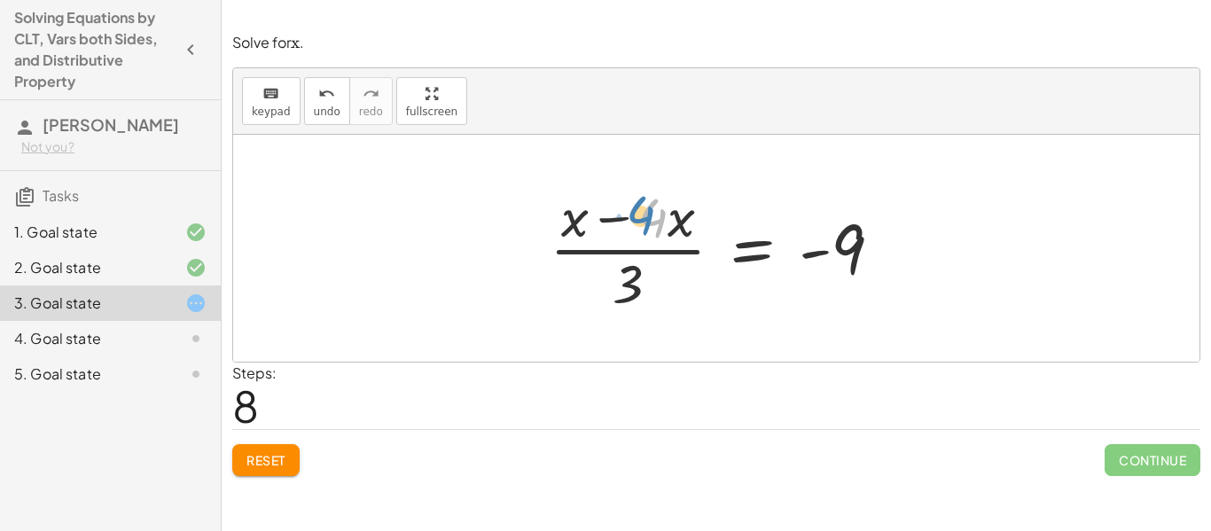
click at [652, 222] on div at bounding box center [723, 248] width 364 height 137
drag, startPoint x: 621, startPoint y: 216, endPoint x: 557, endPoint y: 219, distance: 63.9
click at [557, 219] on div at bounding box center [723, 248] width 364 height 137
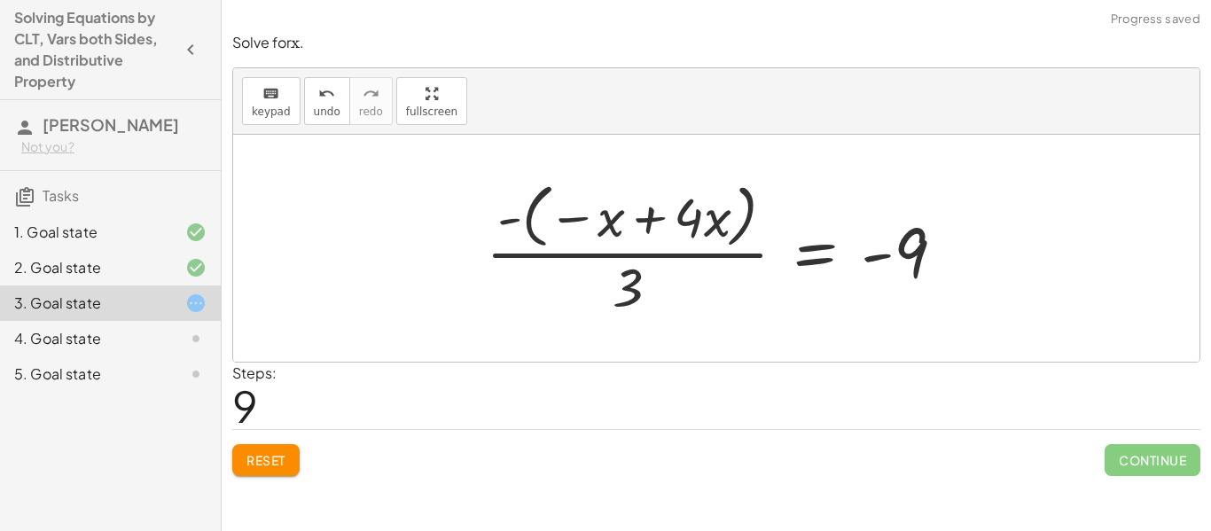
click at [251, 463] on span "Reset" at bounding box center [265, 460] width 39 height 16
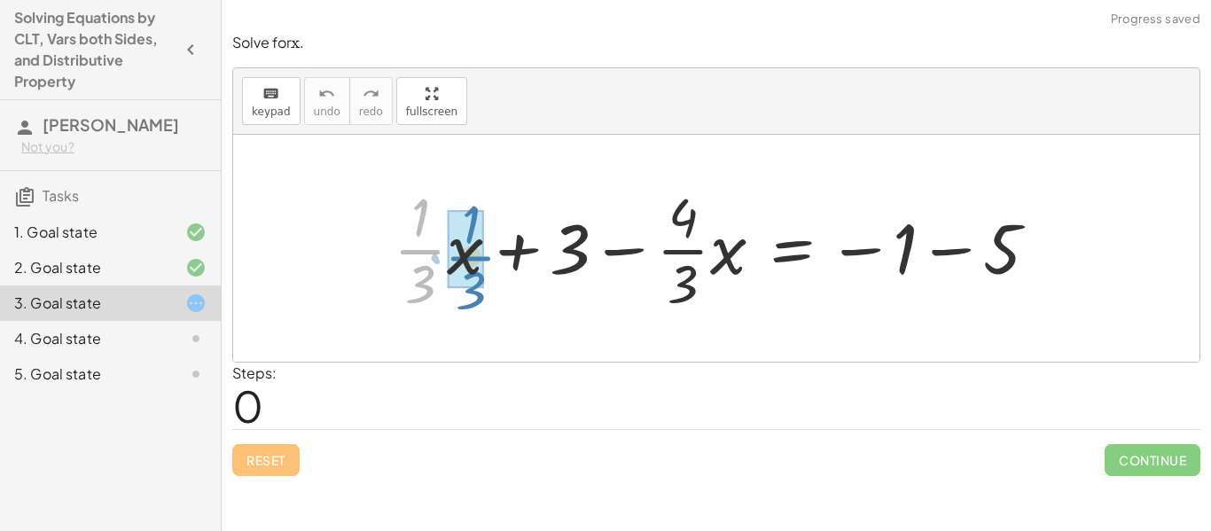
drag, startPoint x: 431, startPoint y: 257, endPoint x: 477, endPoint y: 262, distance: 46.4
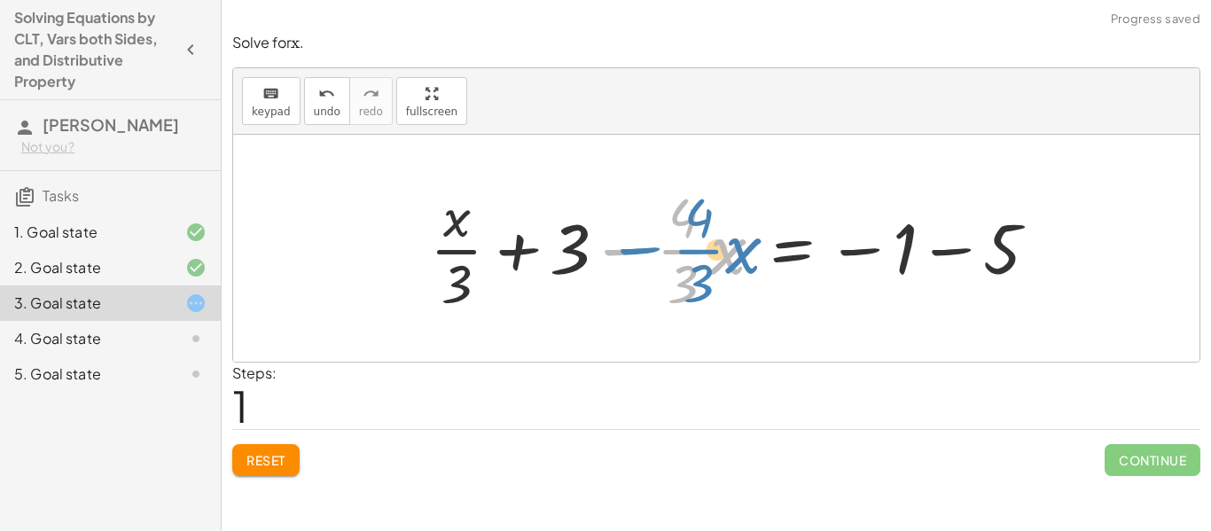
click at [613, 243] on div at bounding box center [741, 248] width 640 height 137
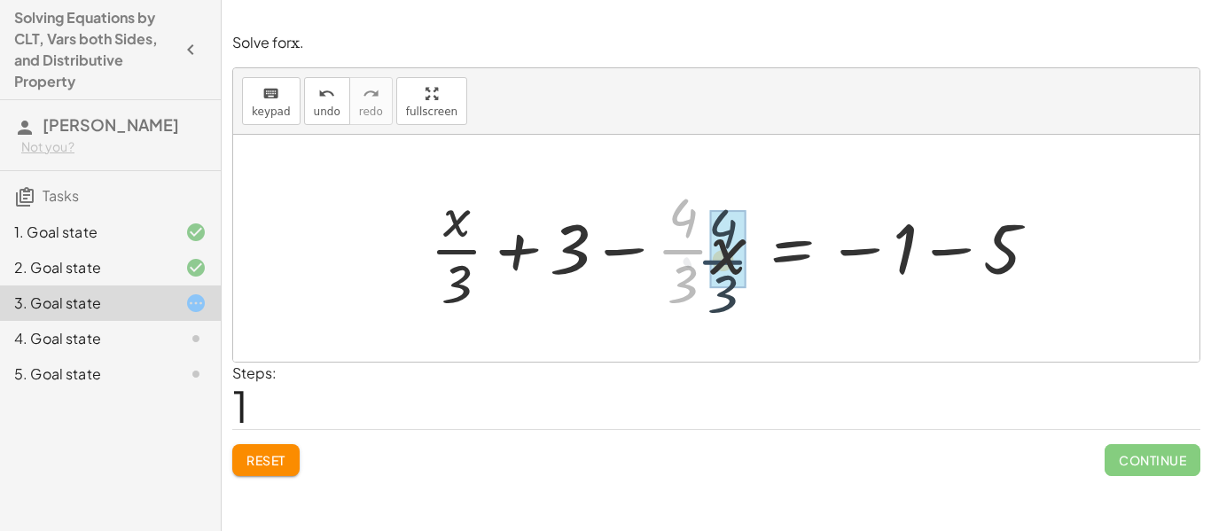
drag, startPoint x: 670, startPoint y: 250, endPoint x: 712, endPoint y: 261, distance: 43.0
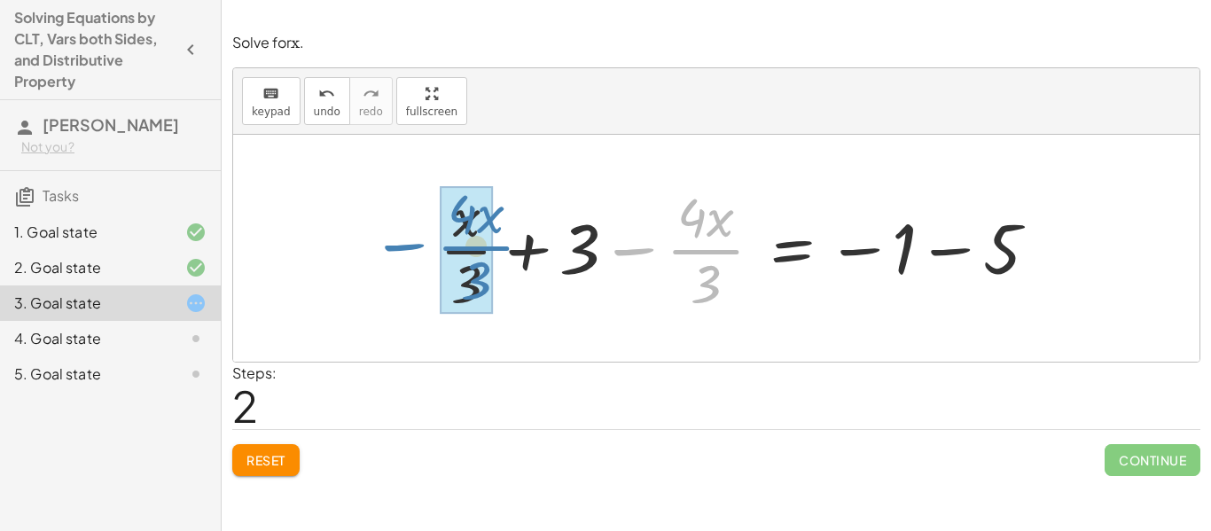
drag, startPoint x: 628, startPoint y: 252, endPoint x: 394, endPoint y: 251, distance: 234.0
click at [394, 251] on div "+ · · 1 · 3 · x + 3 − · · 4 · 3 · x = − 1 − 5 + · 1 · x · 3 + 3 − · · 4 · 3 · x…" at bounding box center [716, 248] width 966 height 227
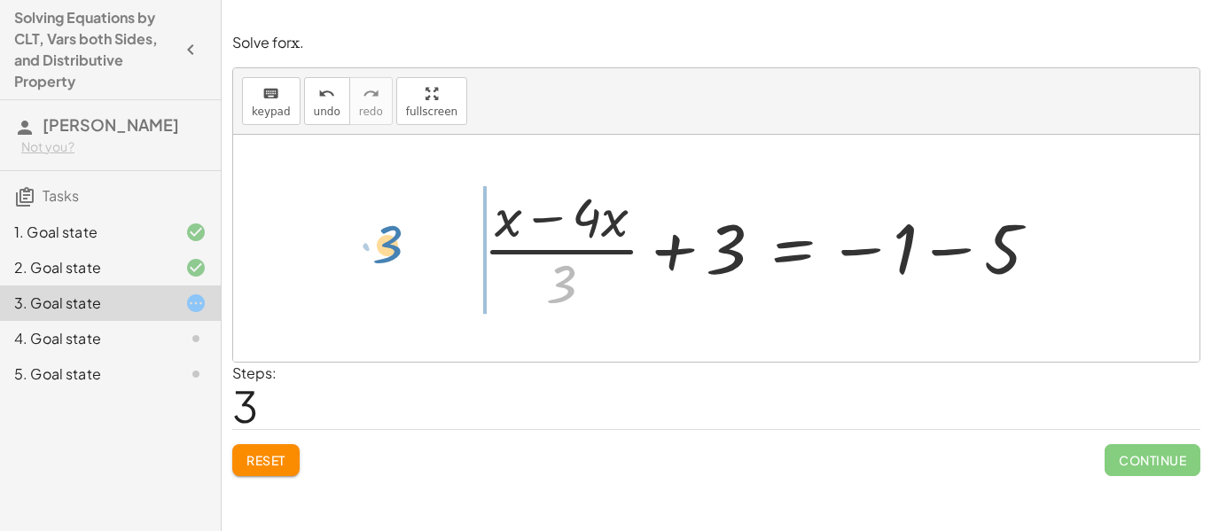
drag, startPoint x: 567, startPoint y: 283, endPoint x: 397, endPoint y: 244, distance: 174.6
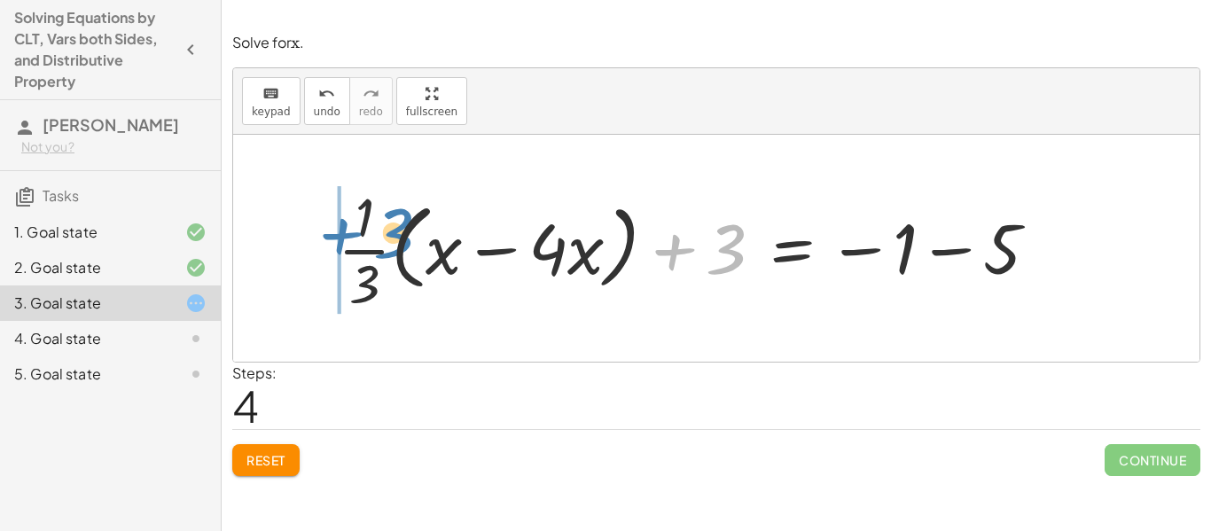
drag, startPoint x: 679, startPoint y: 251, endPoint x: 347, endPoint y: 236, distance: 332.8
click at [347, 236] on div at bounding box center [695, 248] width 732 height 137
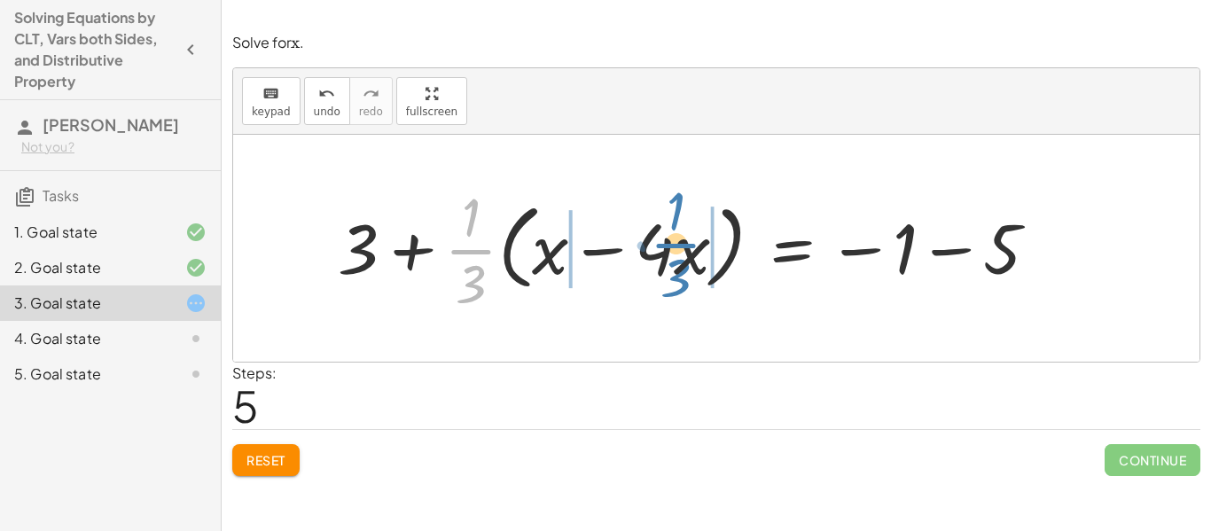
drag, startPoint x: 469, startPoint y: 250, endPoint x: 672, endPoint y: 244, distance: 203.1
click at [672, 244] on div at bounding box center [695, 248] width 732 height 137
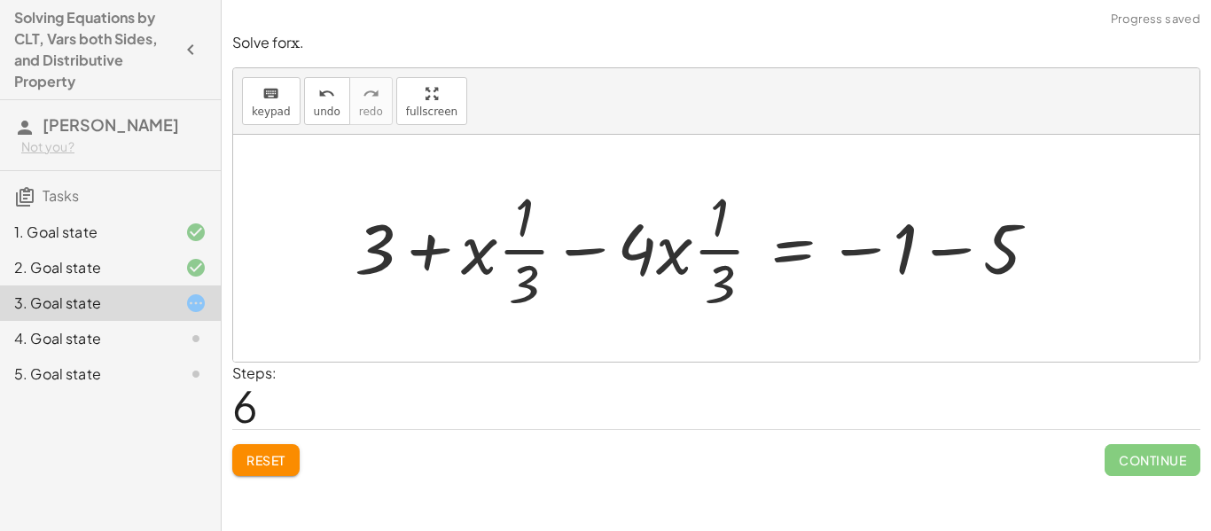
click at [277, 456] on span "Reset" at bounding box center [265, 460] width 39 height 16
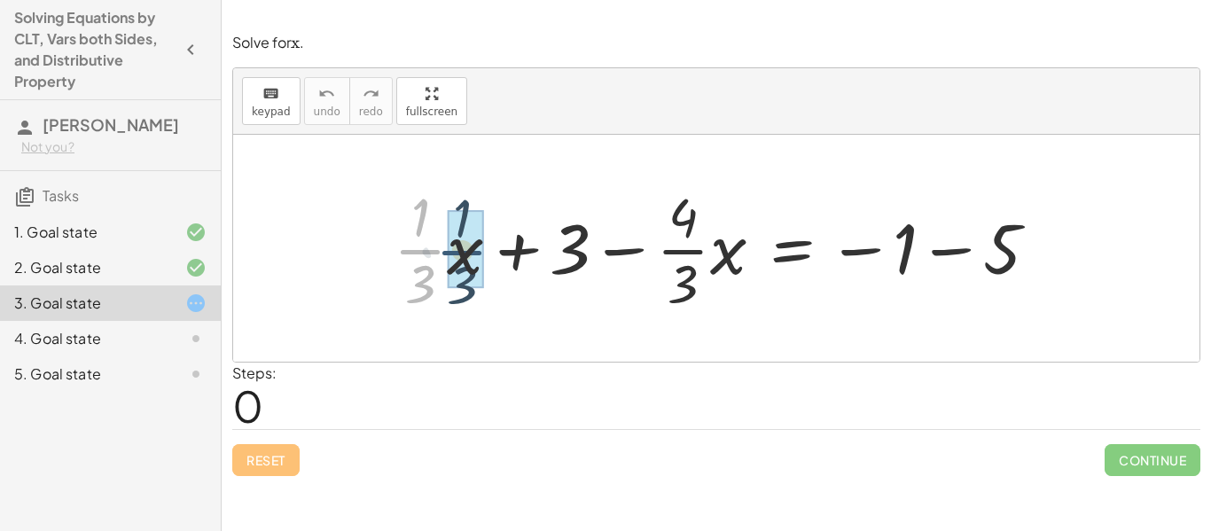
drag, startPoint x: 404, startPoint y: 253, endPoint x: 449, endPoint y: 253, distance: 45.2
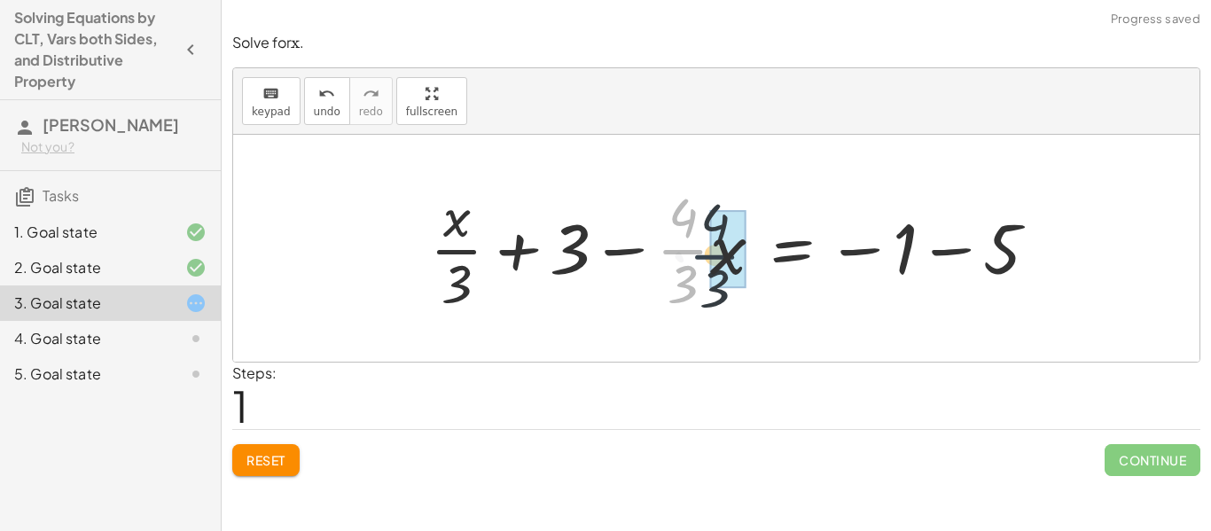
drag, startPoint x: 668, startPoint y: 247, endPoint x: 707, endPoint y: 254, distance: 38.6
click at [707, 254] on div at bounding box center [741, 248] width 640 height 137
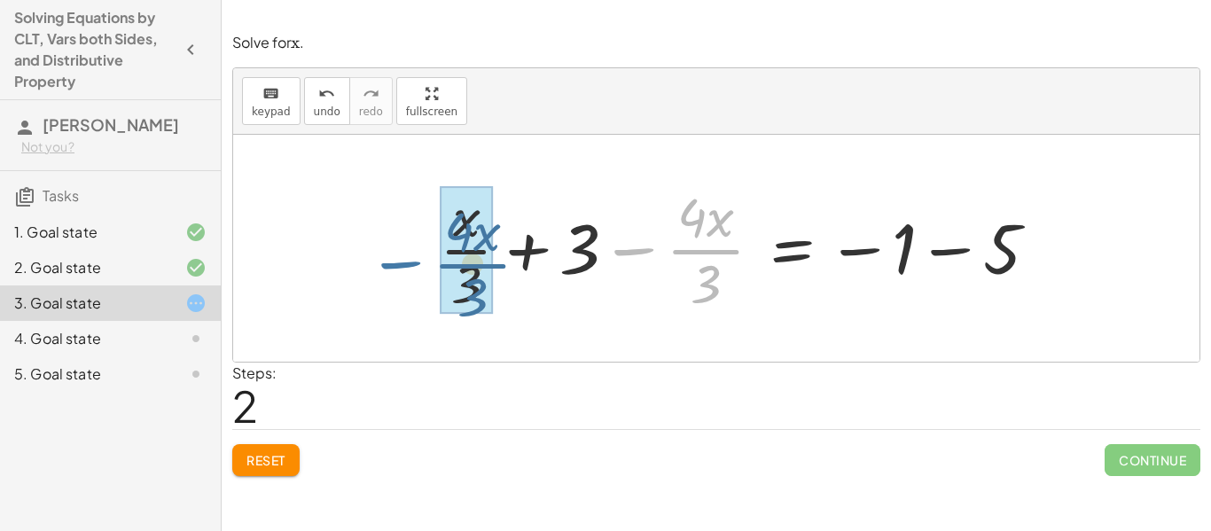
drag, startPoint x: 624, startPoint y: 252, endPoint x: 390, endPoint y: 263, distance: 234.3
click at [390, 263] on div "+ · · 1 · 3 · x + 3 − · · 4 · 3 · x = − 1 − 5 + · 1 · x · 3 + 3 − · · 4 · 3 · x…" at bounding box center [716, 248] width 966 height 227
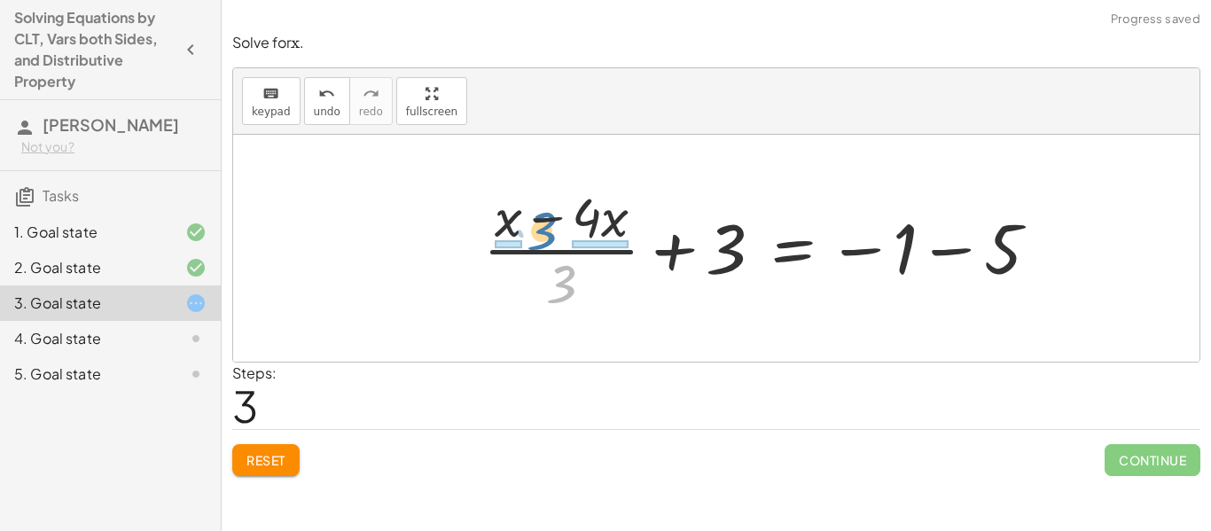
drag, startPoint x: 568, startPoint y: 284, endPoint x: 550, endPoint y: 232, distance: 54.7
click at [550, 232] on div at bounding box center [768, 248] width 588 height 137
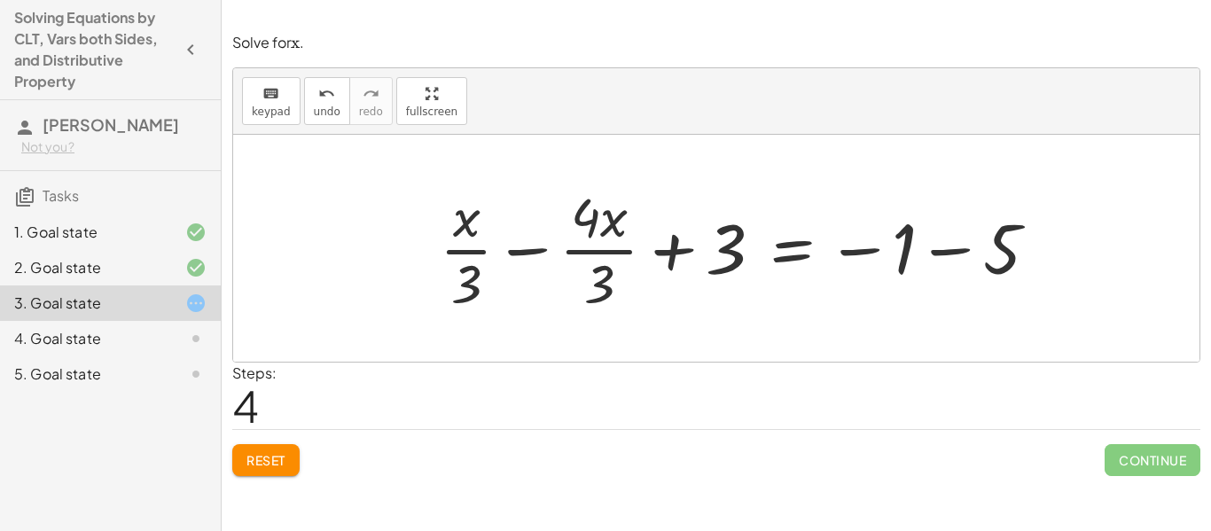
click at [256, 467] on span "Reset" at bounding box center [265, 460] width 39 height 16
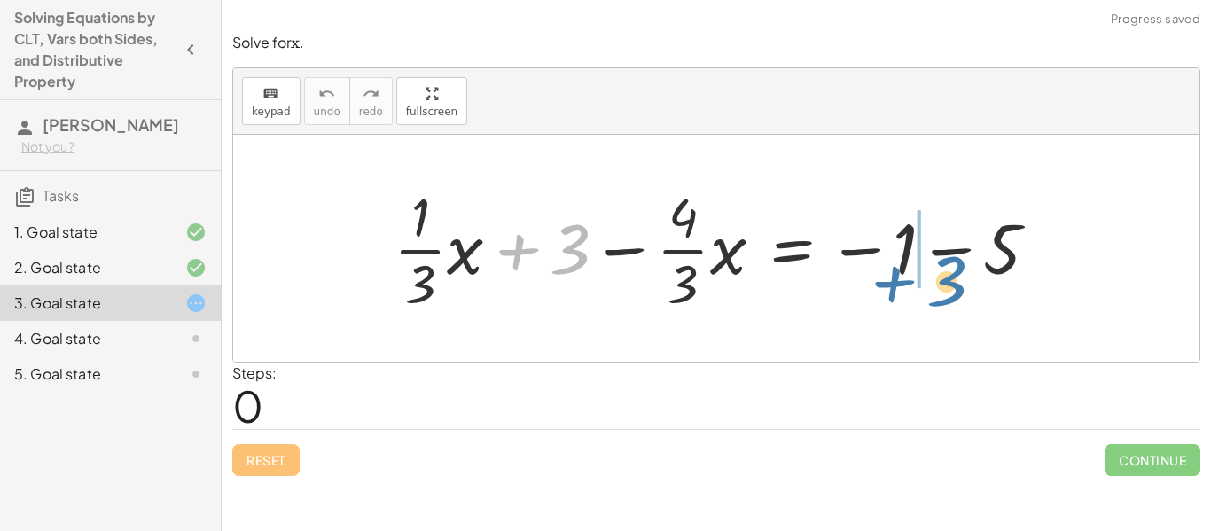
drag, startPoint x: 515, startPoint y: 245, endPoint x: 891, endPoint y: 272, distance: 376.9
click at [891, 272] on div at bounding box center [723, 248] width 676 height 137
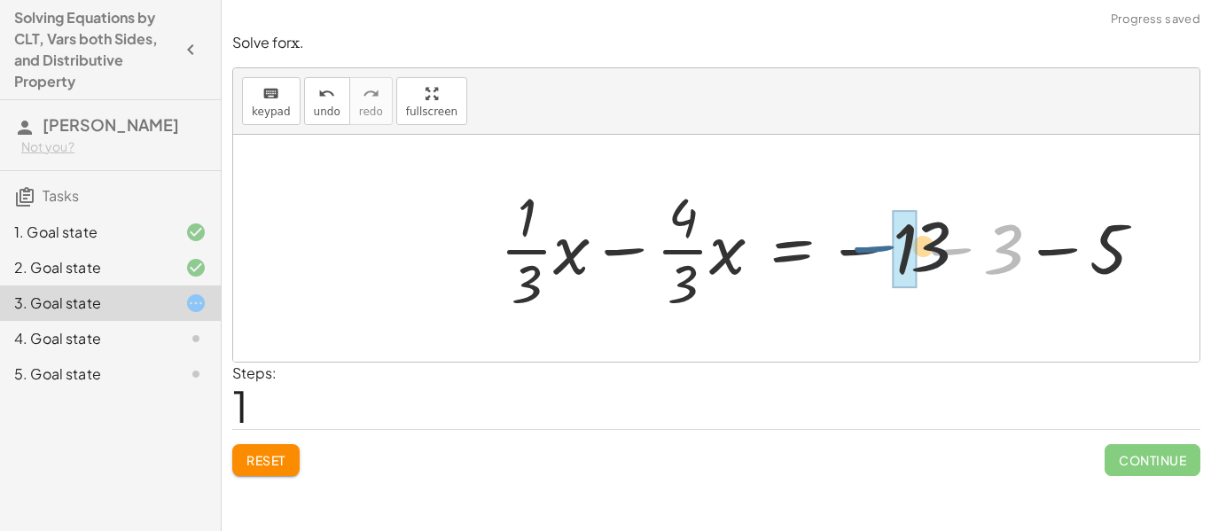
drag, startPoint x: 951, startPoint y: 247, endPoint x: 862, endPoint y: 246, distance: 89.6
click at [862, 246] on div at bounding box center [829, 248] width 676 height 137
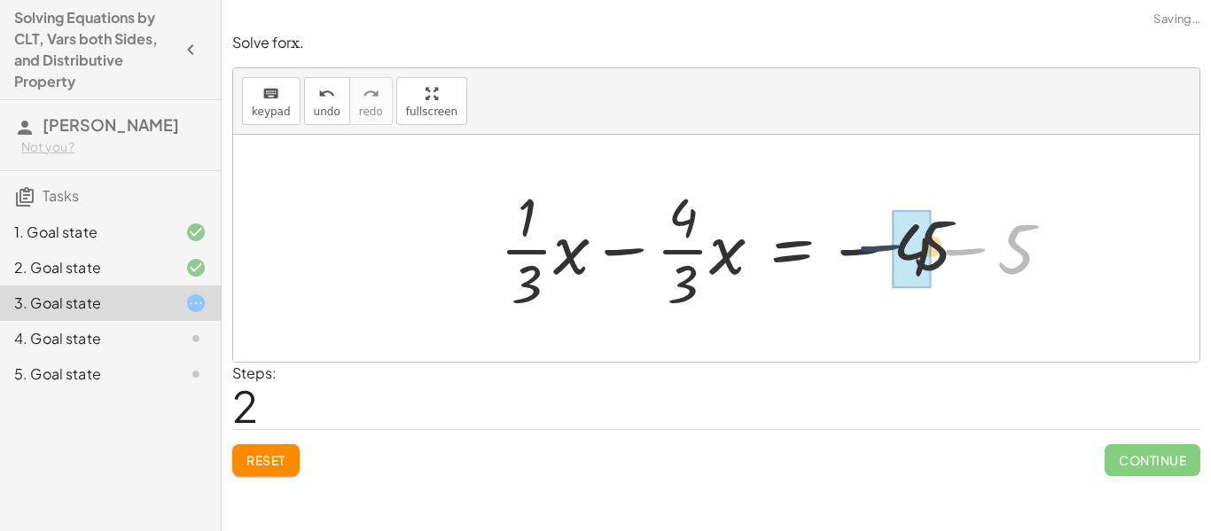
drag, startPoint x: 976, startPoint y: 249, endPoint x: 879, endPoint y: 246, distance: 96.7
click at [879, 246] on div at bounding box center [783, 248] width 584 height 137
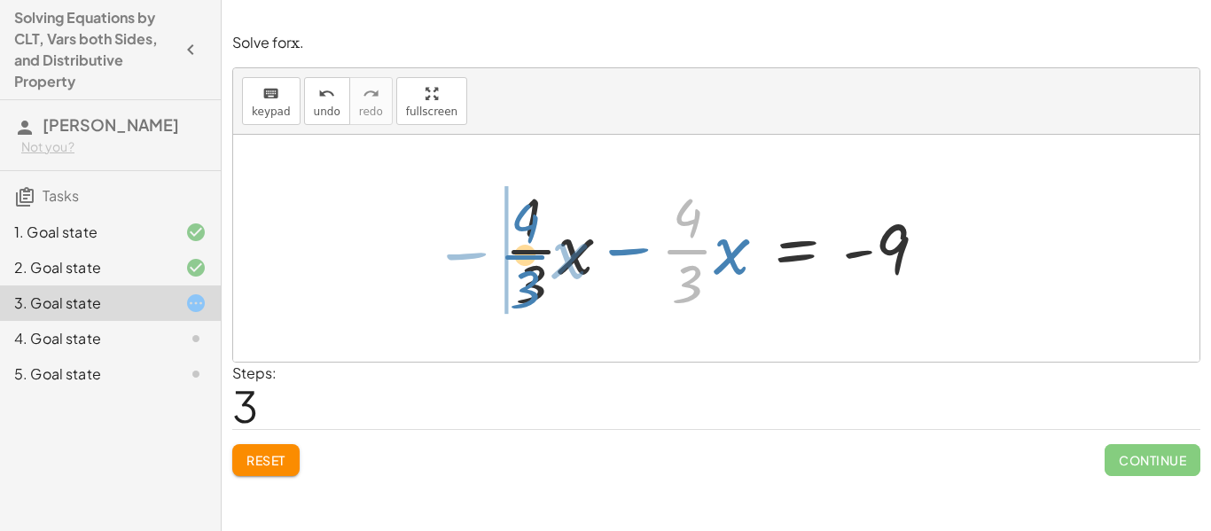
drag, startPoint x: 680, startPoint y: 253, endPoint x: 518, endPoint y: 258, distance: 162.3
click at [518, 258] on div at bounding box center [723, 248] width 454 height 137
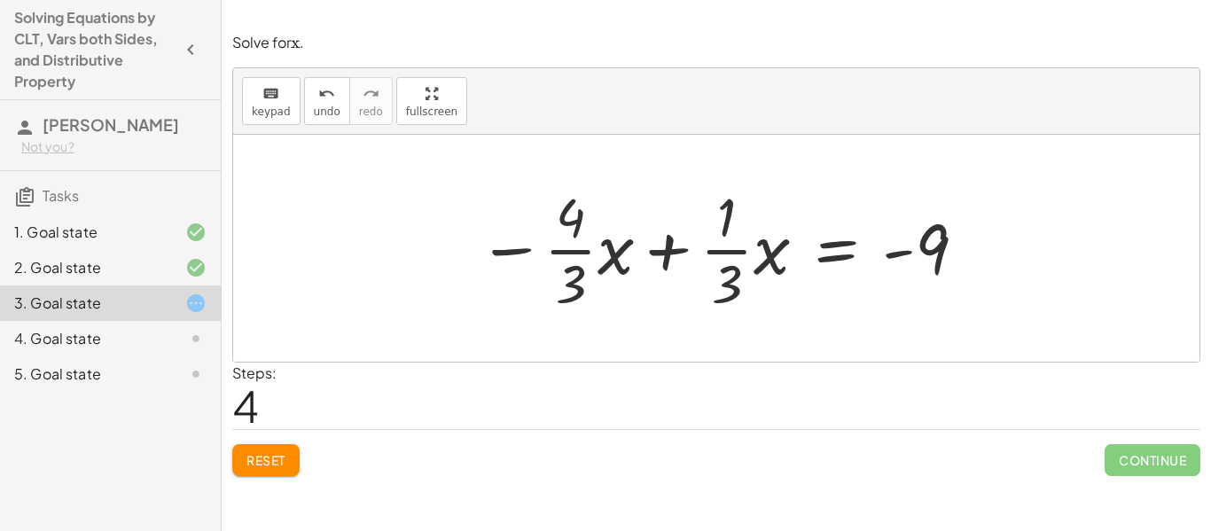
click at [245, 462] on button "Reset" at bounding box center [265, 460] width 67 height 32
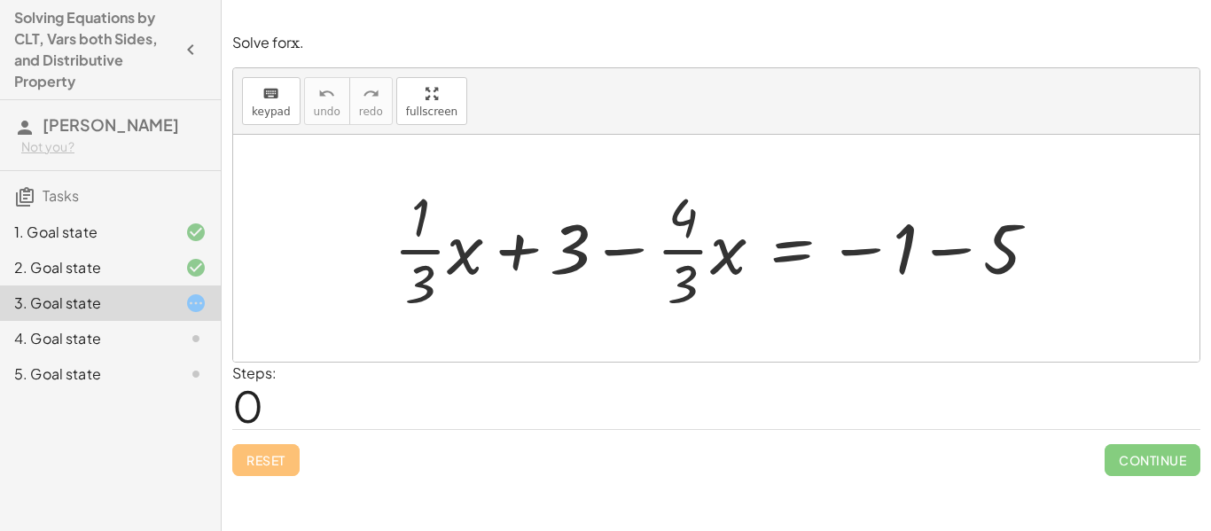
click at [207, 329] on div "4. Goal state" at bounding box center [110, 338] width 221 height 35
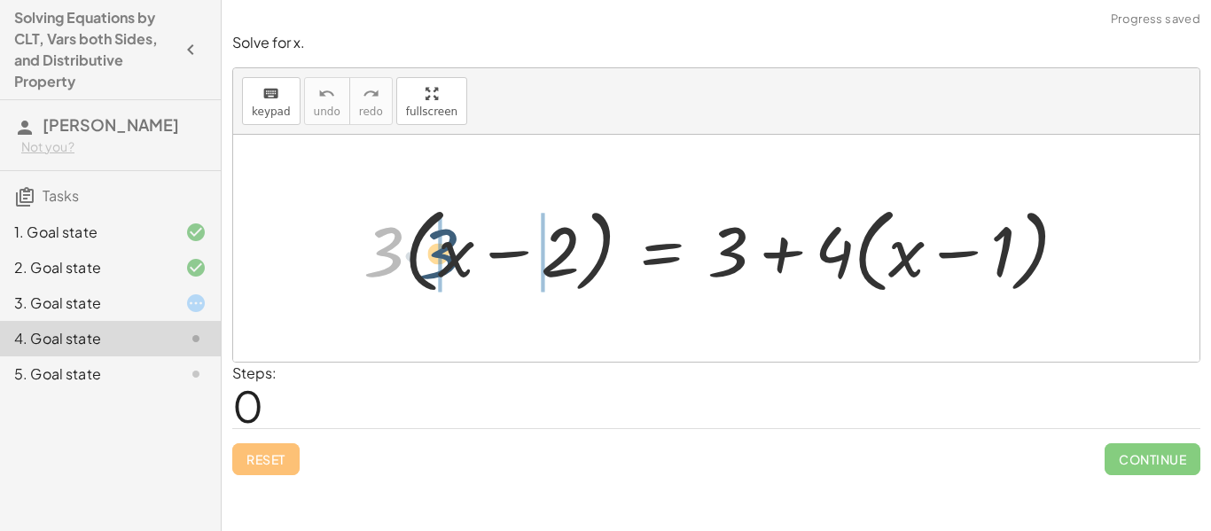
drag, startPoint x: 383, startPoint y: 265, endPoint x: 445, endPoint y: 266, distance: 62.1
click at [445, 266] on div at bounding box center [723, 249] width 736 height 102
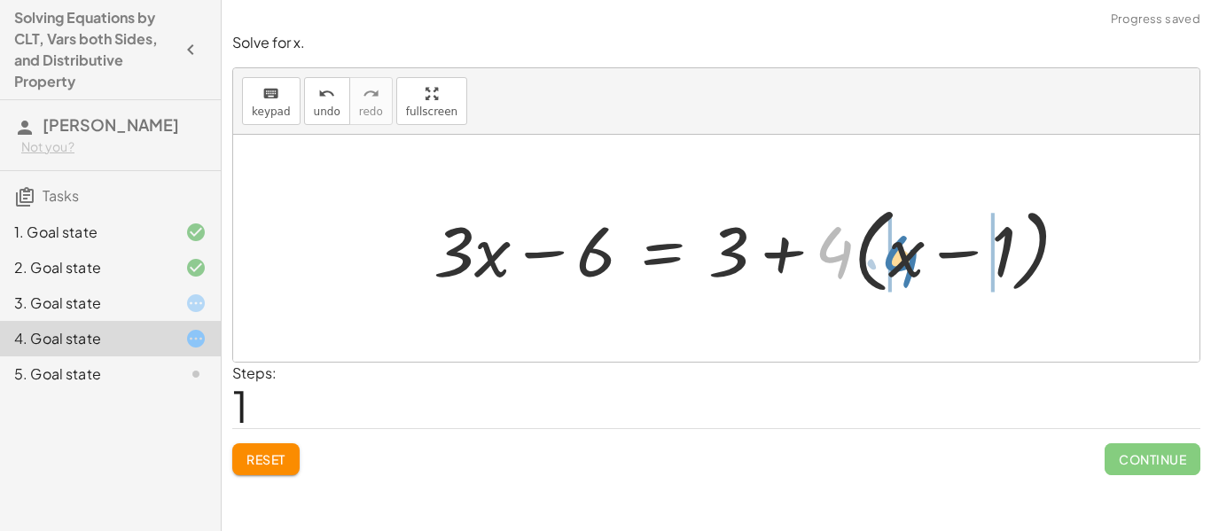
drag, startPoint x: 822, startPoint y: 247, endPoint x: 886, endPoint y: 254, distance: 64.2
click at [886, 254] on div at bounding box center [758, 249] width 667 height 102
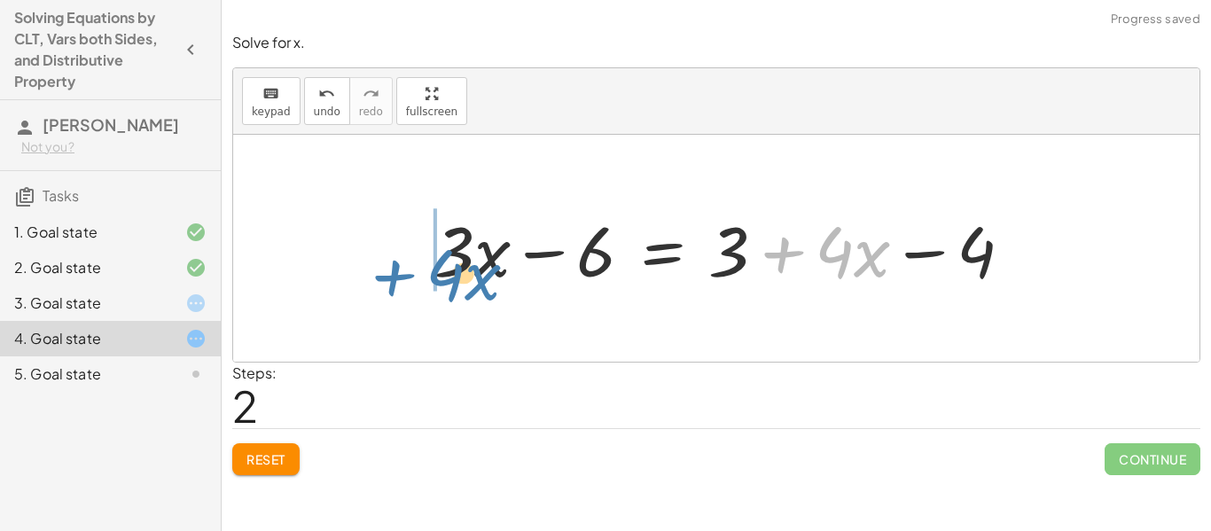
drag, startPoint x: 792, startPoint y: 257, endPoint x: 406, endPoint y: 278, distance: 386.2
click at [407, 278] on div "· 3 · ( + x − 2 ) = + 3 + · 4 · ( + x − 1 ) + · 3 · x − · 3 · 2 = + 3 + · 4 · (…" at bounding box center [723, 249] width 633 height 100
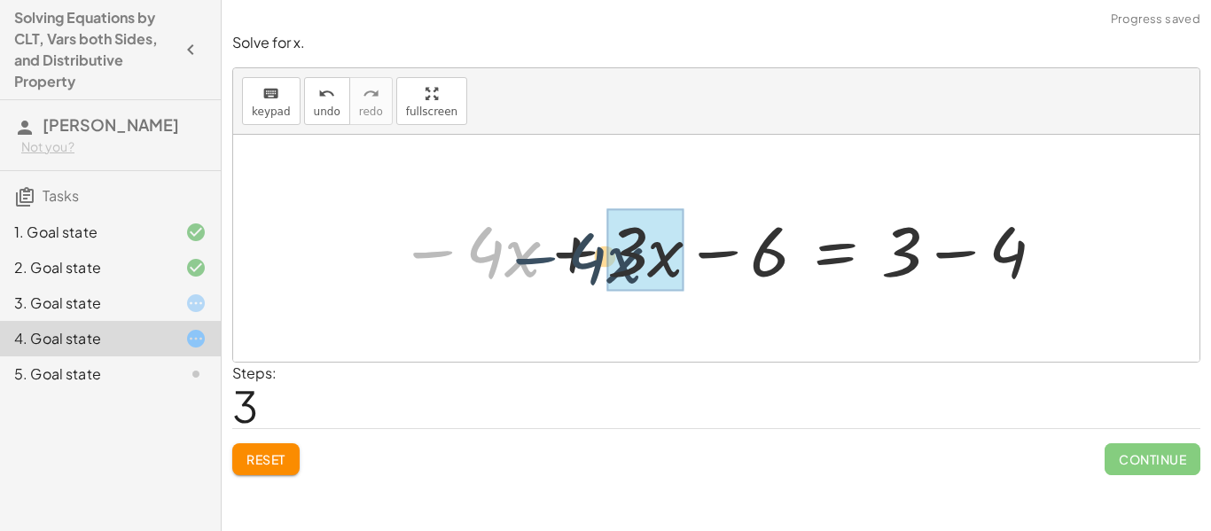
drag, startPoint x: 432, startPoint y: 254, endPoint x: 536, endPoint y: 260, distance: 104.7
click at [536, 260] on div at bounding box center [722, 248] width 665 height 91
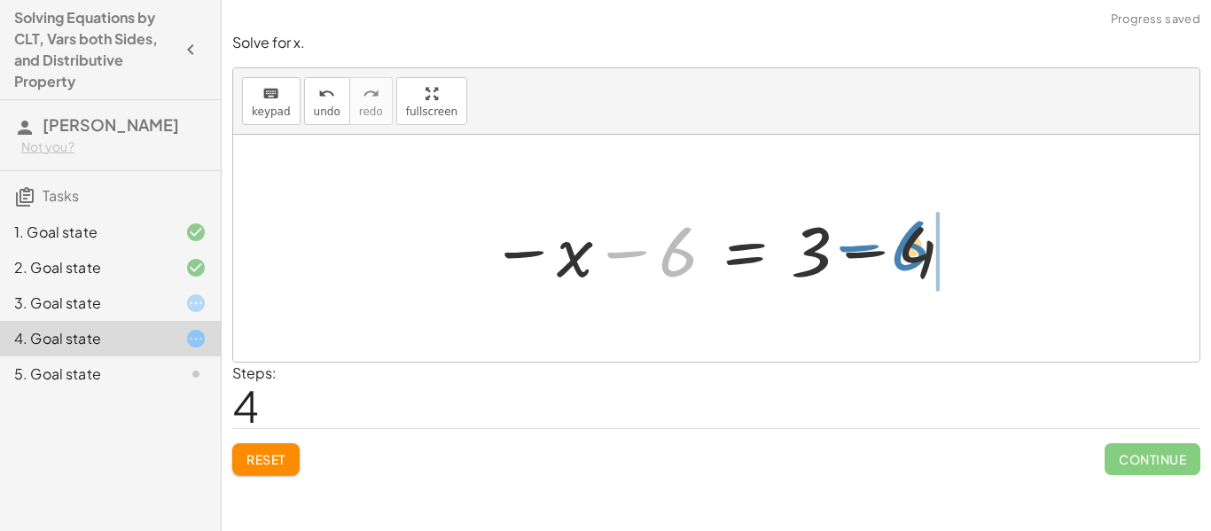
drag, startPoint x: 637, startPoint y: 254, endPoint x: 883, endPoint y: 252, distance: 246.5
click at [883, 252] on div at bounding box center [722, 248] width 483 height 91
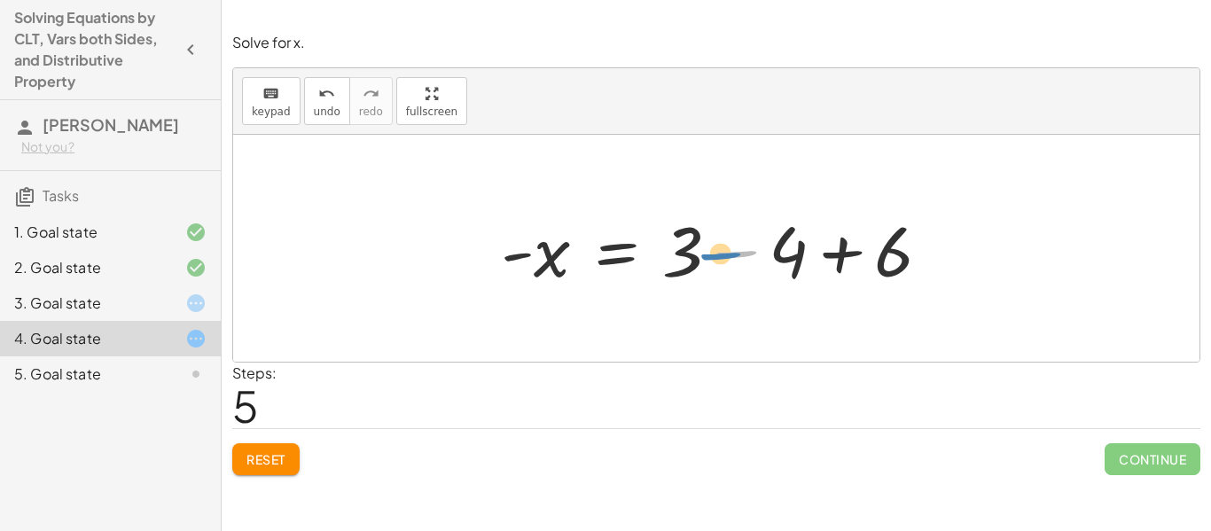
click at [728, 254] on div at bounding box center [722, 248] width 461 height 91
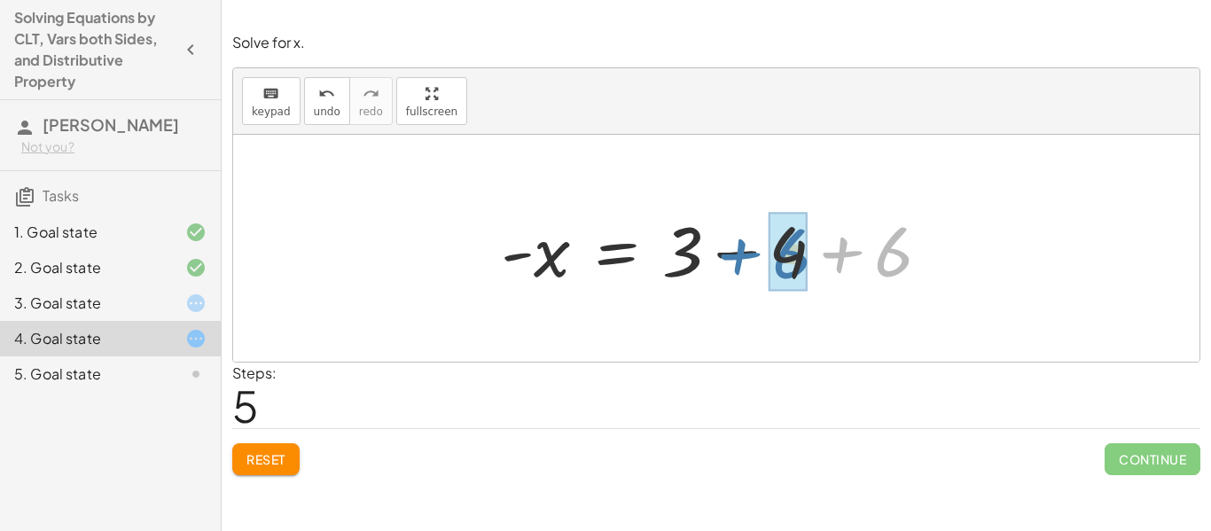
drag, startPoint x: 839, startPoint y: 251, endPoint x: 735, endPoint y: 253, distance: 103.7
click at [735, 253] on div at bounding box center [722, 248] width 461 height 91
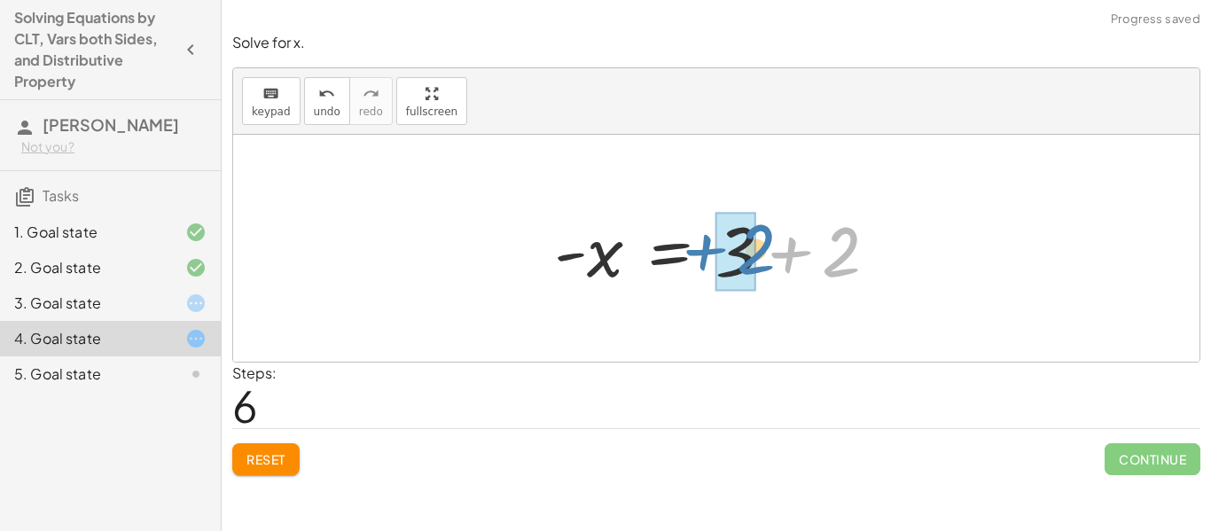
drag, startPoint x: 785, startPoint y: 258, endPoint x: 688, endPoint y: 254, distance: 96.7
click at [688, 254] on div at bounding box center [722, 248] width 355 height 91
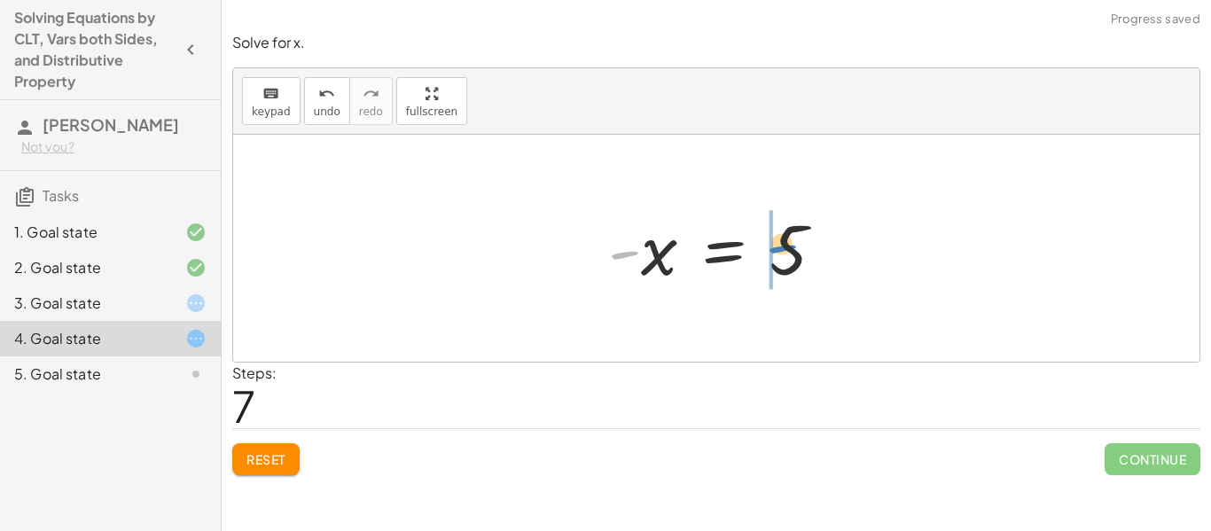
drag, startPoint x: 623, startPoint y: 256, endPoint x: 782, endPoint y: 250, distance: 158.8
click at [782, 250] on div at bounding box center [723, 249] width 248 height 88
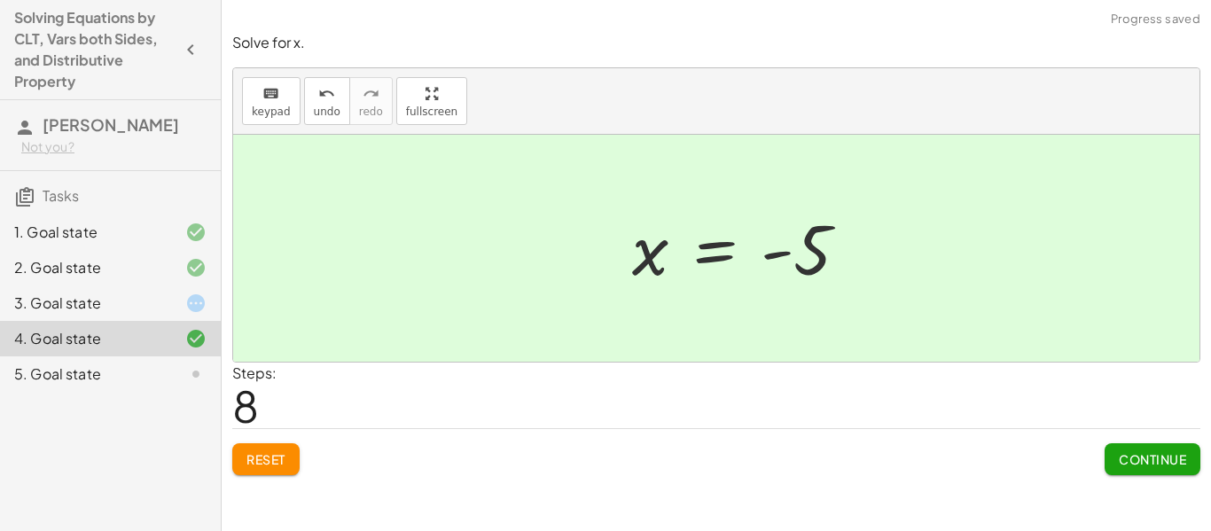
click at [1148, 449] on button "Continue" at bounding box center [1153, 459] width 96 height 32
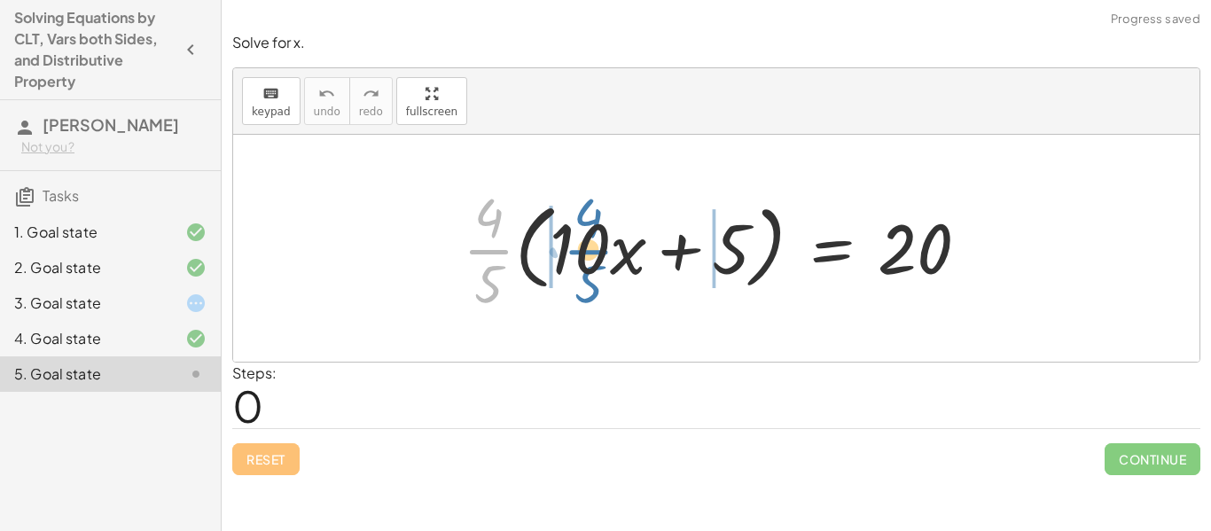
drag, startPoint x: 480, startPoint y: 250, endPoint x: 578, endPoint y: 249, distance: 98.4
click at [578, 249] on div at bounding box center [723, 248] width 538 height 137
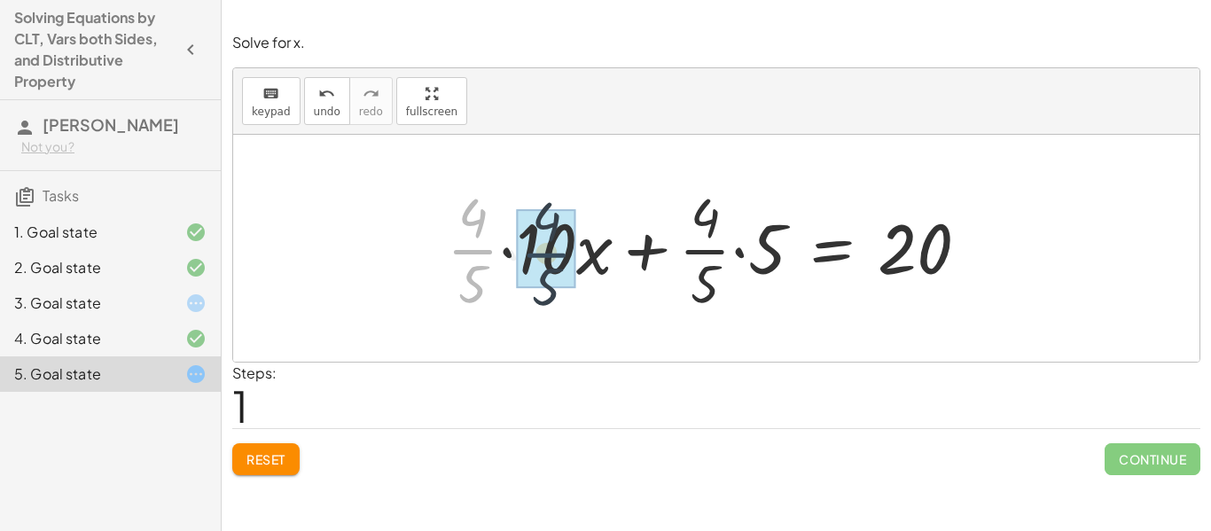
drag, startPoint x: 480, startPoint y: 248, endPoint x: 555, endPoint y: 252, distance: 75.4
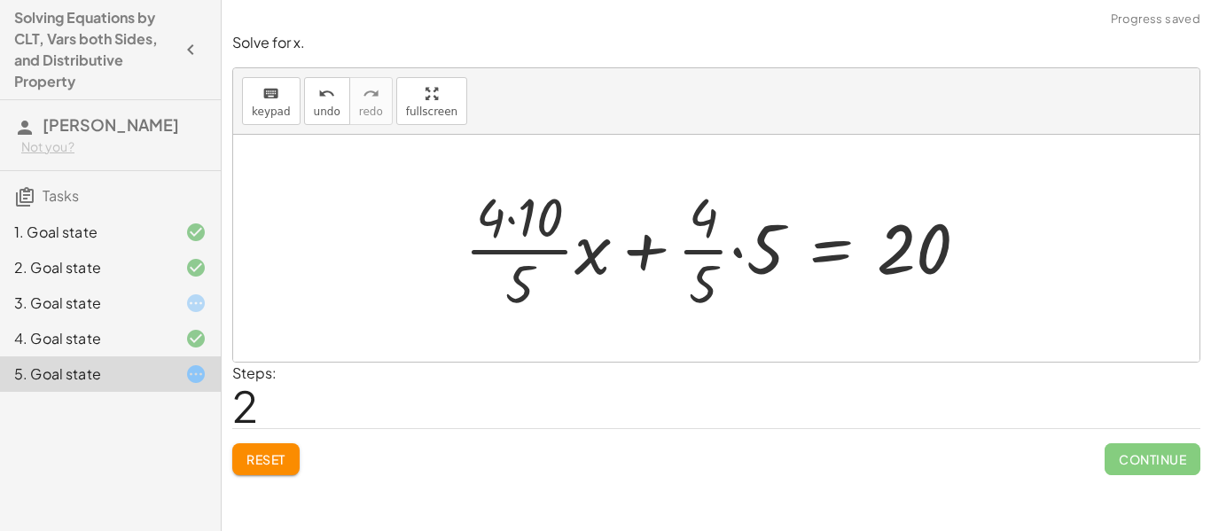
click at [246, 448] on button "Reset" at bounding box center [265, 459] width 67 height 32
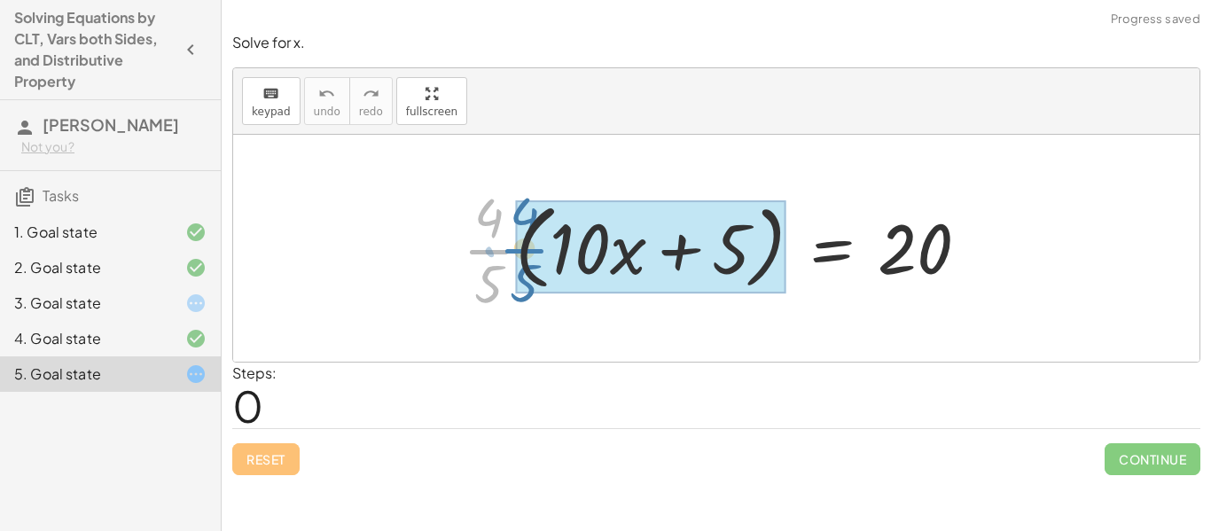
drag, startPoint x: 489, startPoint y: 249, endPoint x: 524, endPoint y: 247, distance: 34.6
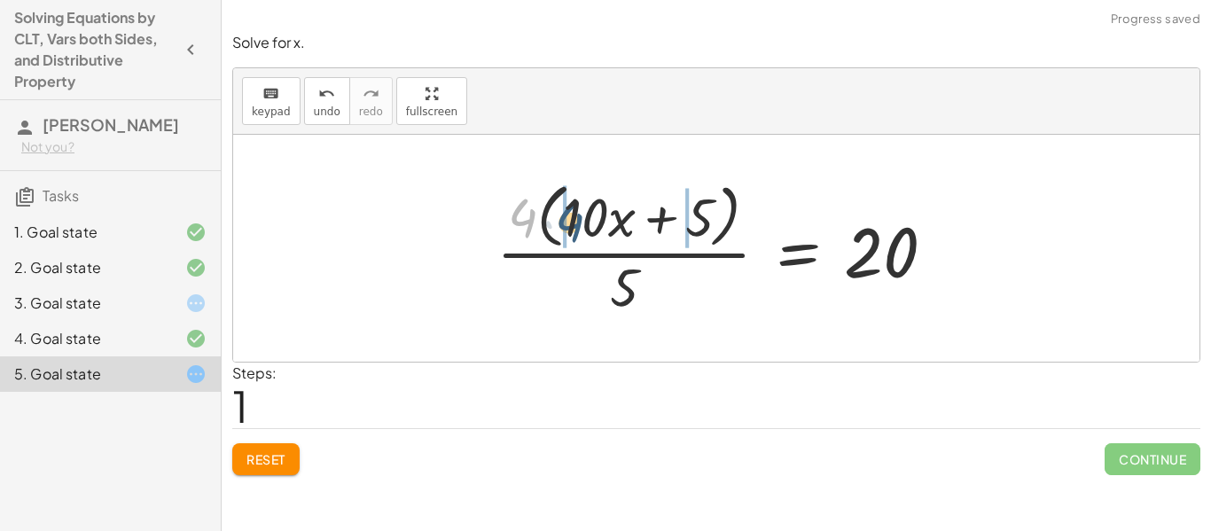
drag, startPoint x: 523, startPoint y: 198, endPoint x: 570, endPoint y: 201, distance: 47.1
click at [570, 201] on div at bounding box center [723, 248] width 471 height 144
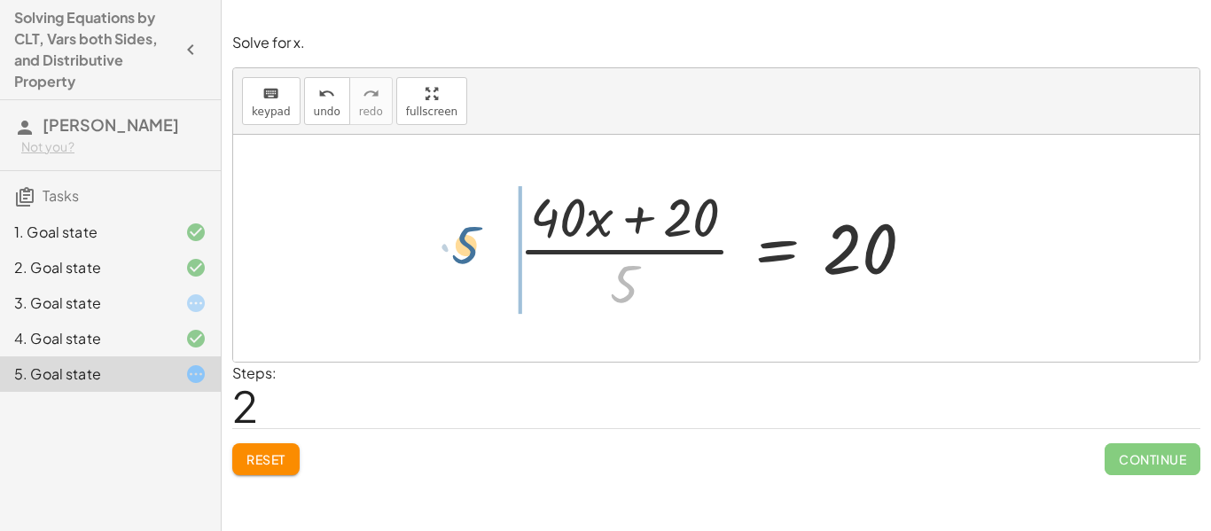
drag, startPoint x: 625, startPoint y: 287, endPoint x: 465, endPoint y: 248, distance: 164.3
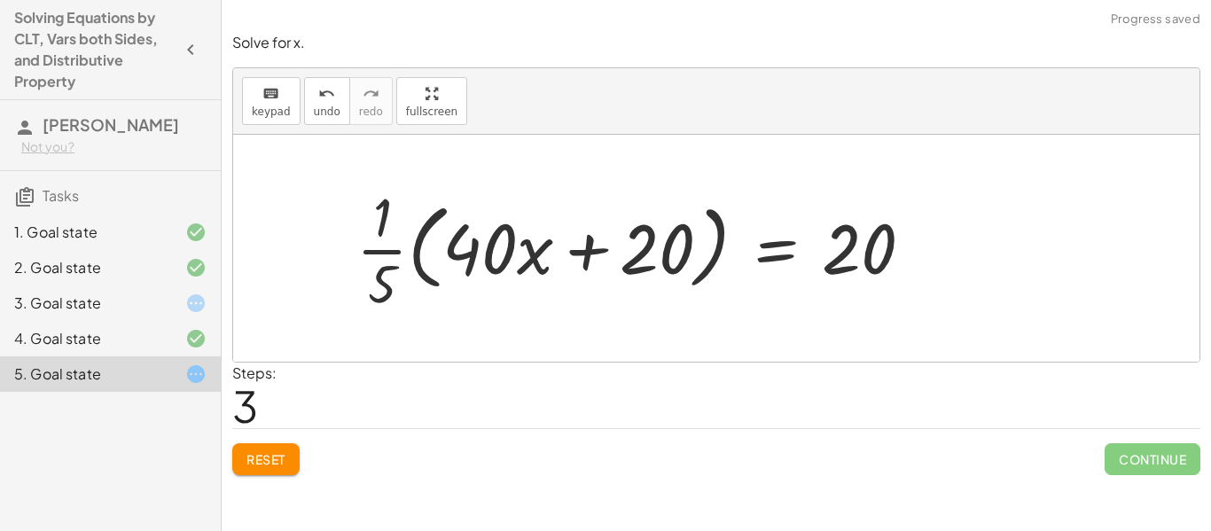
click at [235, 468] on button "Reset" at bounding box center [265, 459] width 67 height 32
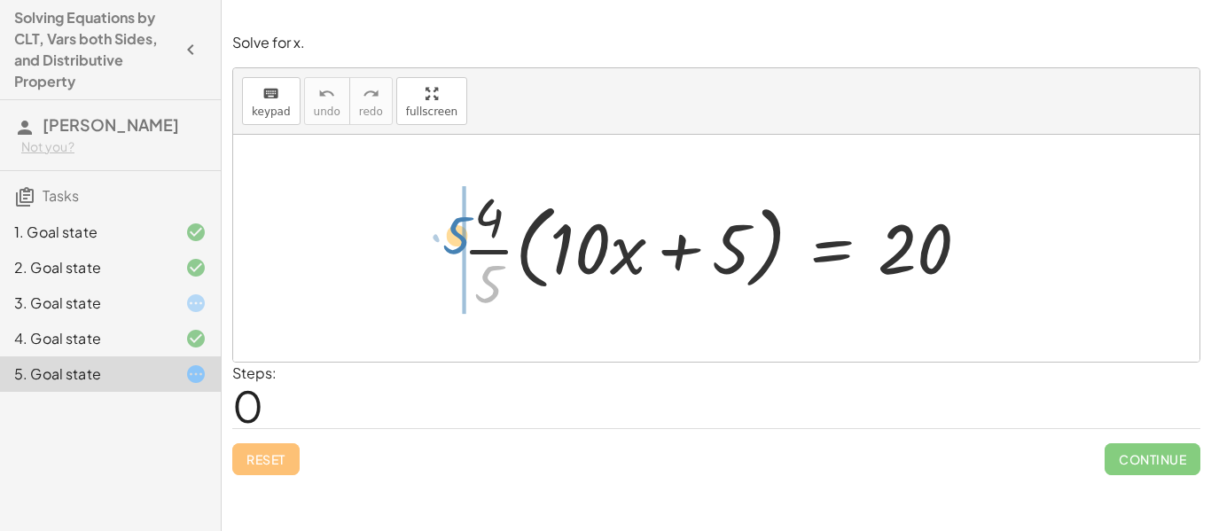
drag, startPoint x: 497, startPoint y: 277, endPoint x: 454, endPoint y: 238, distance: 58.4
click at [454, 238] on div at bounding box center [723, 248] width 538 height 137
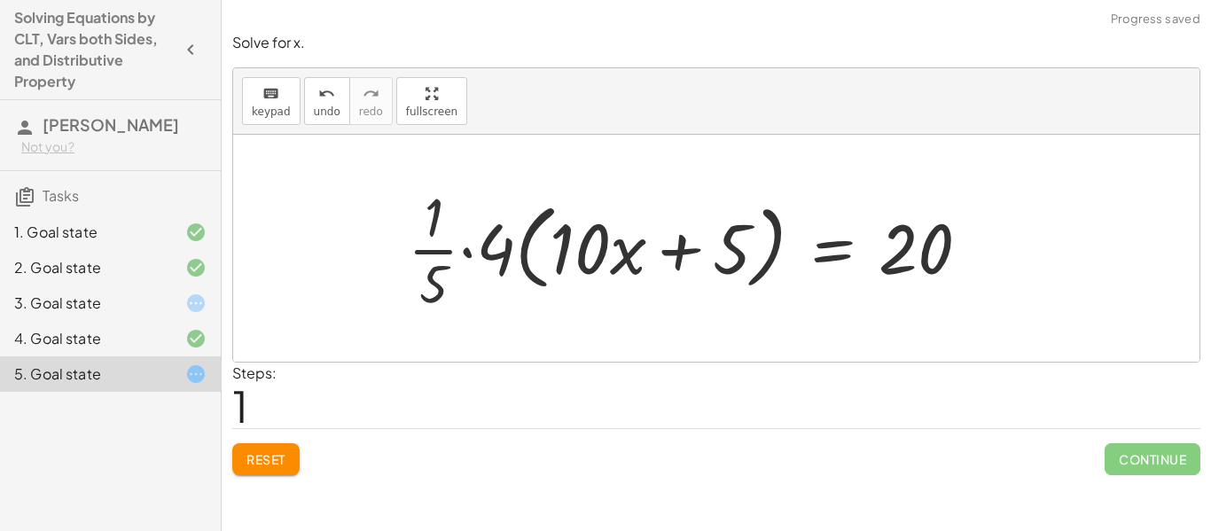
click at [252, 451] on span "Reset" at bounding box center [265, 459] width 39 height 16
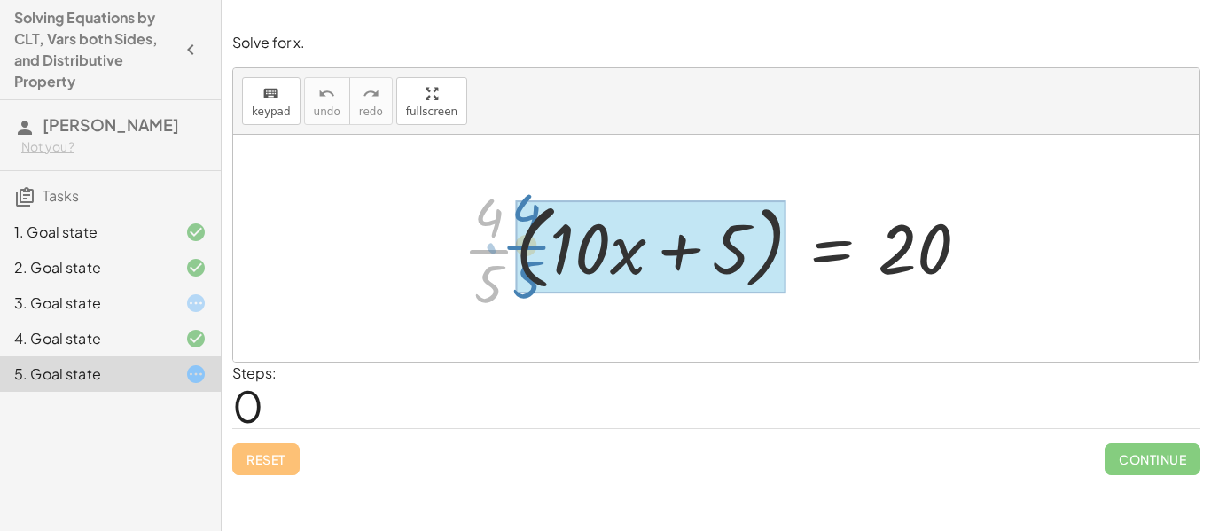
drag, startPoint x: 474, startPoint y: 252, endPoint x: 512, endPoint y: 247, distance: 37.5
click at [512, 247] on div at bounding box center [723, 248] width 538 height 137
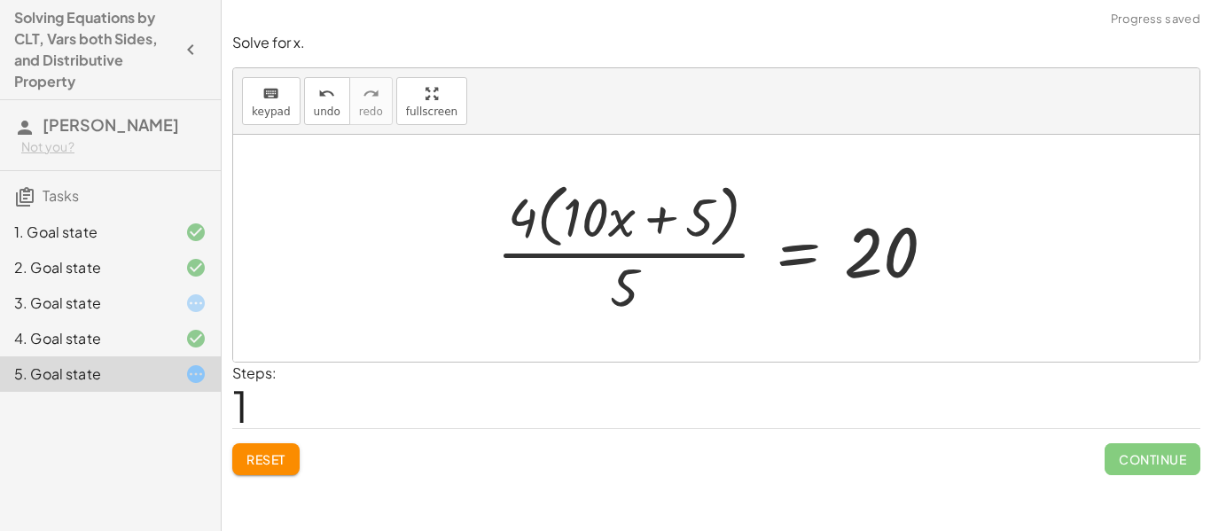
click at [276, 447] on button "Reset" at bounding box center [265, 459] width 67 height 32
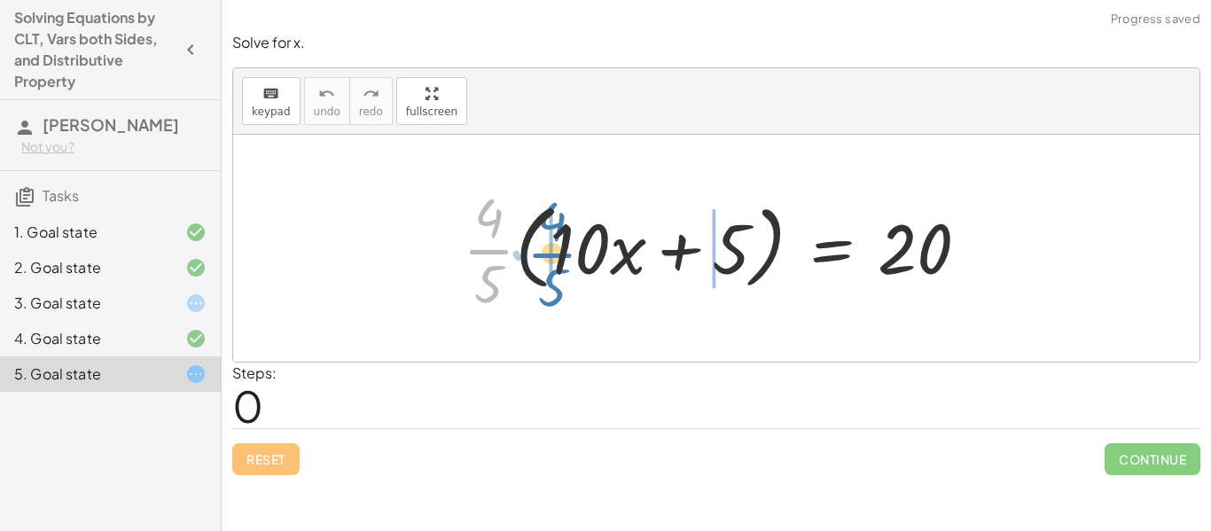
drag, startPoint x: 499, startPoint y: 251, endPoint x: 564, endPoint y: 254, distance: 64.8
click at [564, 254] on div at bounding box center [723, 248] width 538 height 137
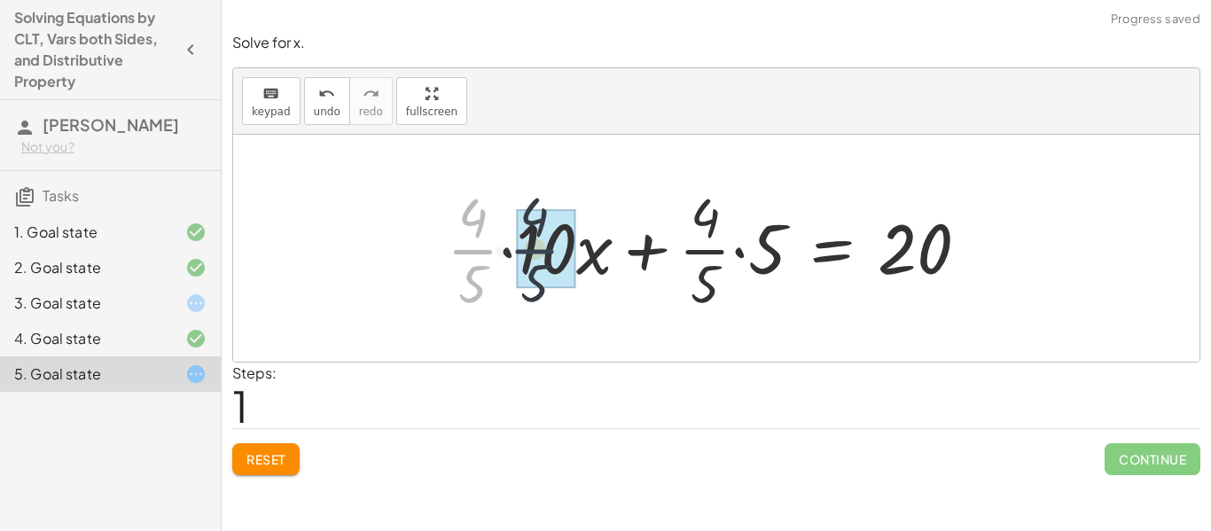
drag, startPoint x: 468, startPoint y: 251, endPoint x: 535, endPoint y: 249, distance: 67.4
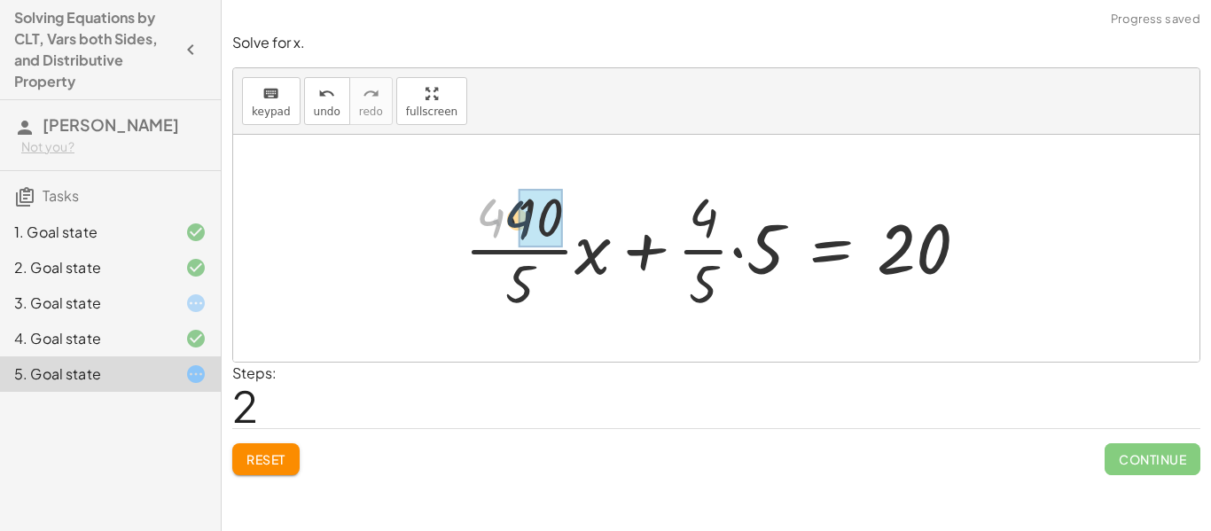
drag, startPoint x: 491, startPoint y: 217, endPoint x: 531, endPoint y: 221, distance: 40.0
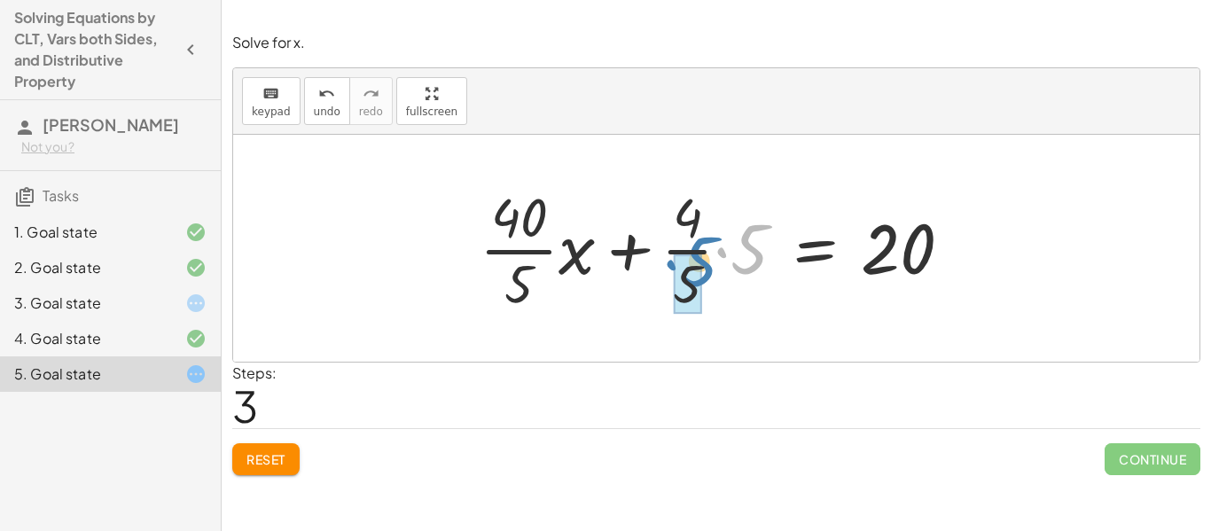
drag, startPoint x: 722, startPoint y: 251, endPoint x: 669, endPoint y: 269, distance: 55.5
click at [669, 269] on div at bounding box center [723, 248] width 504 height 137
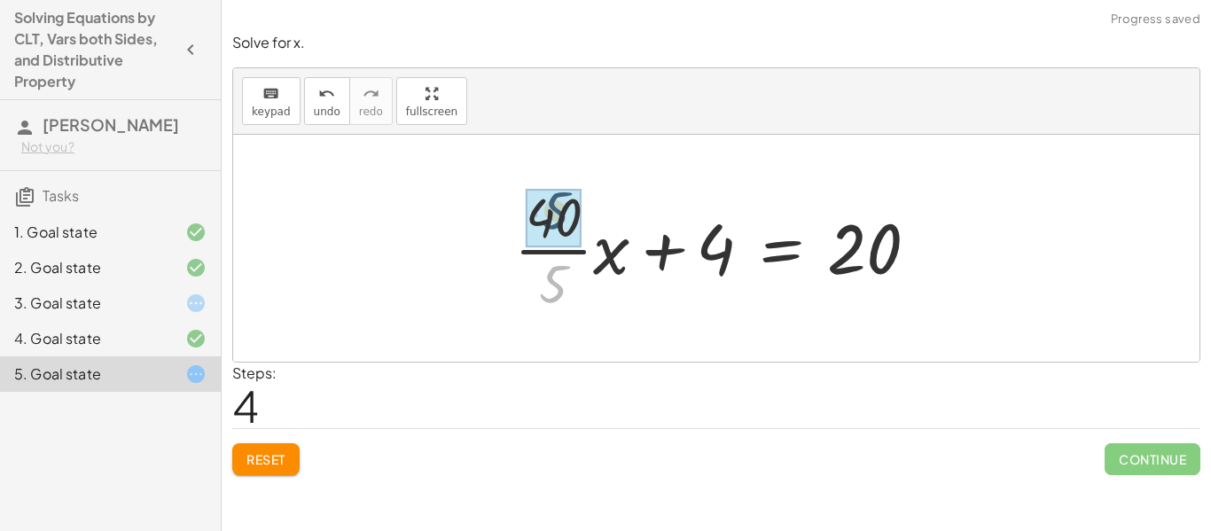
drag, startPoint x: 559, startPoint y: 275, endPoint x: 560, endPoint y: 200, distance: 74.5
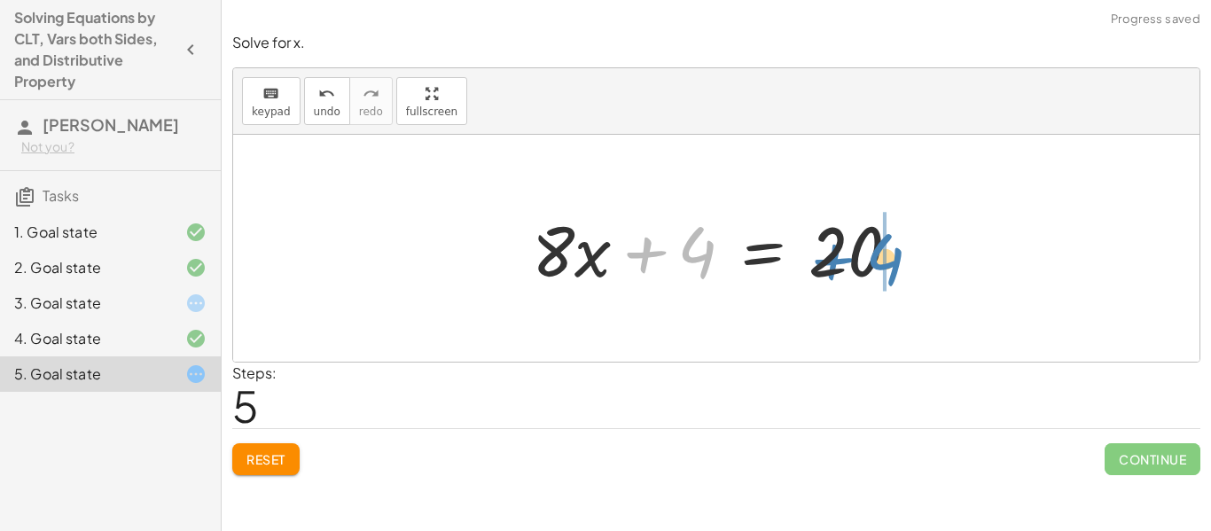
drag, startPoint x: 639, startPoint y: 254, endPoint x: 827, endPoint y: 261, distance: 188.0
click at [827, 261] on div at bounding box center [723, 248] width 400 height 91
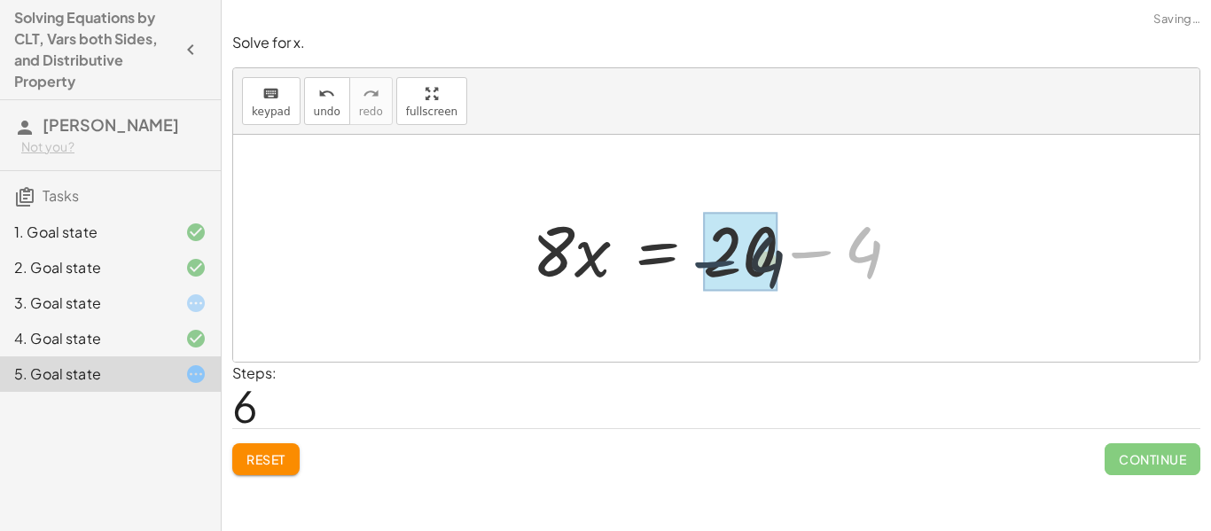
drag, startPoint x: 807, startPoint y: 253, endPoint x: 707, endPoint y: 261, distance: 100.5
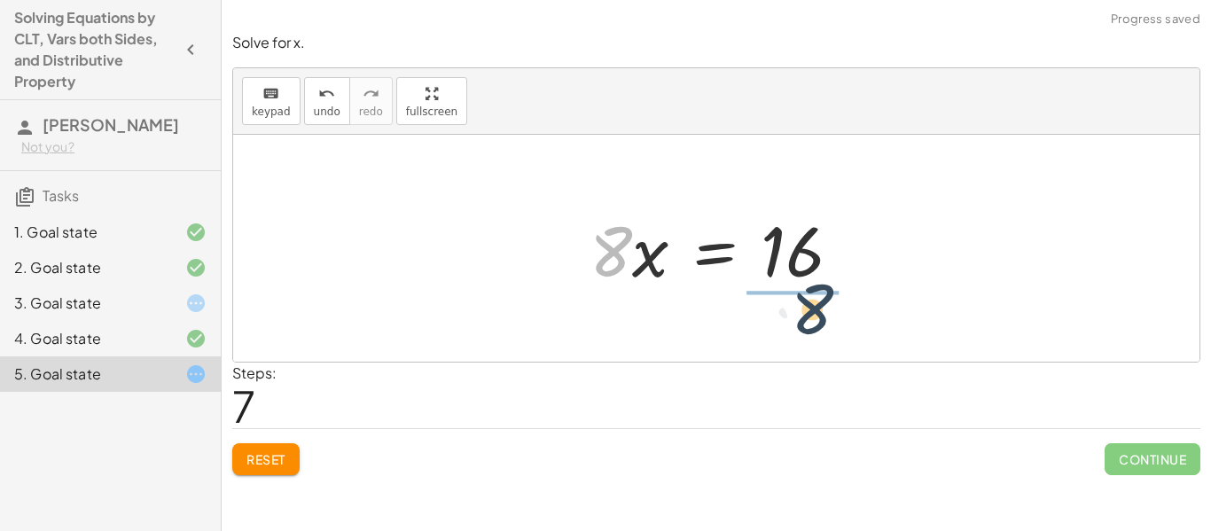
drag, startPoint x: 602, startPoint y: 260, endPoint x: 809, endPoint y: 317, distance: 215.3
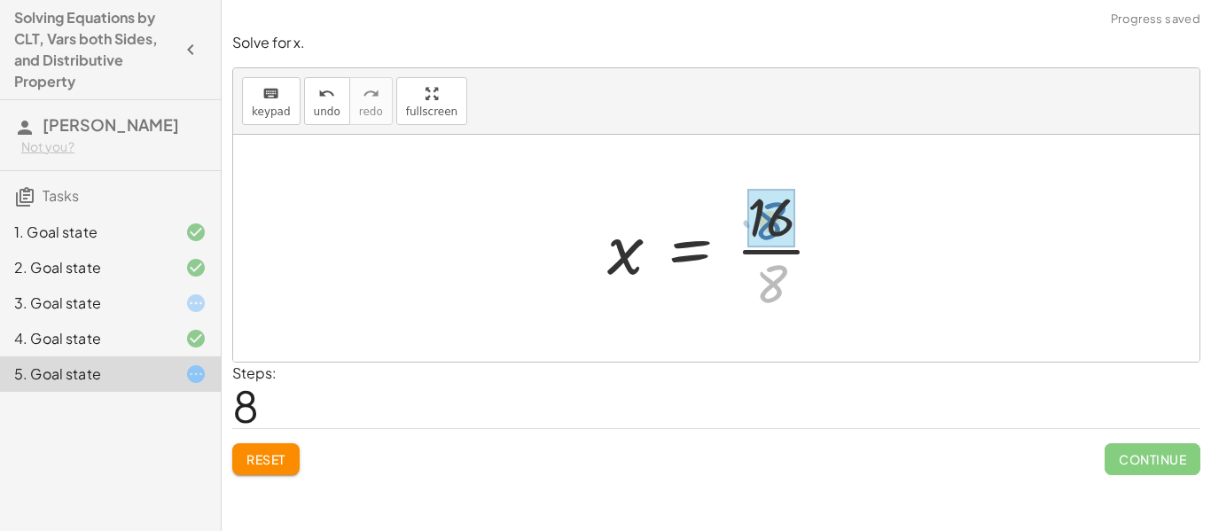
drag, startPoint x: 801, startPoint y: 283, endPoint x: 800, endPoint y: 217, distance: 65.6
click at [800, 217] on div at bounding box center [722, 248] width 248 height 137
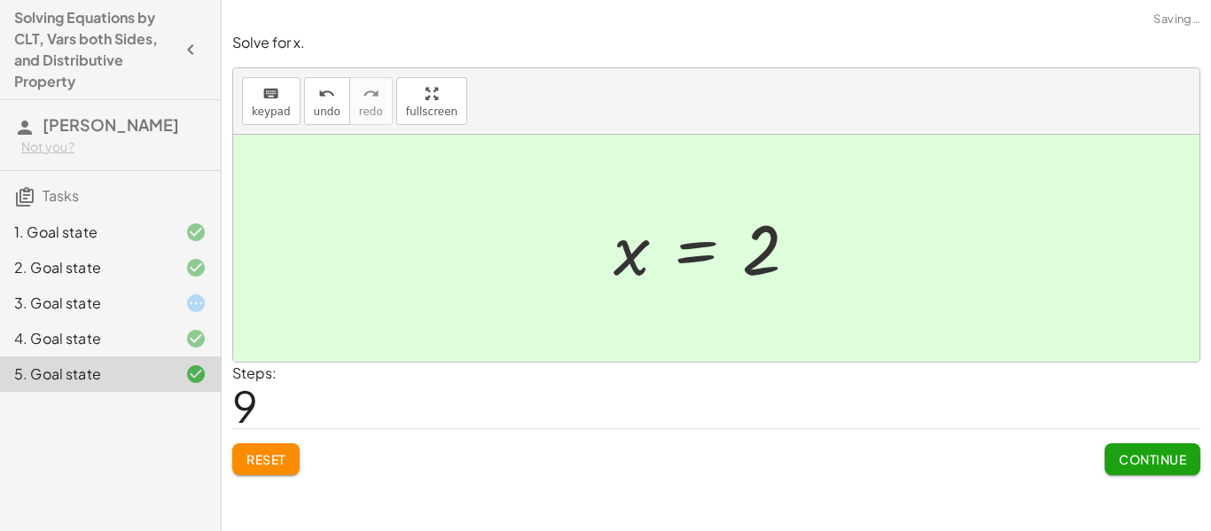
click at [1137, 444] on button "Continue" at bounding box center [1153, 459] width 96 height 32
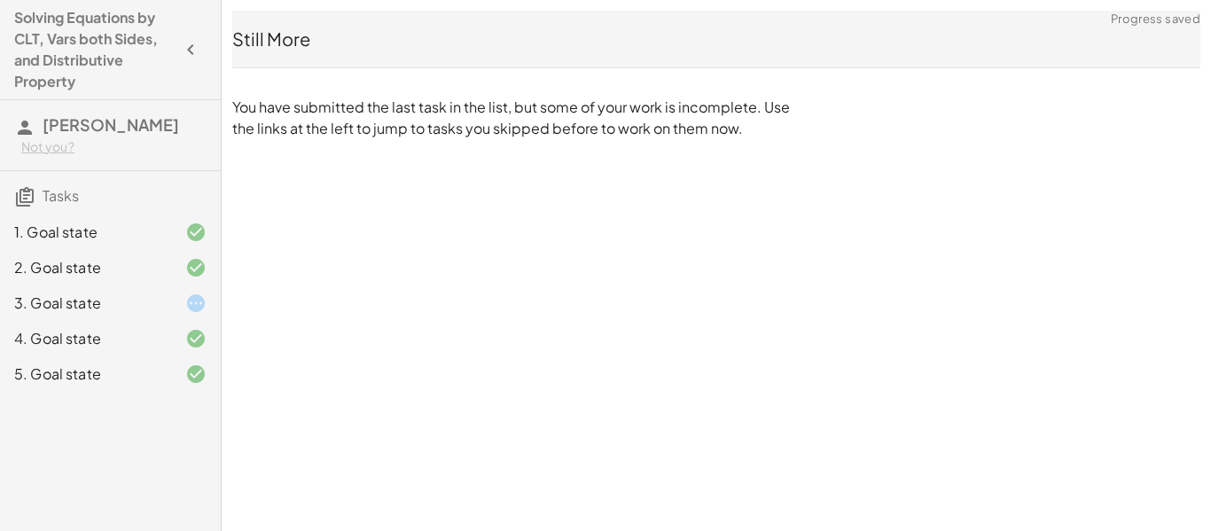
click at [160, 293] on div at bounding box center [182, 303] width 50 height 21
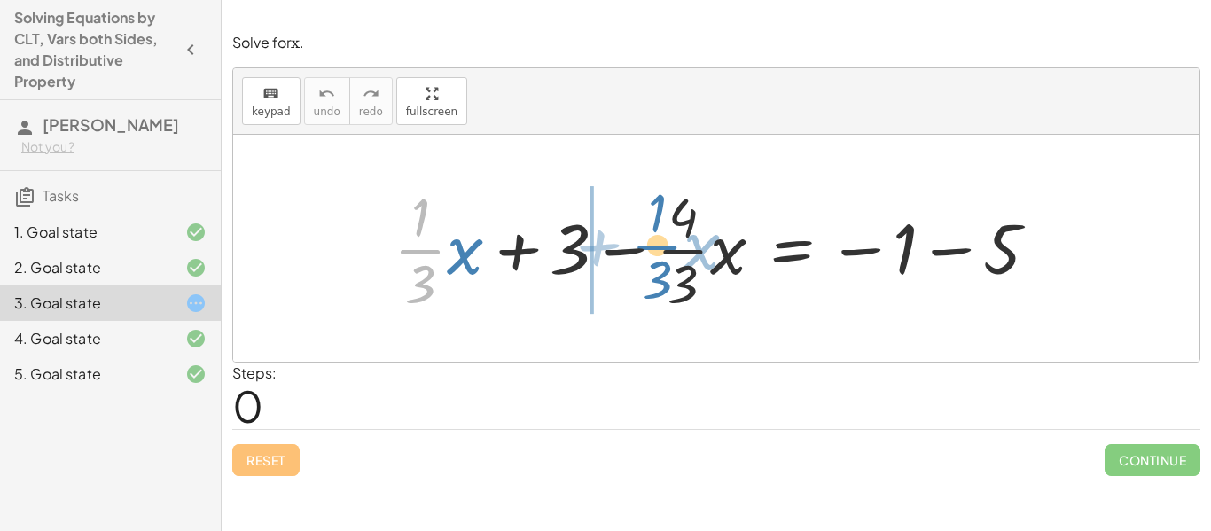
drag, startPoint x: 427, startPoint y: 250, endPoint x: 662, endPoint y: 246, distance: 235.0
click at [662, 246] on div at bounding box center [723, 248] width 676 height 137
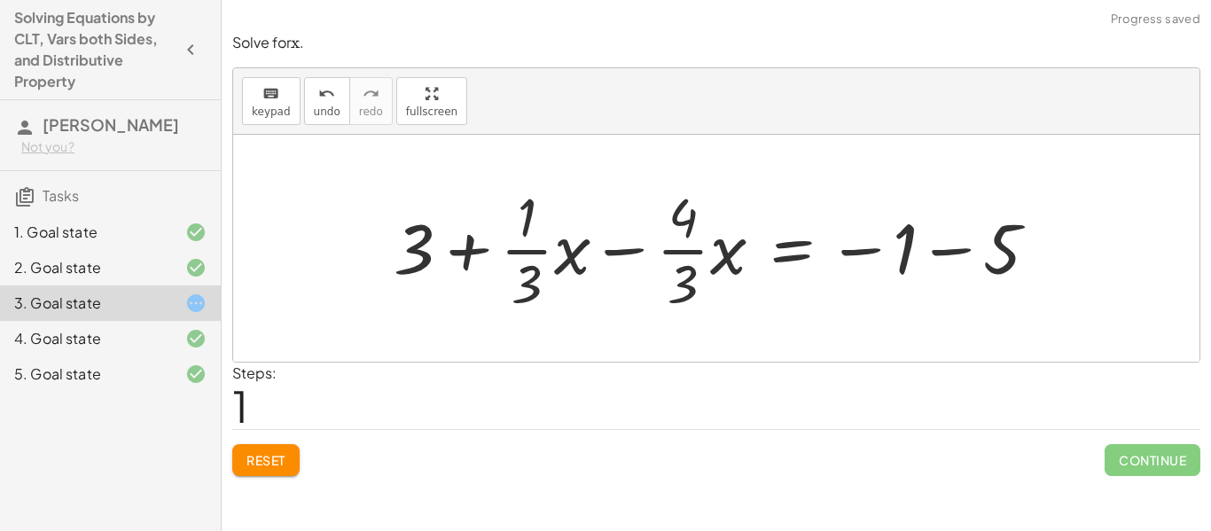
click at [268, 449] on button "Reset" at bounding box center [265, 460] width 67 height 32
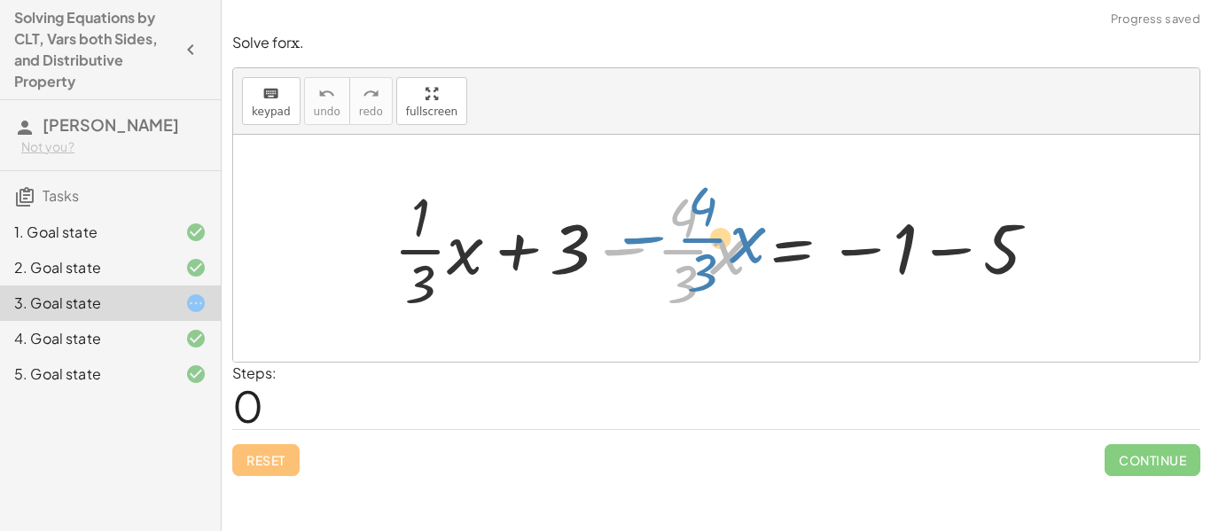
drag, startPoint x: 618, startPoint y: 249, endPoint x: 633, endPoint y: 238, distance: 19.0
click at [633, 238] on div at bounding box center [723, 248] width 676 height 137
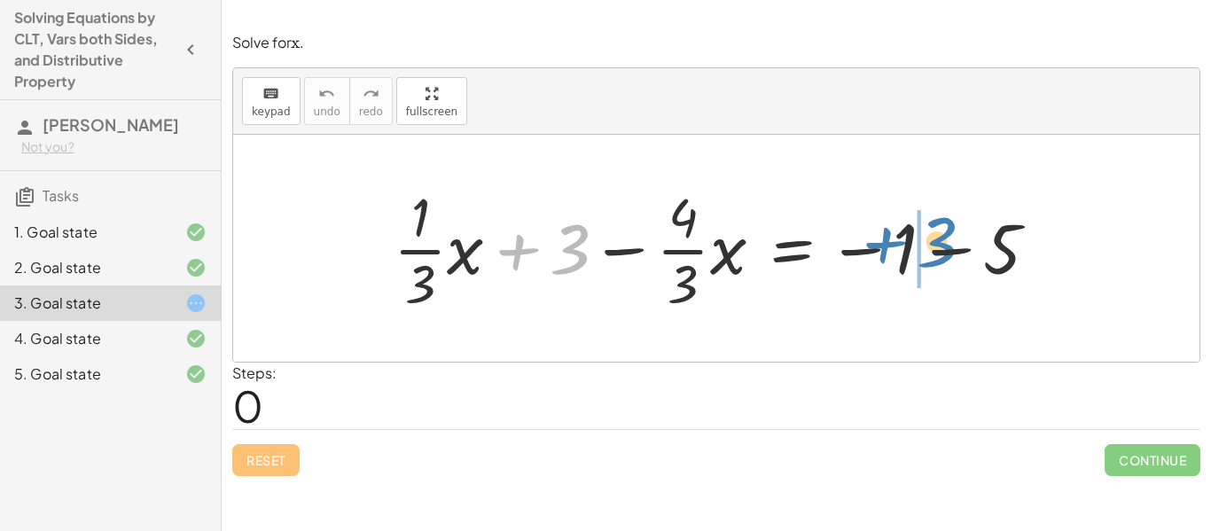
drag, startPoint x: 520, startPoint y: 249, endPoint x: 887, endPoint y: 242, distance: 367.1
click at [887, 242] on div at bounding box center [723, 248] width 676 height 137
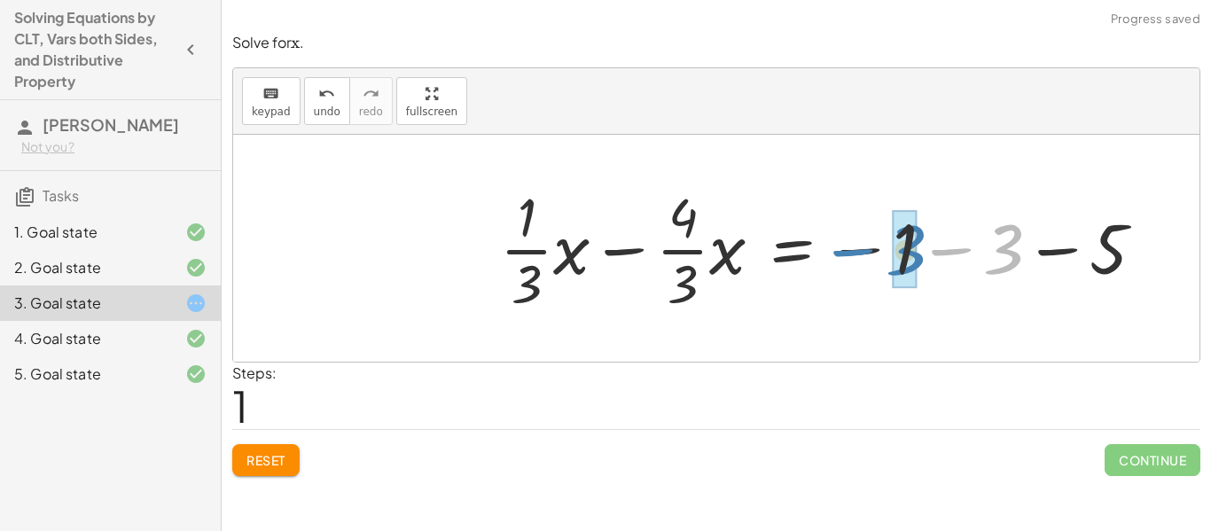
drag, startPoint x: 939, startPoint y: 249, endPoint x: 837, endPoint y: 251, distance: 102.0
click at [837, 251] on div at bounding box center [829, 248] width 676 height 137
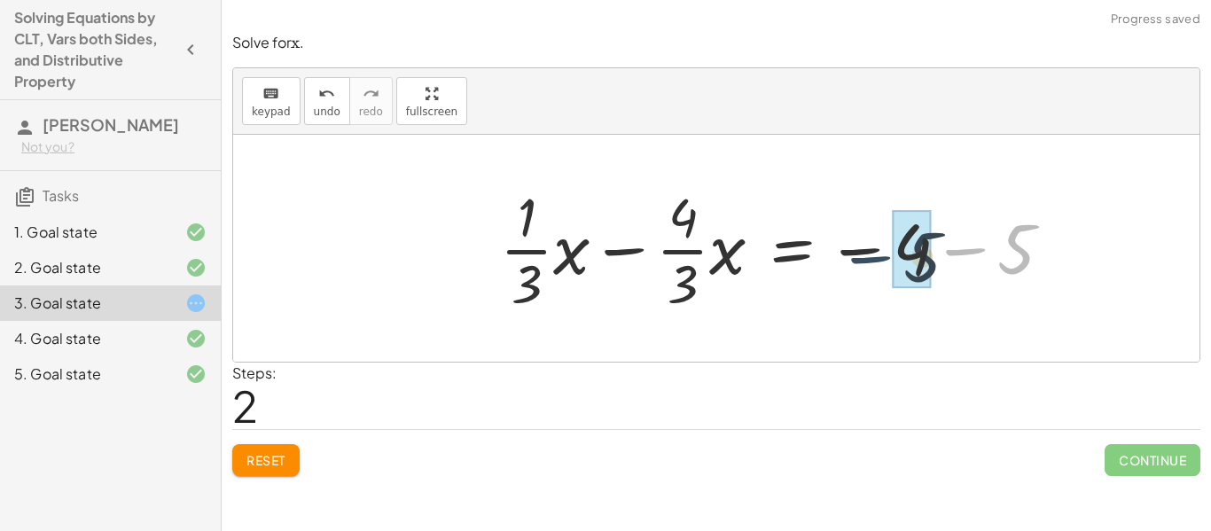
drag, startPoint x: 964, startPoint y: 249, endPoint x: 860, endPoint y: 257, distance: 104.0
click at [860, 257] on div at bounding box center [783, 248] width 584 height 137
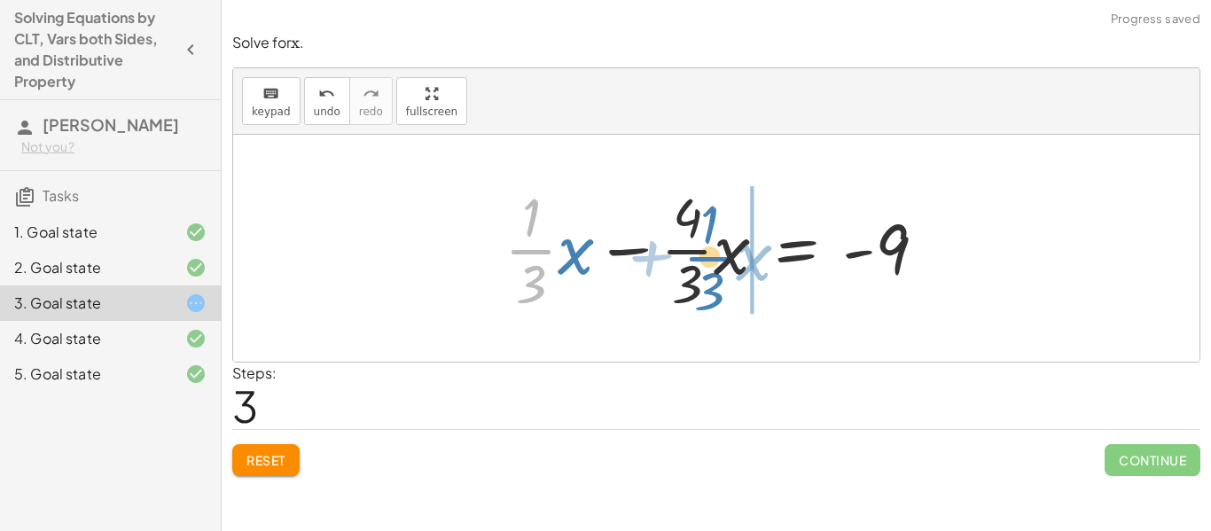
drag, startPoint x: 516, startPoint y: 251, endPoint x: 694, endPoint y: 258, distance: 178.3
click at [694, 258] on div at bounding box center [723, 248] width 454 height 137
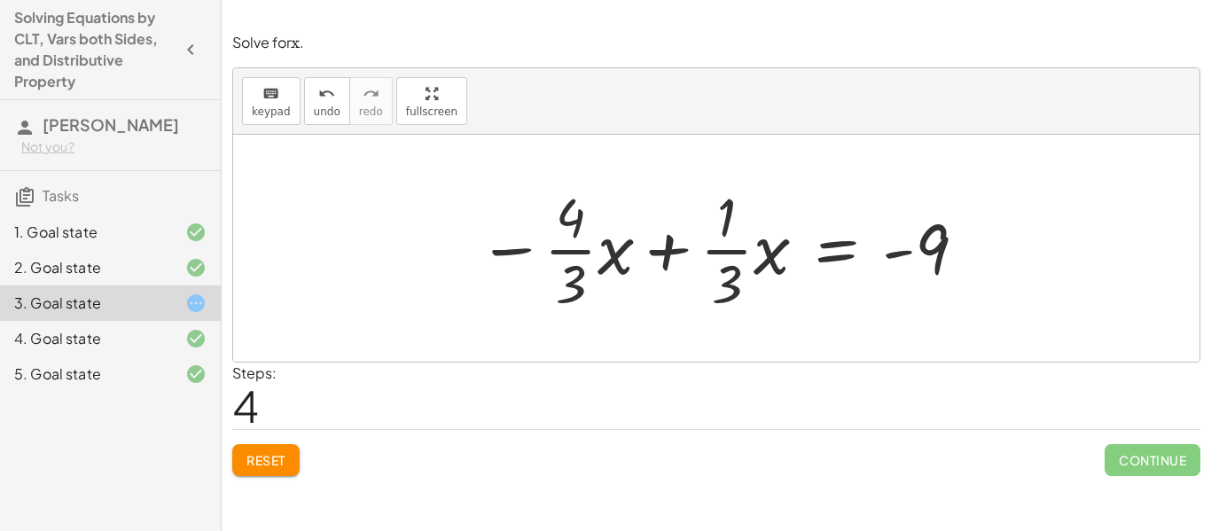
click at [272, 449] on button "Reset" at bounding box center [265, 460] width 67 height 32
